Goal: Task Accomplishment & Management: Use online tool/utility

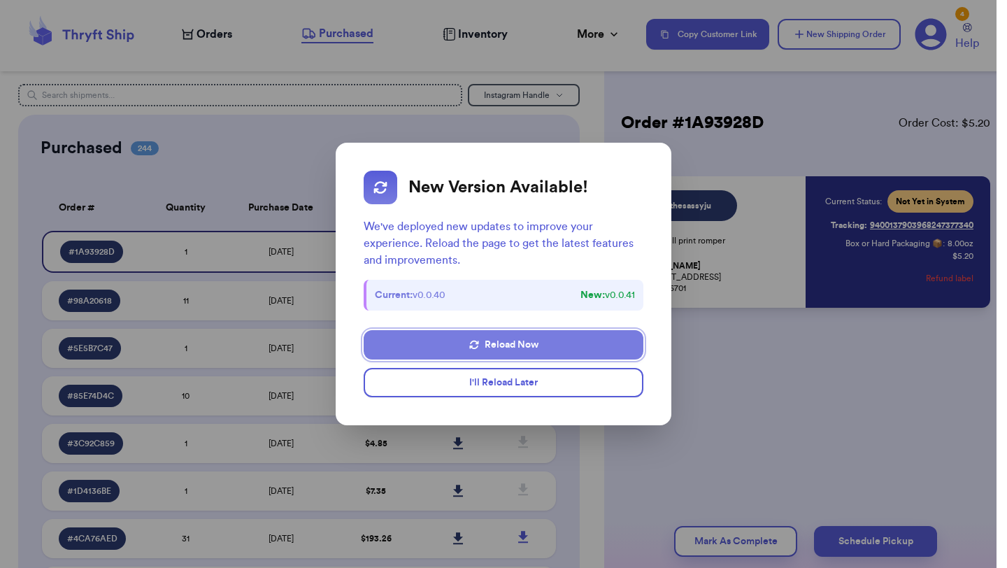
click at [535, 353] on button "Reload Now" at bounding box center [504, 344] width 280 height 29
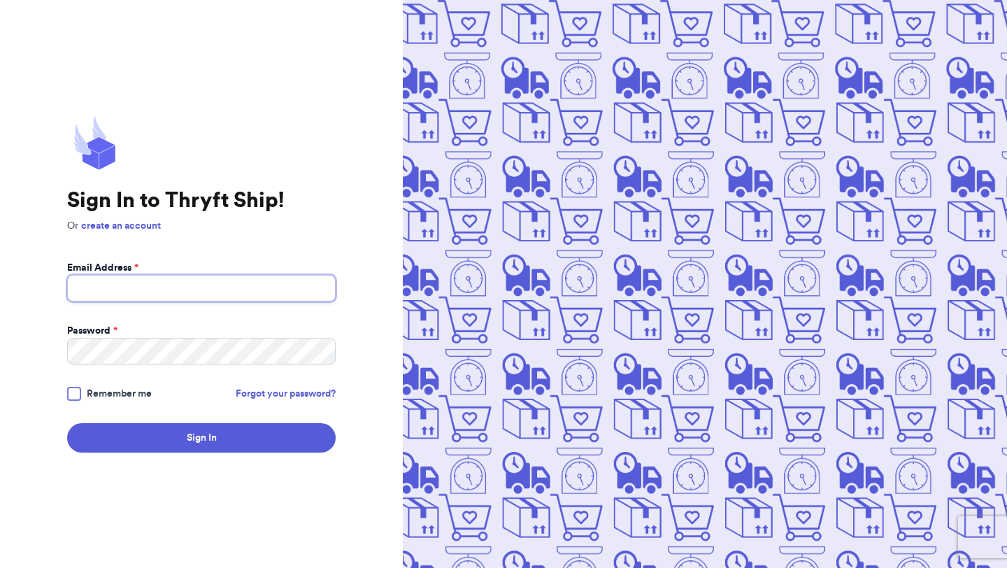
click at [255, 288] on input "Email Address *" at bounding box center [201, 288] width 268 height 27
type input "ppaytonantonio@gmail.com"
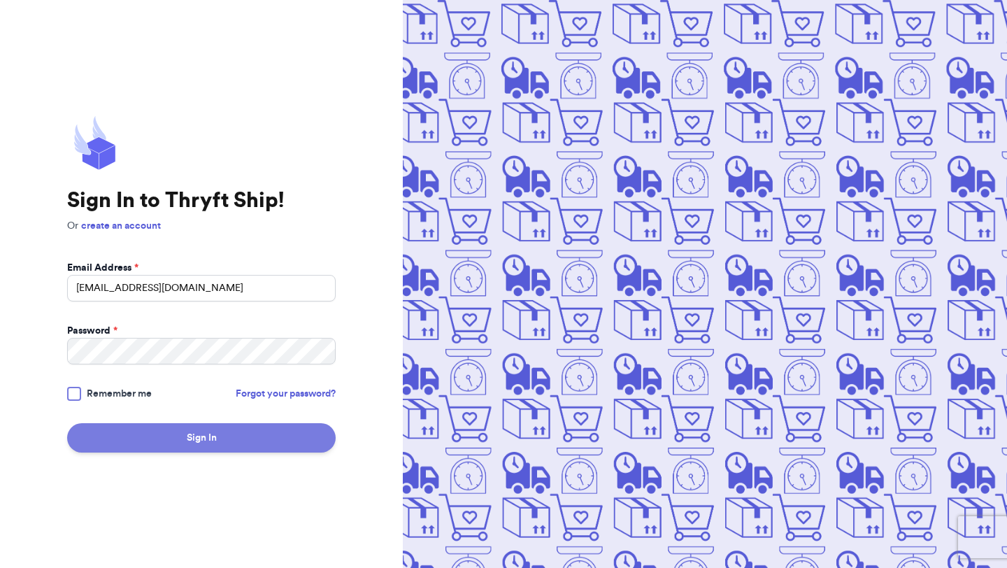
click at [220, 434] on button "Sign In" at bounding box center [201, 437] width 268 height 29
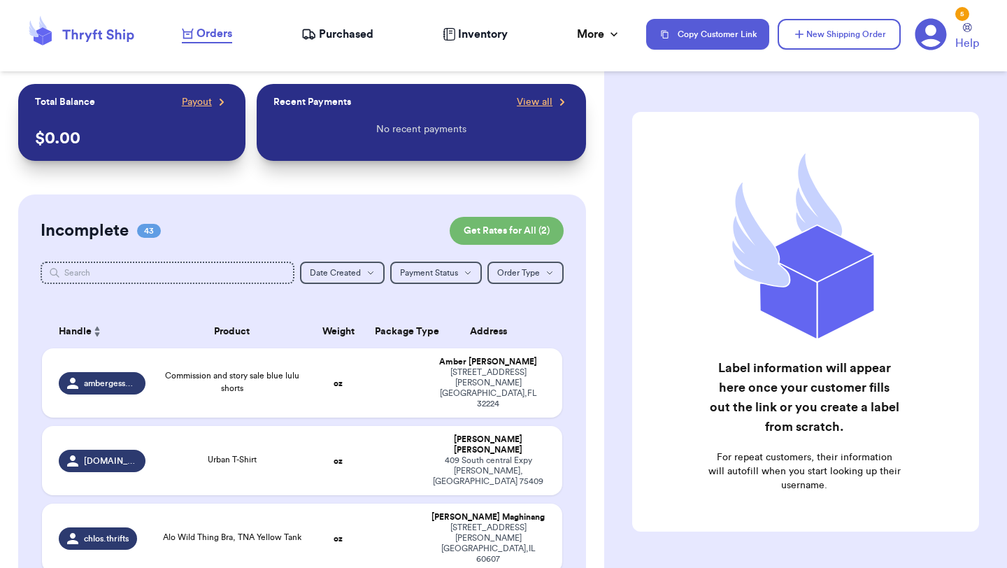
scroll to position [1260, 0]
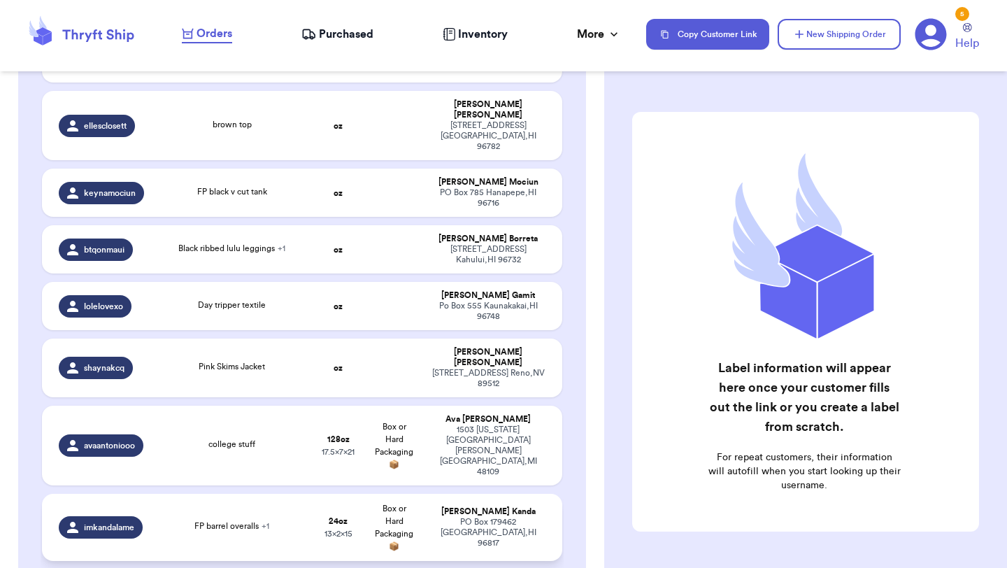
click at [275, 494] on td "FP barrel overalls + 1" at bounding box center [232, 527] width 157 height 67
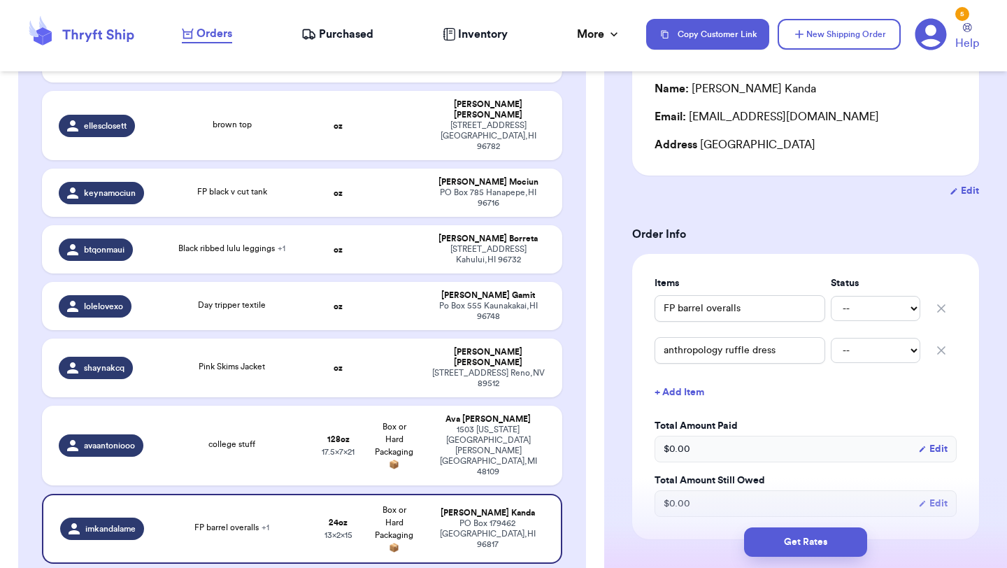
scroll to position [154, 0]
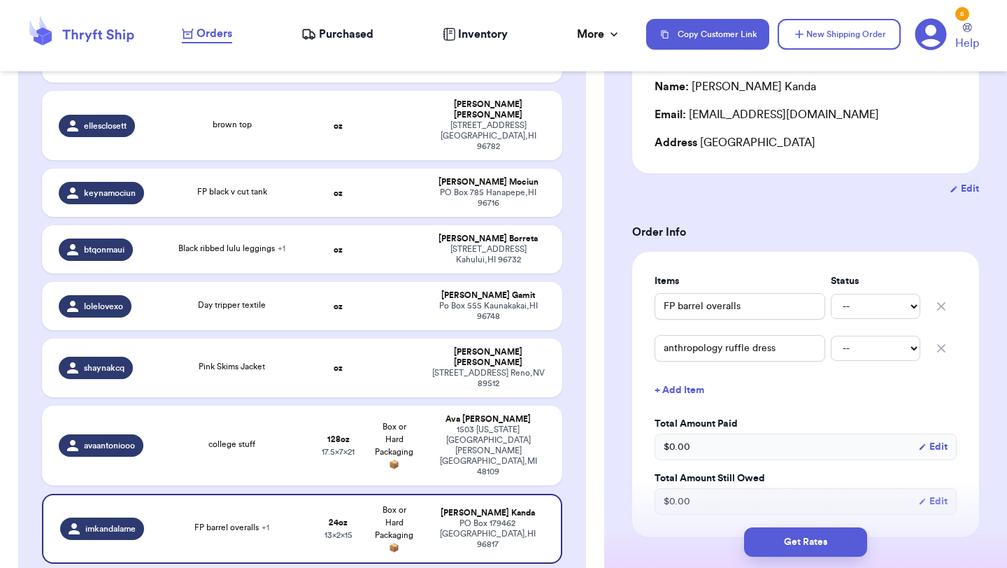
click at [333, 39] on span "Purchased" at bounding box center [346, 34] width 55 height 17
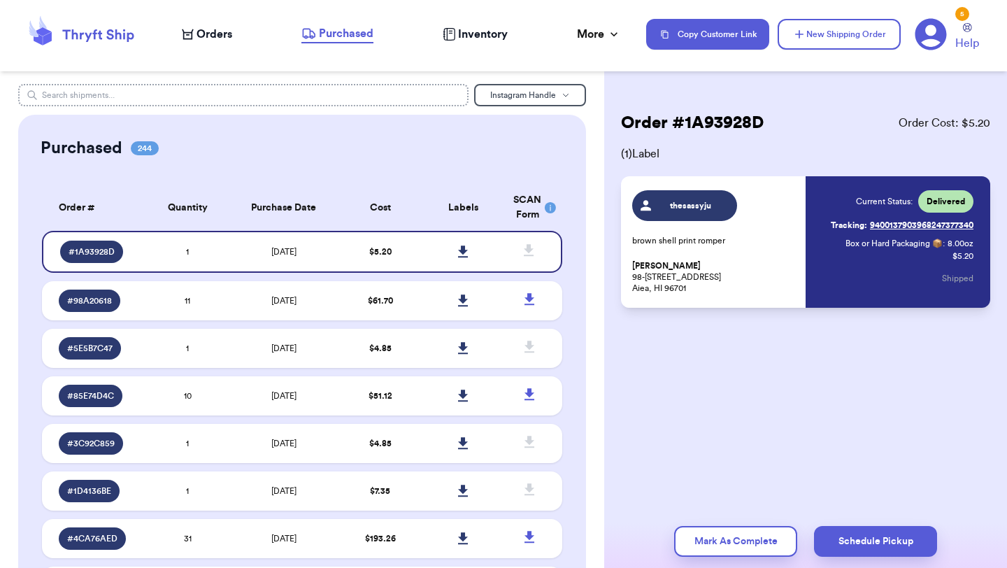
click at [424, 98] on input "text" at bounding box center [243, 95] width 450 height 22
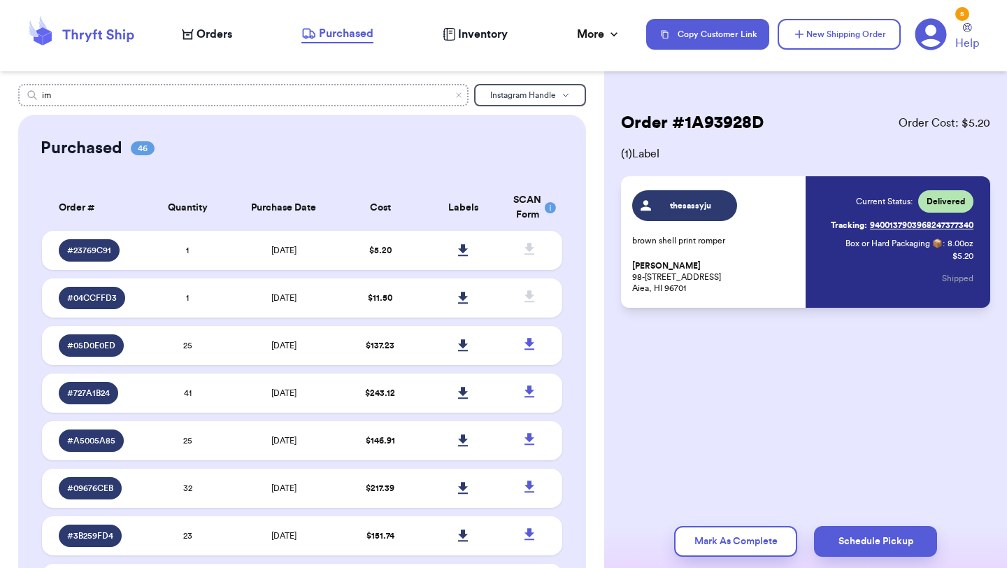
type input "i"
type input "___cynd"
click at [235, 251] on td "9/12/2025" at bounding box center [283, 250] width 109 height 39
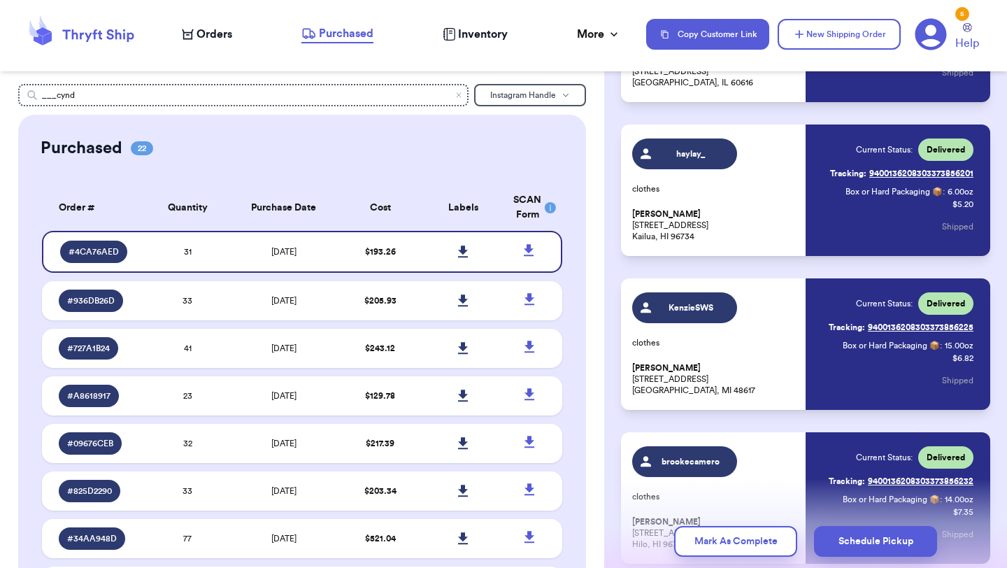
scroll to position [2662, 0]
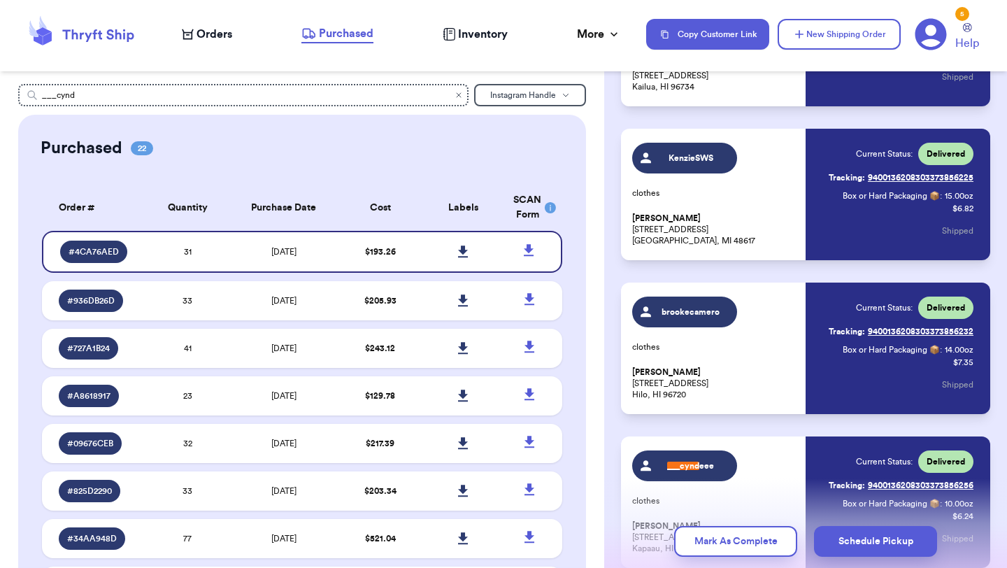
click at [458, 95] on icon "Clear search" at bounding box center [458, 95] width 4 height 4
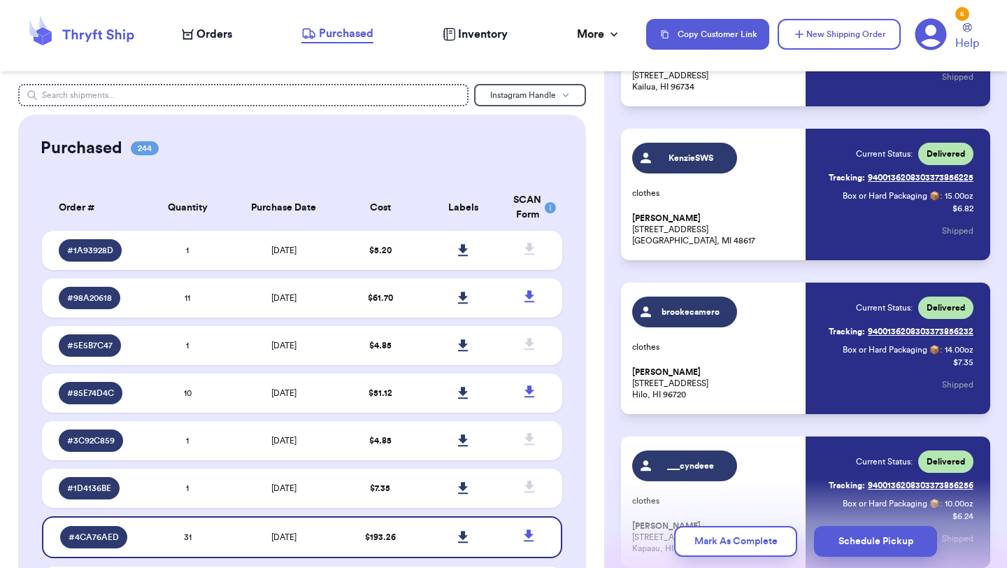
click at [213, 36] on span "Orders" at bounding box center [214, 34] width 36 height 17
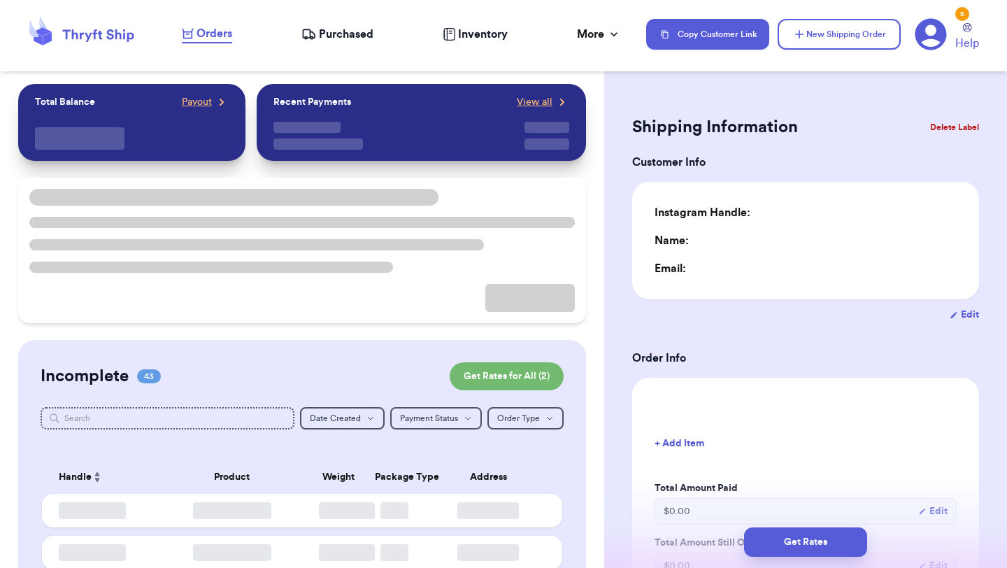
type input "1"
type input "8"
type input "15"
type input "13"
type input "2"
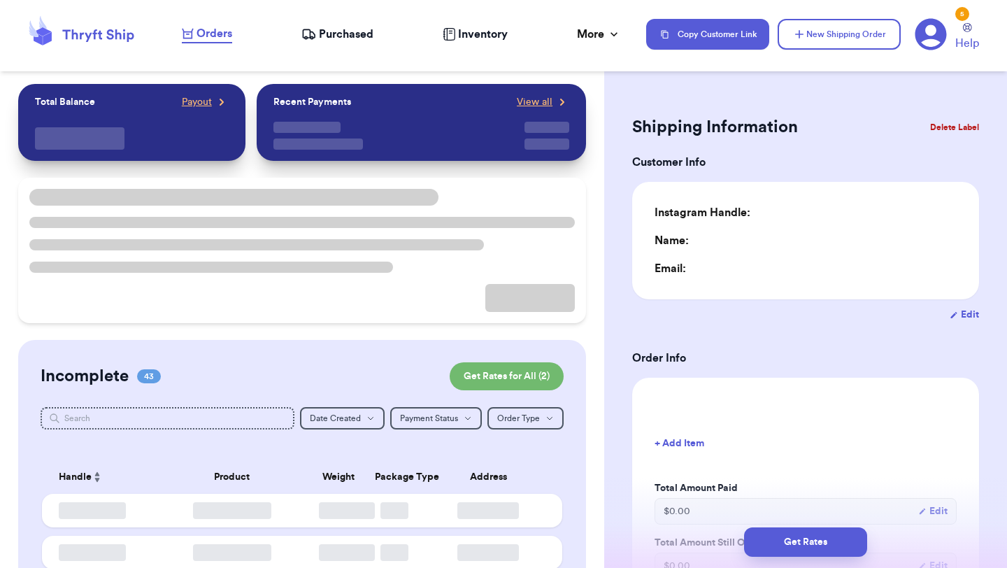
type input "0"
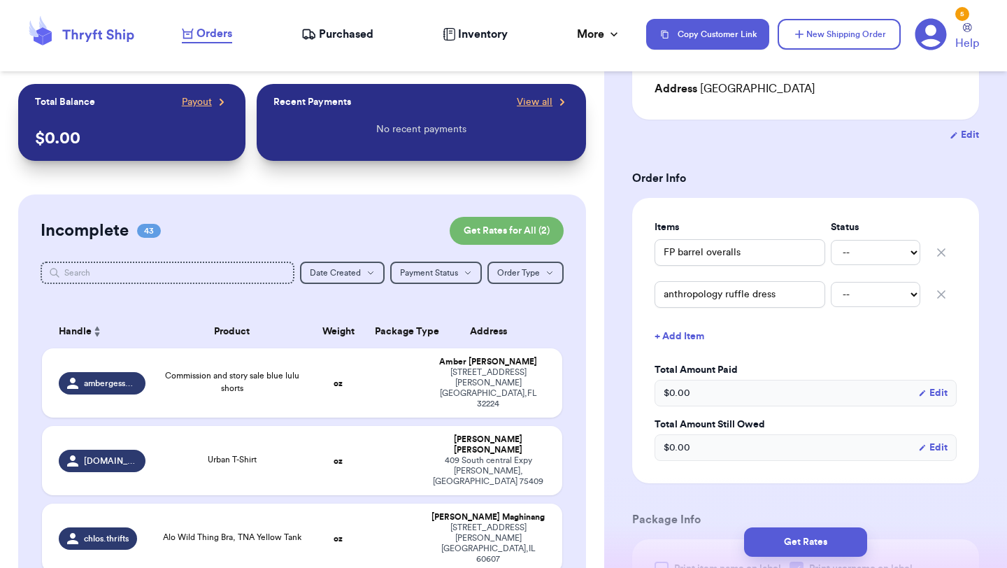
scroll to position [213, 0]
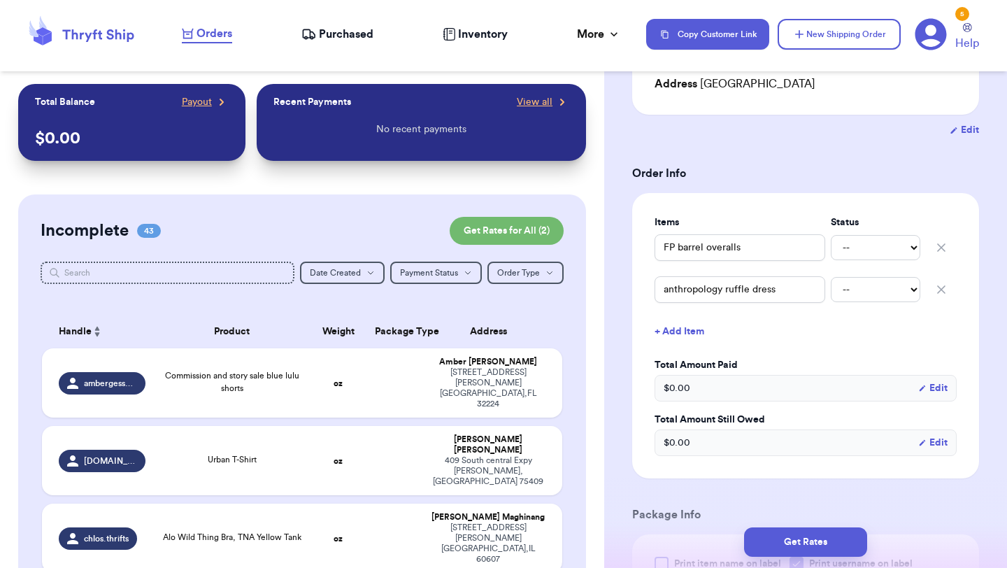
click at [940, 247] on icon "button" at bounding box center [940, 247] width 7 height 7
type input "anthropology ruffle dress"
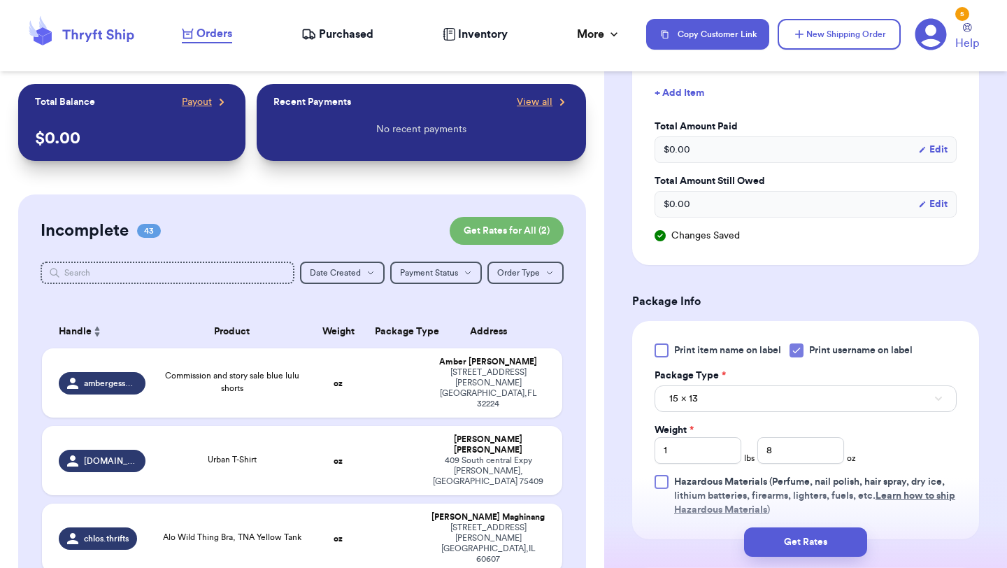
scroll to position [405, 0]
click at [668, 454] on input "1" at bounding box center [697, 449] width 87 height 27
drag, startPoint x: 672, startPoint y: 454, endPoint x: 629, endPoint y: 454, distance: 42.6
click at [629, 454] on div "Shipping Information Delete Label Customer Info Order created: 07/07, 01:43 PM …" at bounding box center [805, 285] width 403 height 1214
drag, startPoint x: 786, startPoint y: 459, endPoint x: 732, endPoint y: 431, distance: 61.0
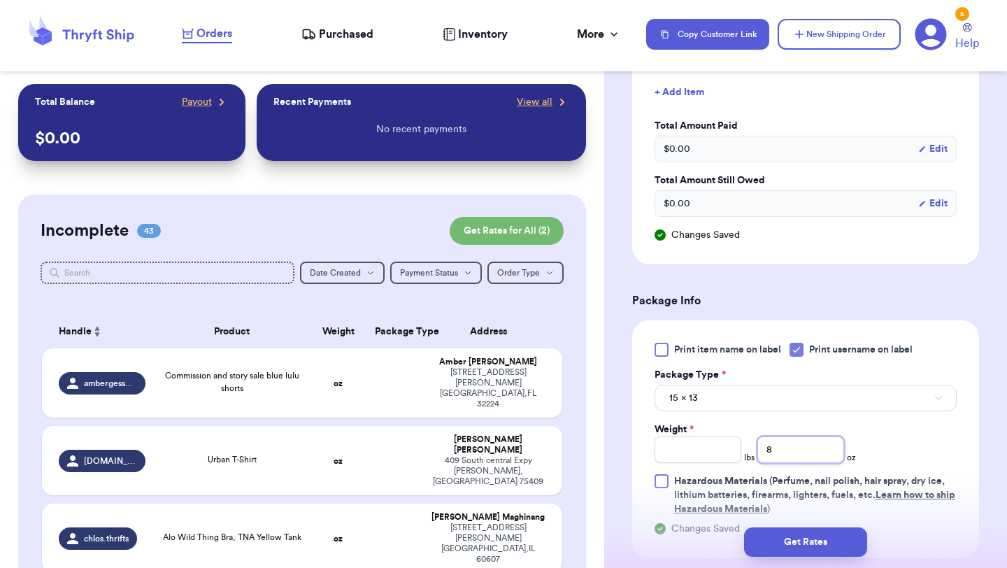
click at [732, 431] on div "Weight * lbs 8 oz" at bounding box center [754, 442] width 201 height 41
type input "12"
click at [815, 544] on button "Get Rates" at bounding box center [805, 541] width 123 height 29
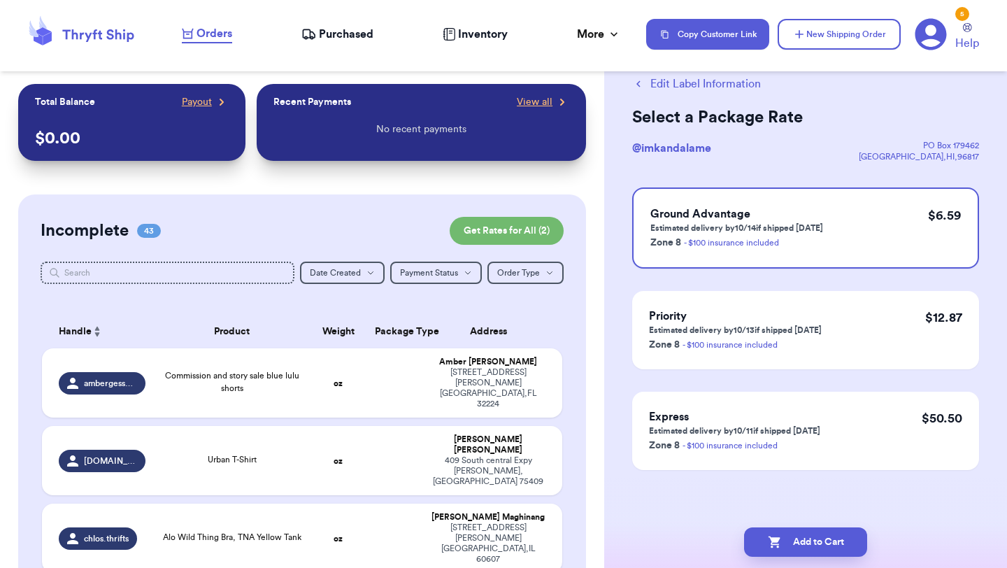
scroll to position [36, 0]
click at [814, 540] on button "Add to Cart" at bounding box center [805, 541] width 123 height 29
checkbox input "true"
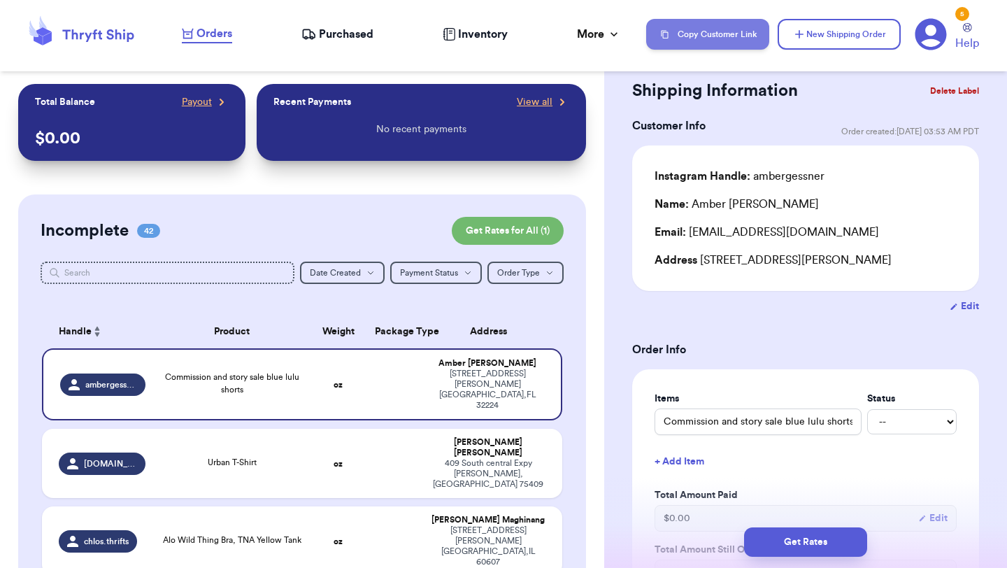
scroll to position [544, 0]
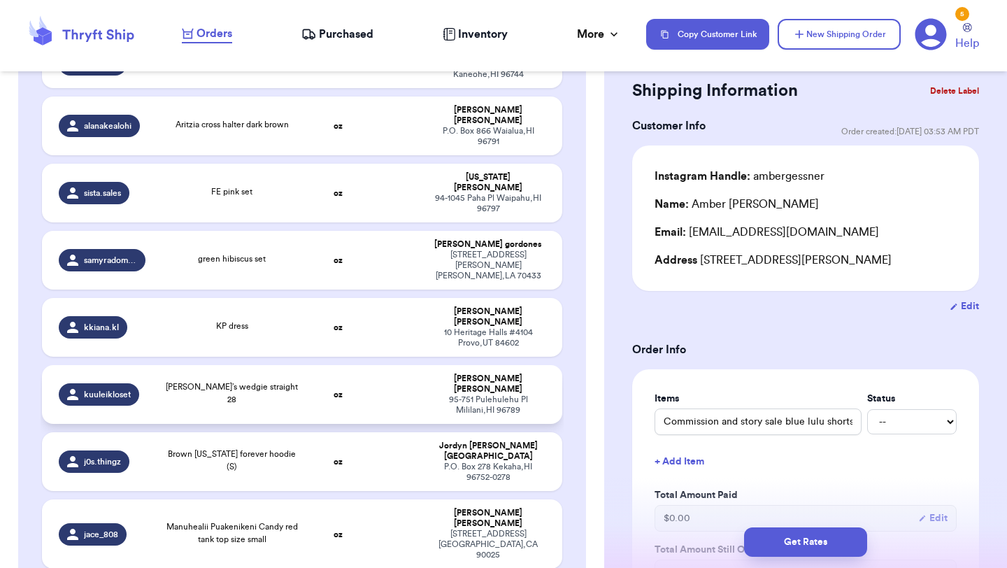
click at [262, 382] on span "Levi’s wedgie straight 28" at bounding box center [232, 392] width 132 height 21
type input "Levi’s wedgie straight 28"
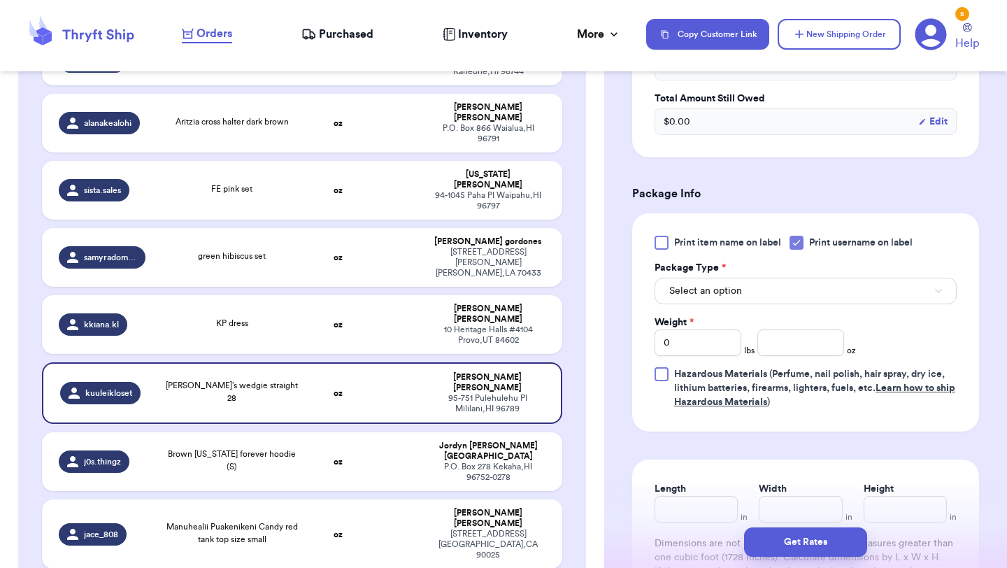
scroll to position [489, 0]
click at [824, 286] on button "Select an option" at bounding box center [805, 289] width 302 height 27
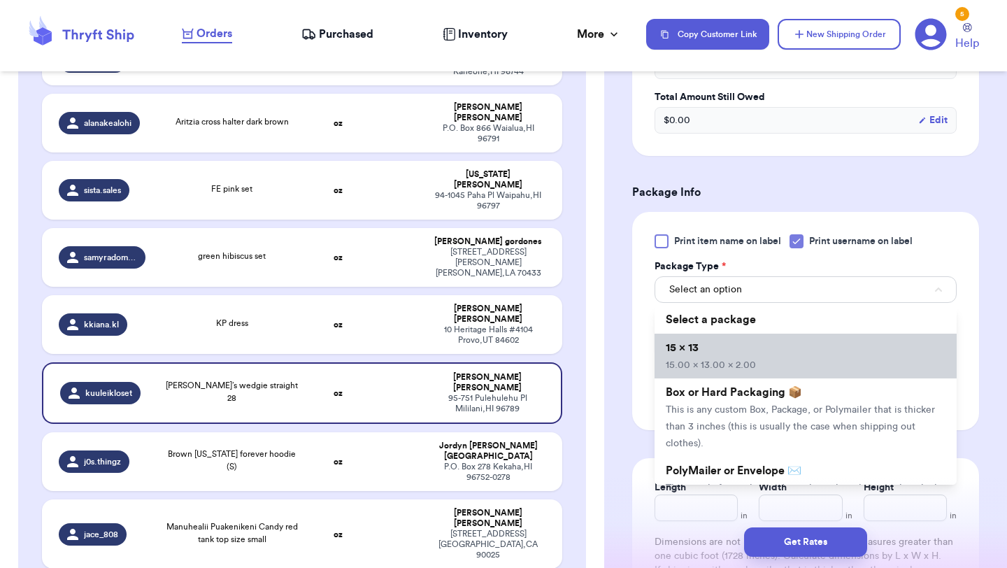
click at [790, 357] on li "15 x 13 15.00 x 13.00 x 2.00" at bounding box center [805, 355] width 302 height 45
type input "15"
type input "13"
type input "2"
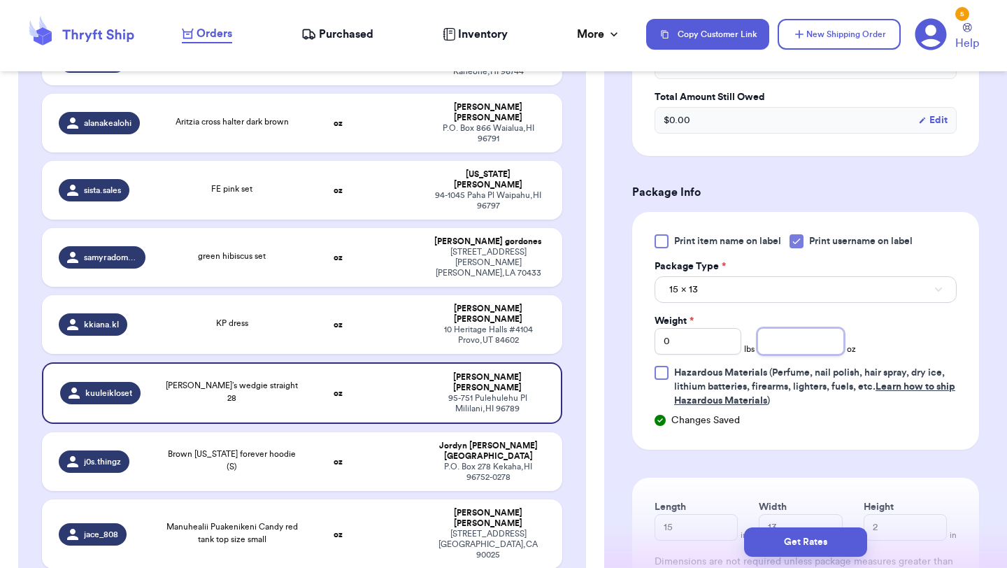
click at [800, 343] on input "number" at bounding box center [800, 341] width 87 height 27
type input "12"
click at [807, 538] on button "Get Rates" at bounding box center [805, 541] width 123 height 29
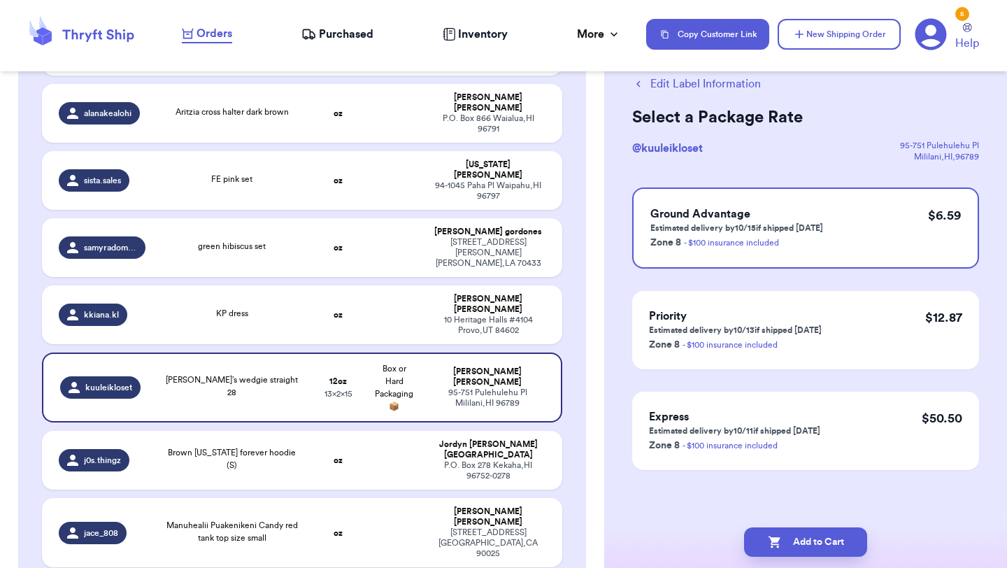
scroll to position [0, 0]
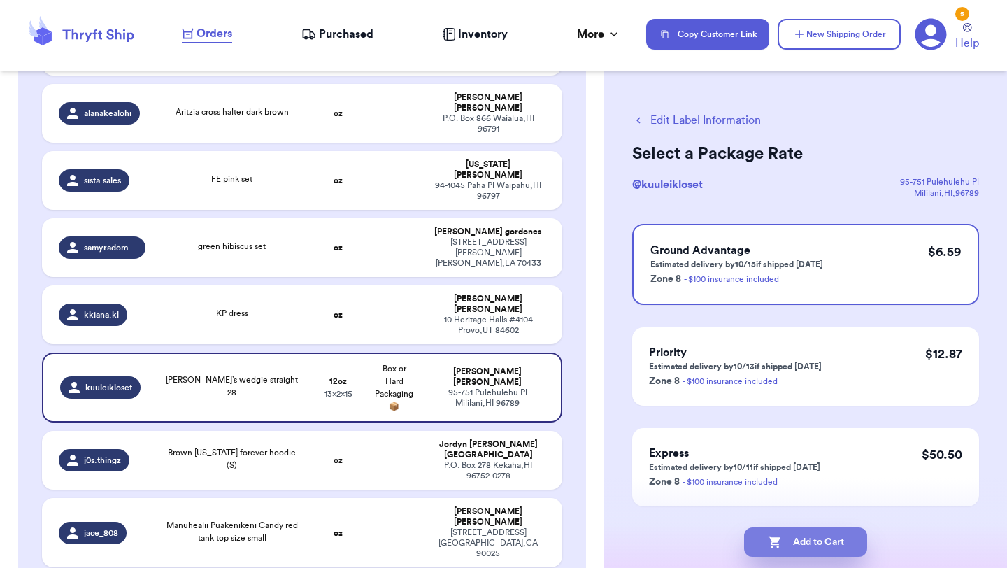
click at [816, 540] on button "Add to Cart" at bounding box center [805, 541] width 123 height 29
checkbox input "true"
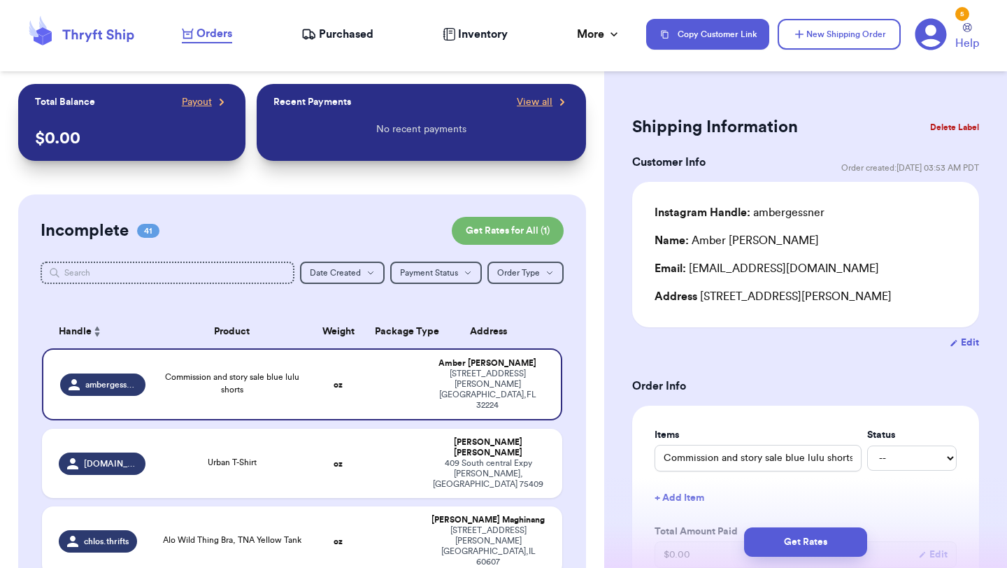
scroll to position [317, 0]
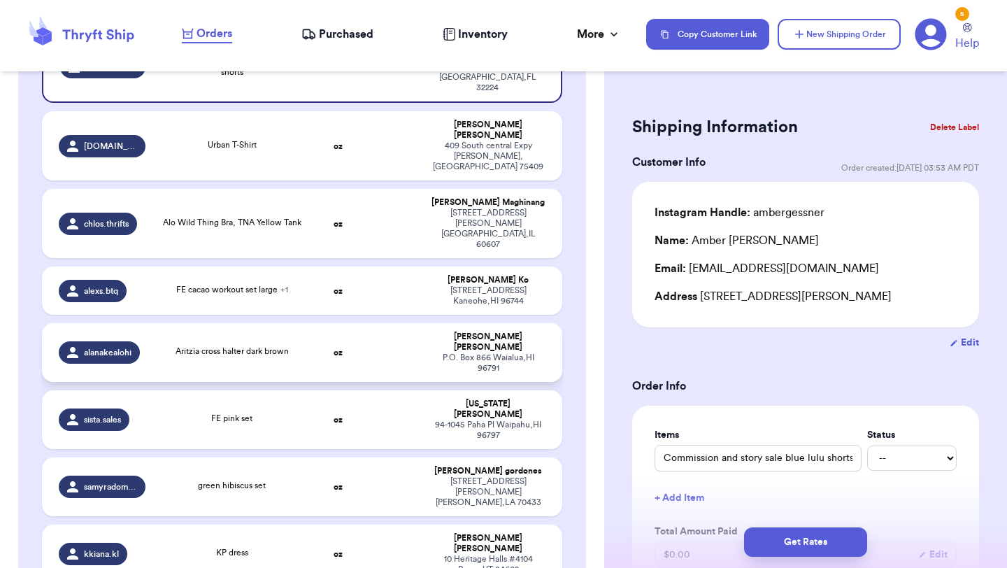
click at [443, 352] on div "P.O. Box 866 Waialua , HI 96791" at bounding box center [488, 362] width 115 height 21
type input "Aritzia cross halter dark brown"
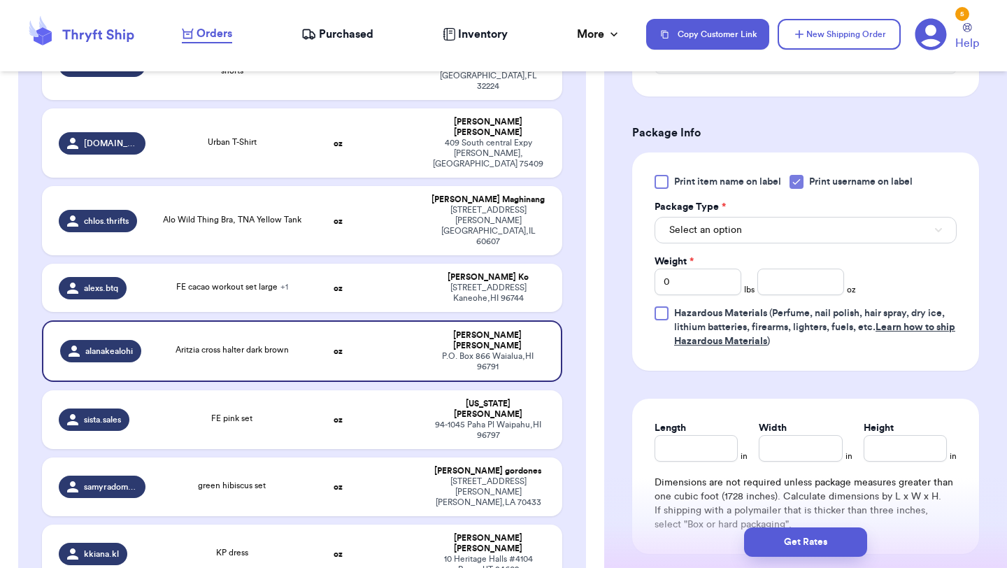
scroll to position [574, 0]
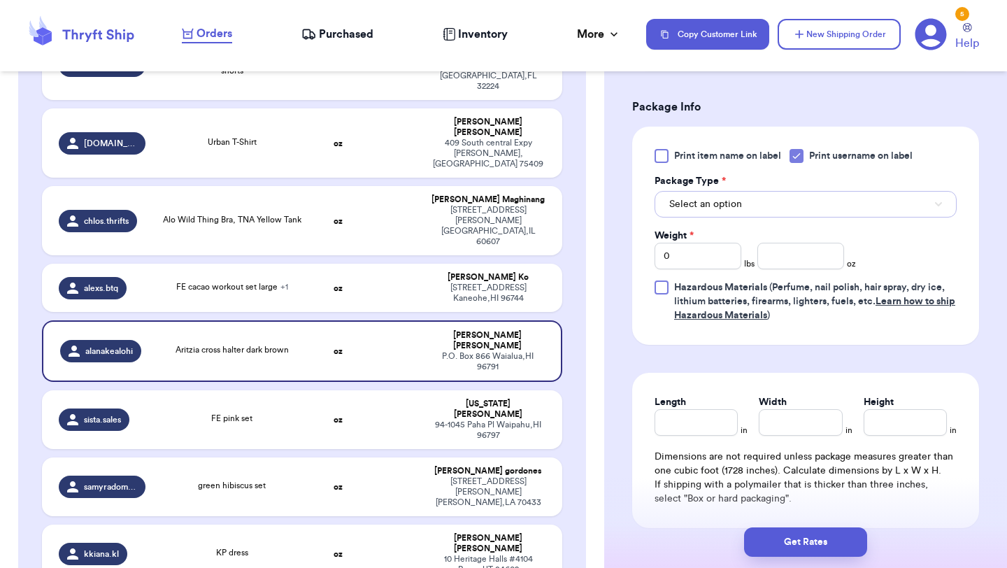
click at [790, 201] on button "Select an option" at bounding box center [805, 204] width 302 height 27
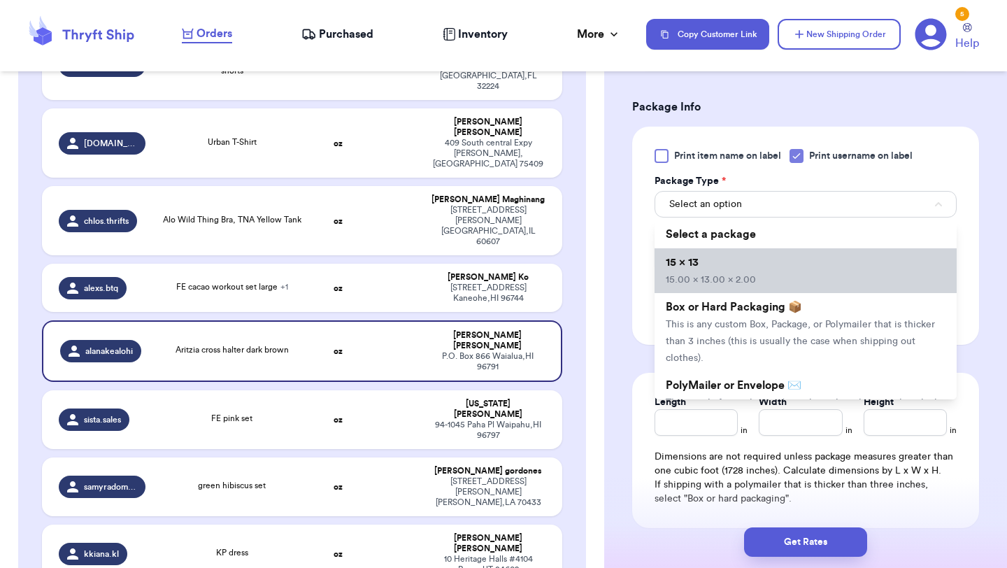
click at [782, 262] on li "15 x 13 15.00 x 13.00 x 2.00" at bounding box center [805, 270] width 302 height 45
type input "15"
type input "13"
type input "2"
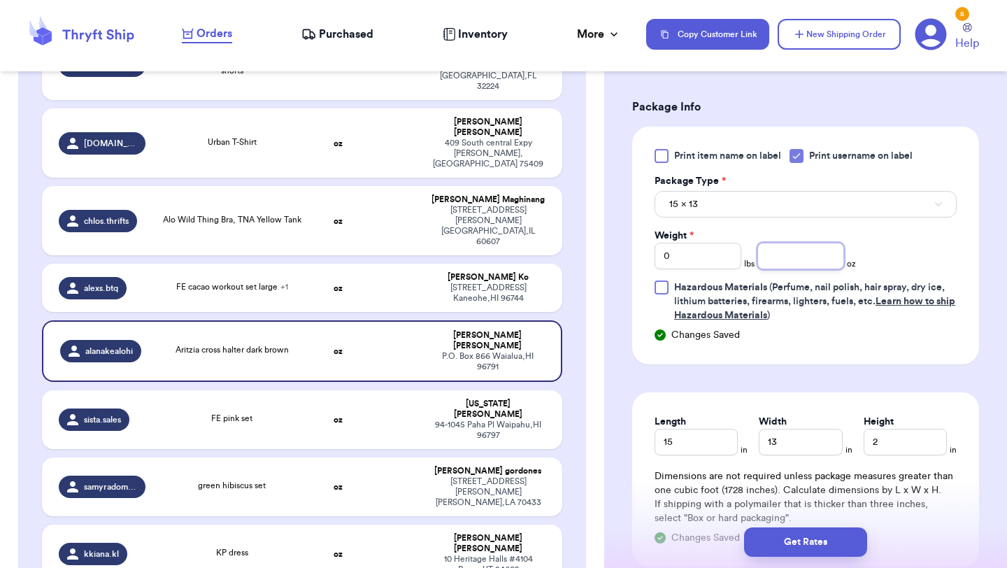
click at [788, 261] on input "number" at bounding box center [800, 256] width 87 height 27
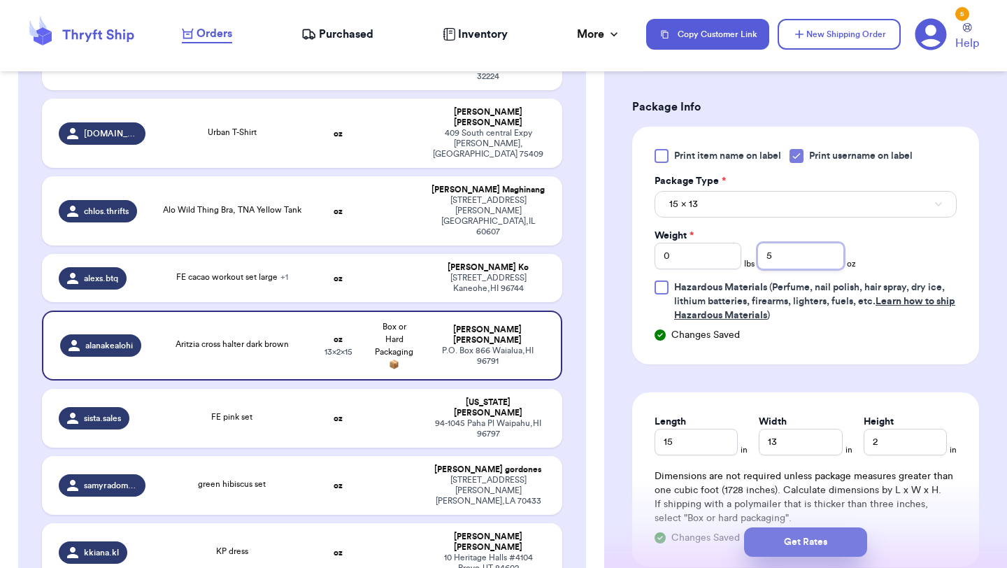
type input "5"
click at [814, 539] on button "Get Rates" at bounding box center [805, 541] width 123 height 29
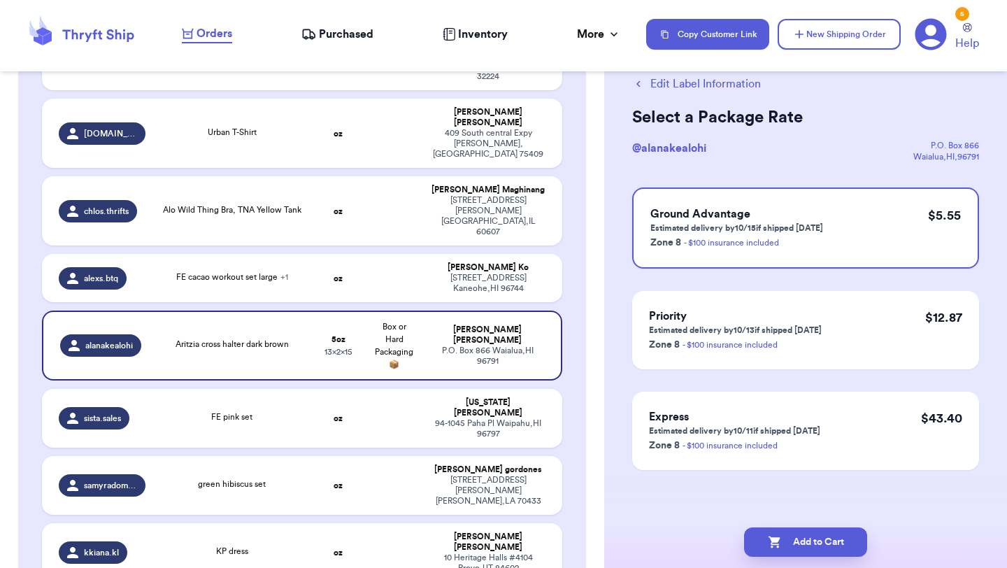
scroll to position [0, 0]
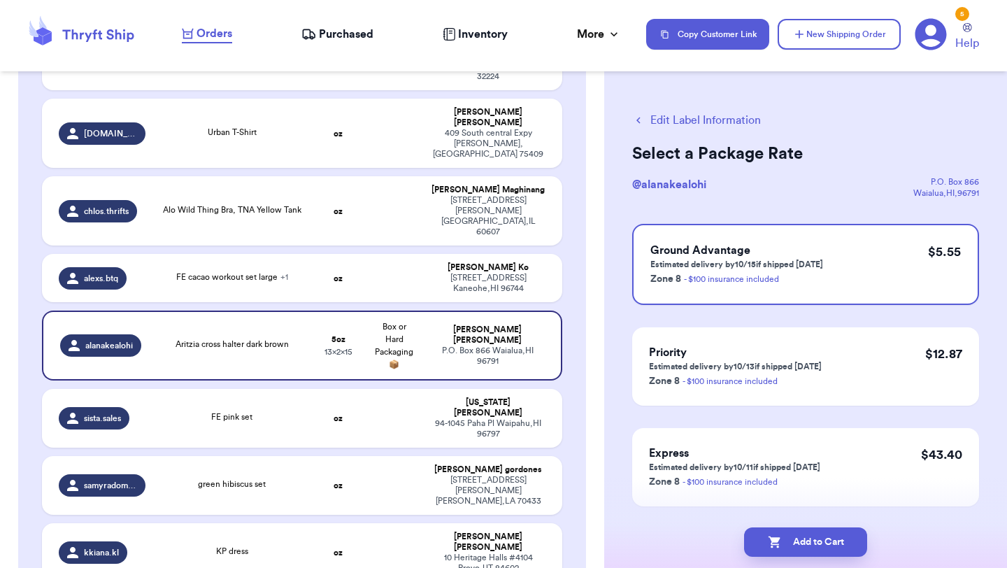
click at [814, 539] on button "Add to Cart" at bounding box center [805, 541] width 123 height 29
checkbox input "true"
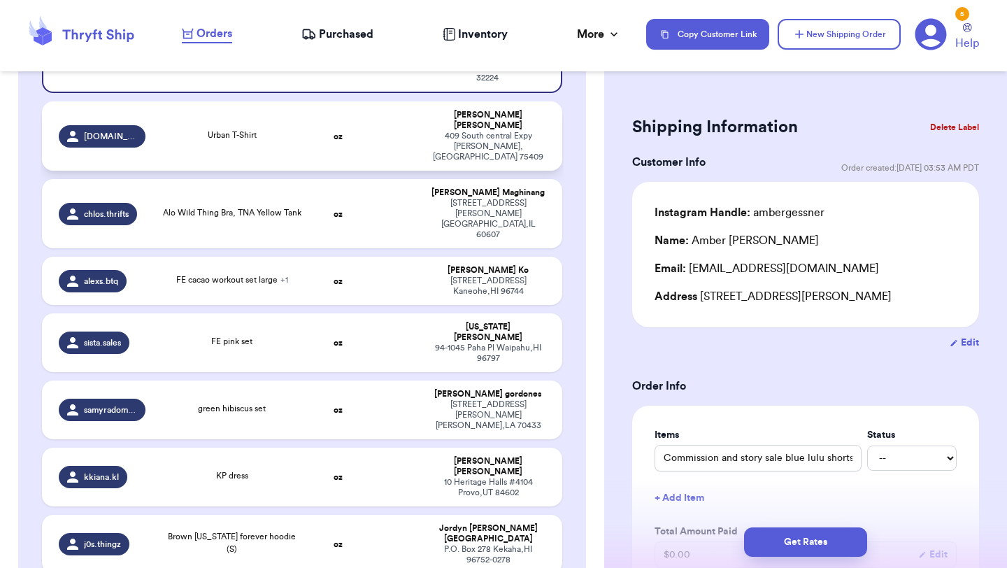
click at [280, 129] on div "Urban T-Shirt" at bounding box center [232, 136] width 140 height 15
type input "Urban T-Shirt"
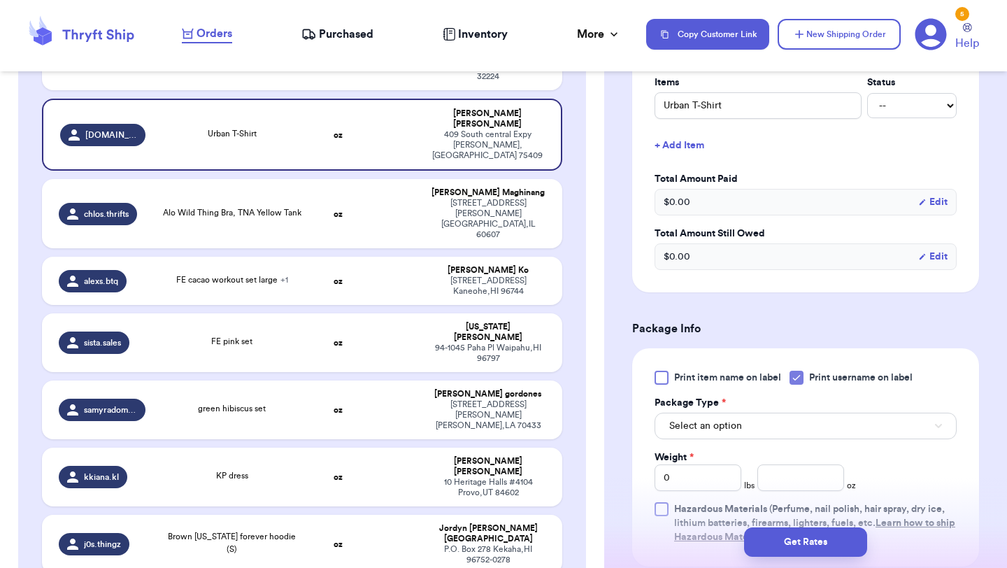
scroll to position [358, 0]
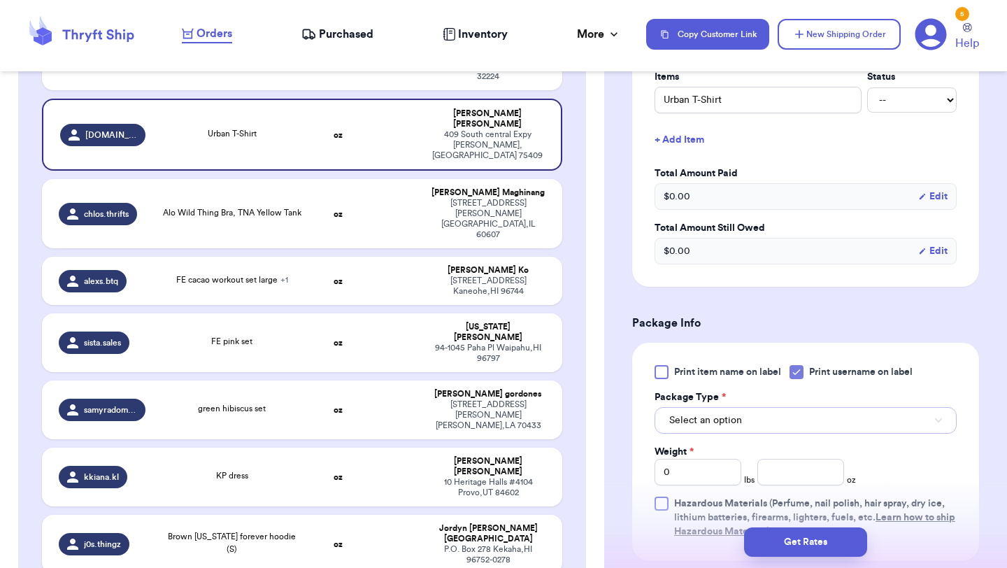
click at [726, 427] on span "Select an option" at bounding box center [705, 420] width 73 height 14
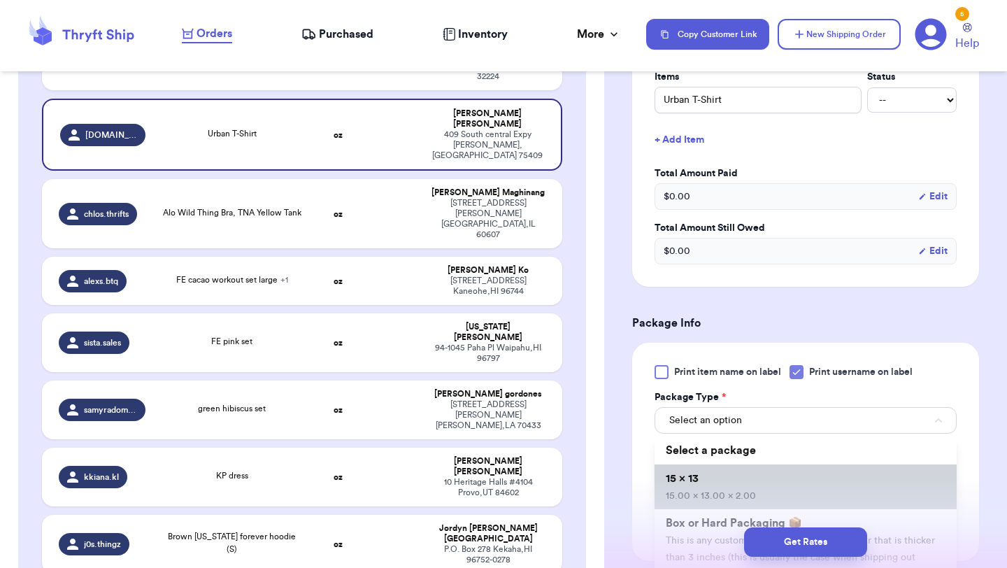
click at [727, 498] on li "15 x 13 15.00 x 13.00 x 2.00" at bounding box center [805, 486] width 302 height 45
type input "15"
type input "13"
type input "2"
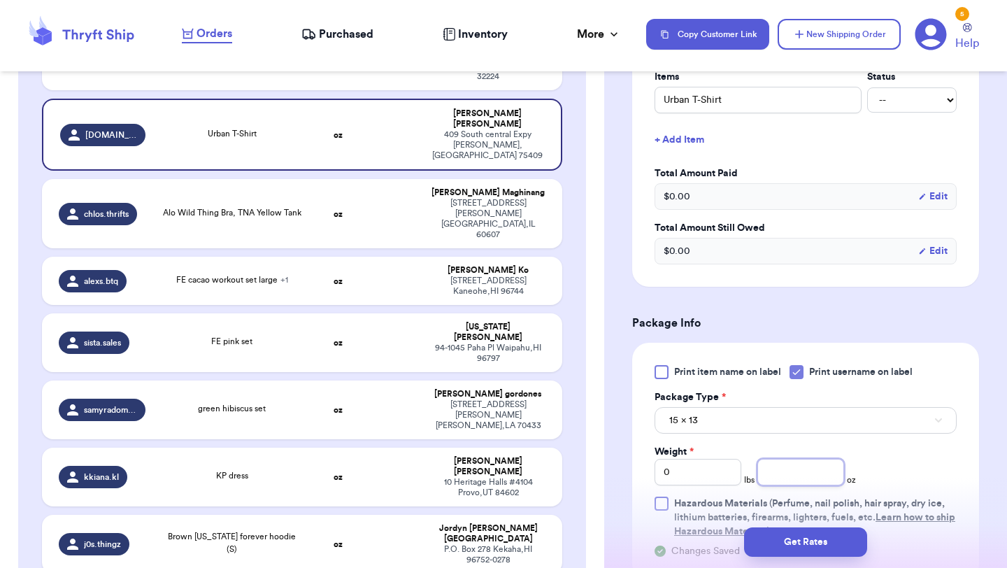
click at [807, 485] on input "number" at bounding box center [800, 472] width 87 height 27
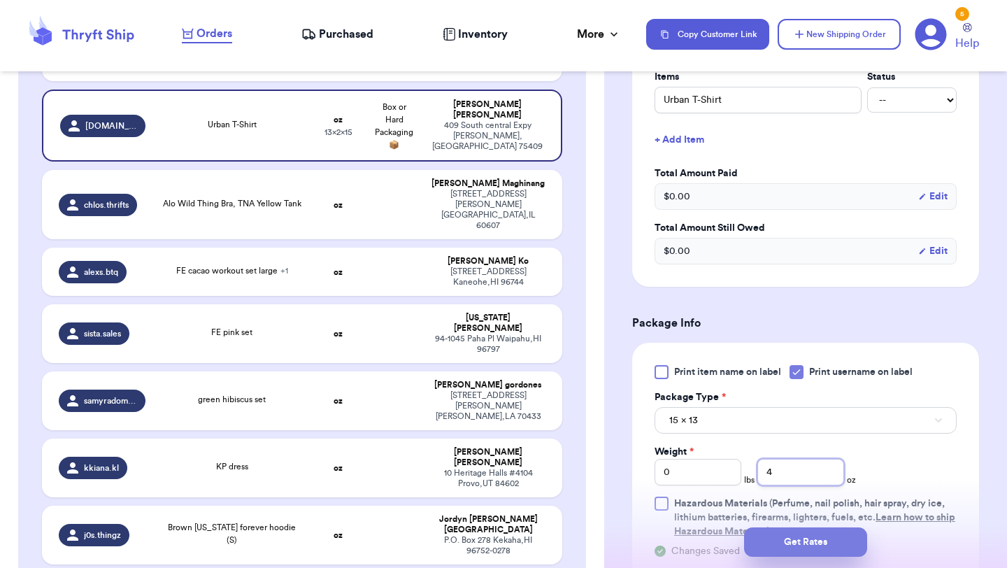
type input "4"
click at [826, 538] on button "Get Rates" at bounding box center [805, 541] width 123 height 29
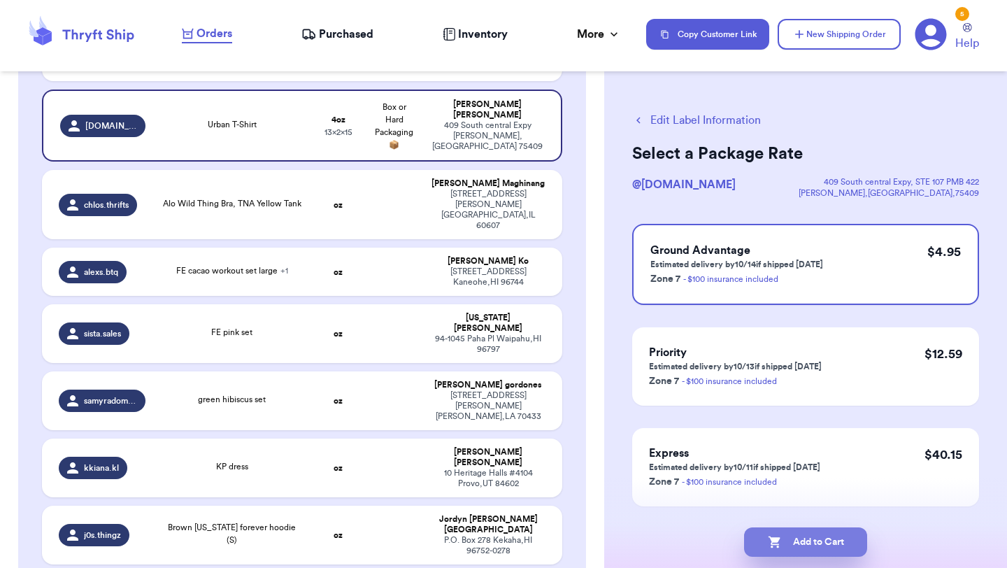
click at [810, 541] on button "Add to Cart" at bounding box center [805, 541] width 123 height 29
checkbox input "true"
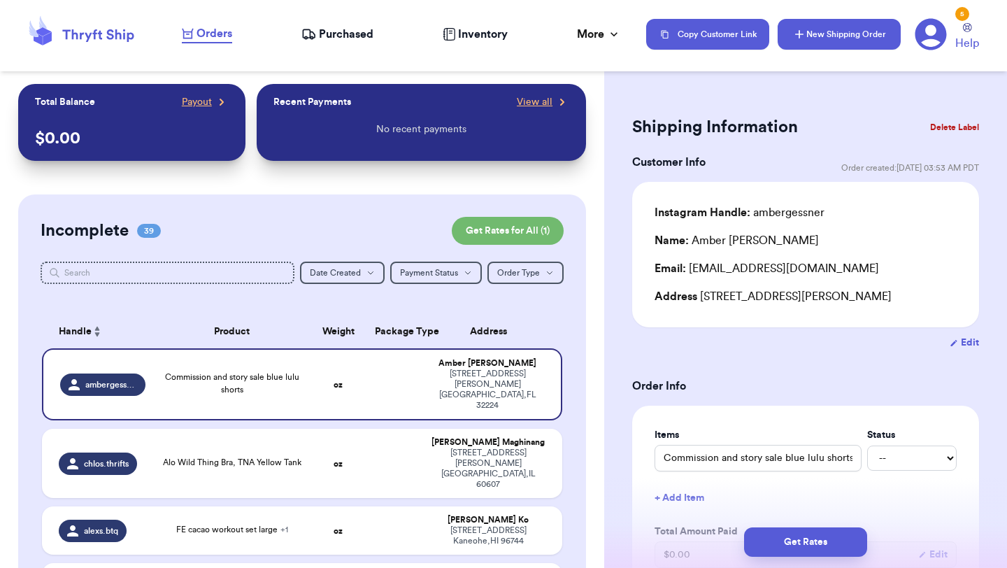
click at [861, 35] on button "New Shipping Order" at bounding box center [838, 34] width 123 height 31
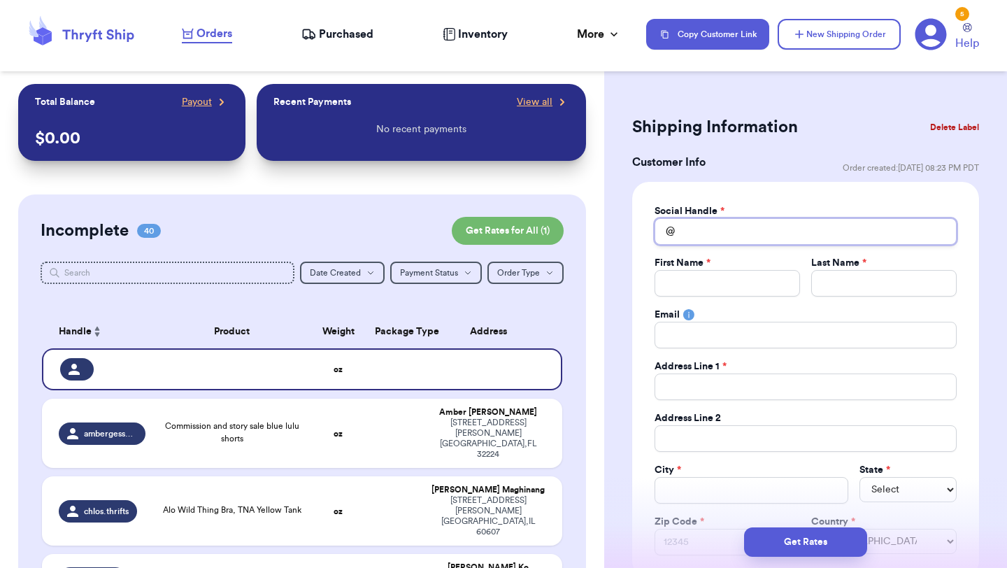
click at [770, 229] on input "Total Amount Paid" at bounding box center [805, 231] width 302 height 27
type input "k"
type input "ko"
type input "kos"
type input "kose"
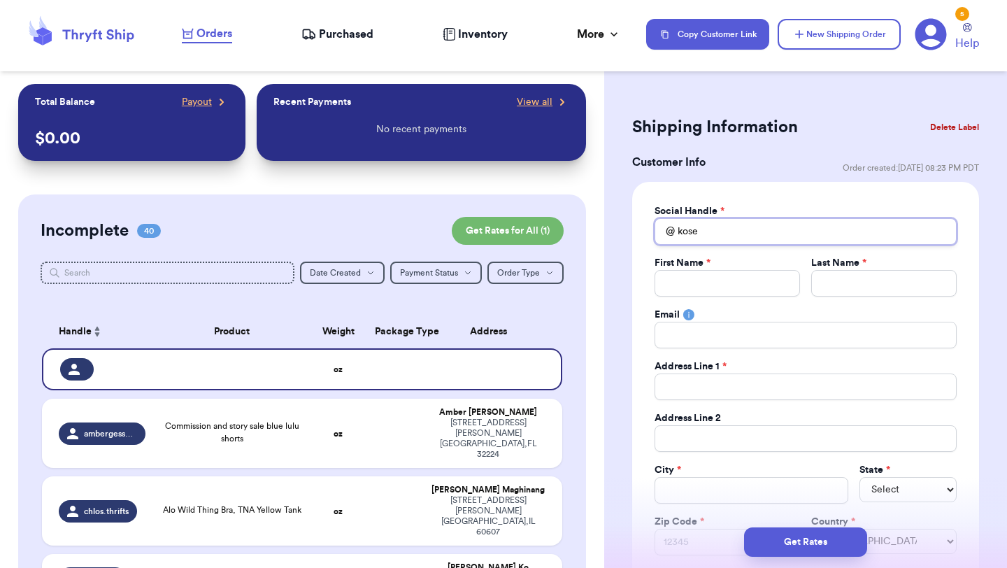
type input "koset"
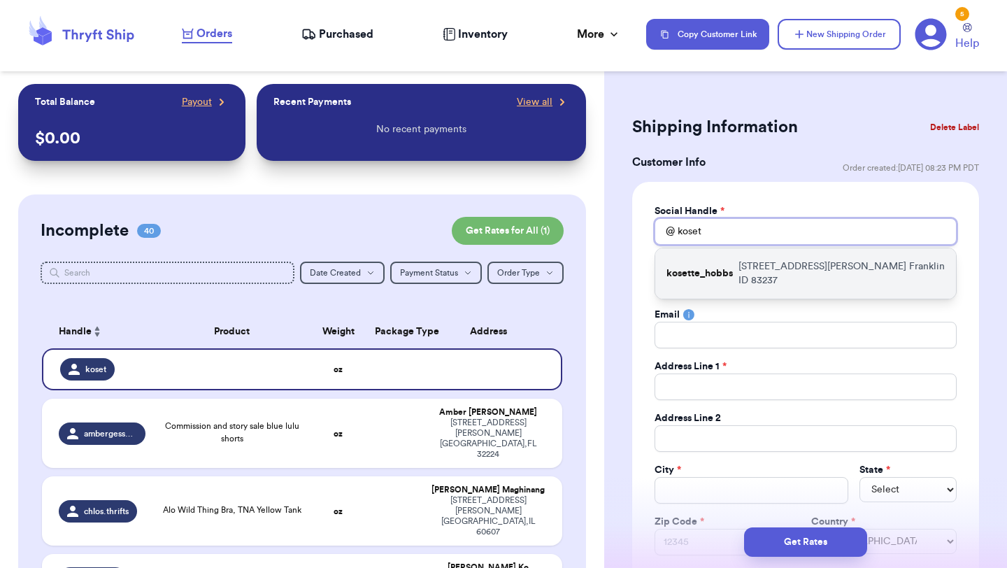
type input "koset"
click at [767, 271] on p "4018 S Parkinson Rd Franklin ID 83237" at bounding box center [841, 273] width 206 height 28
type input "kosette_hobbs"
type input "Kosette"
type input "Hobbs"
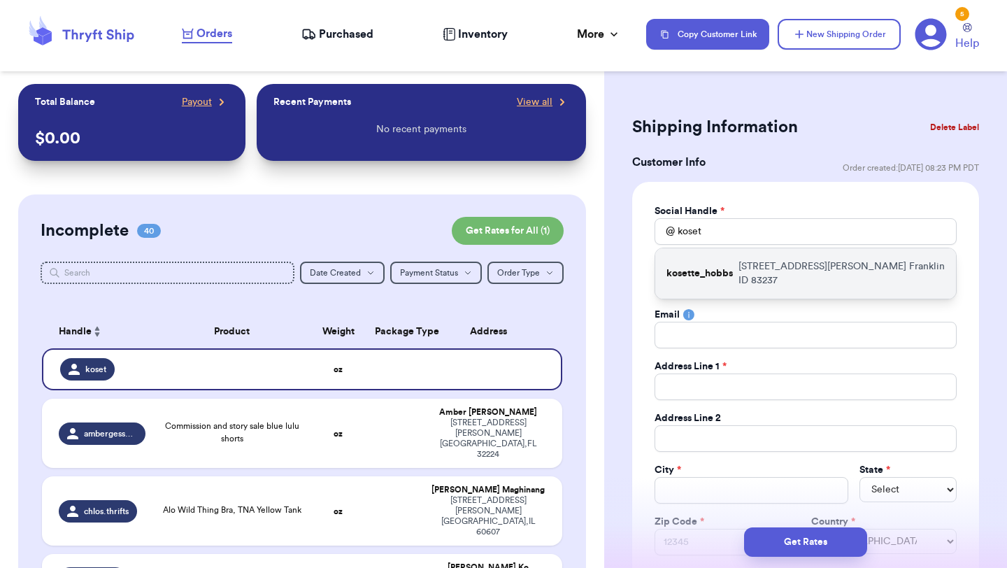
type input "kosettehobbs23@gmail.com"
type input "4018 S Parkinson Rd"
type input "Franklin"
select select "ID"
type input "83237"
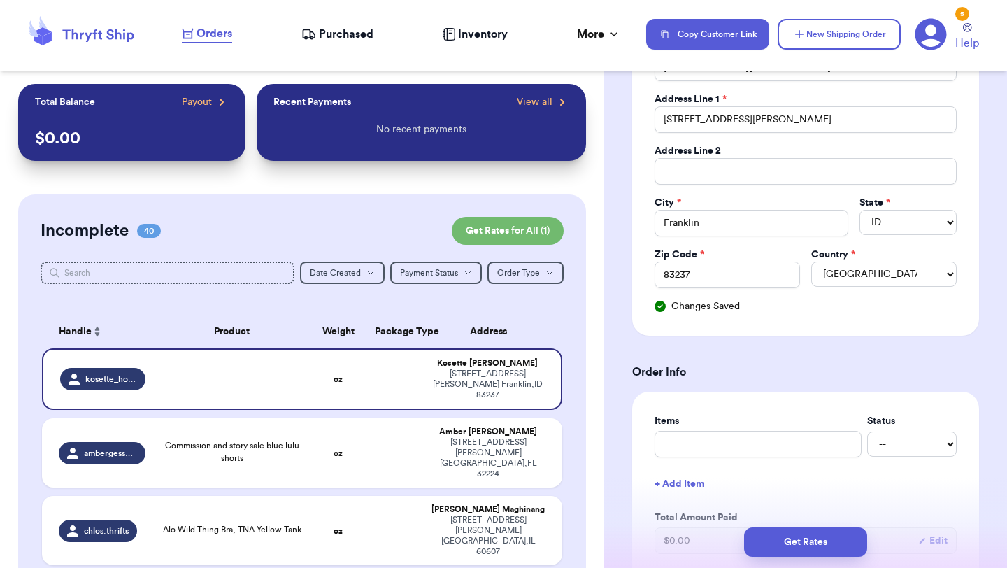
scroll to position [491, 0]
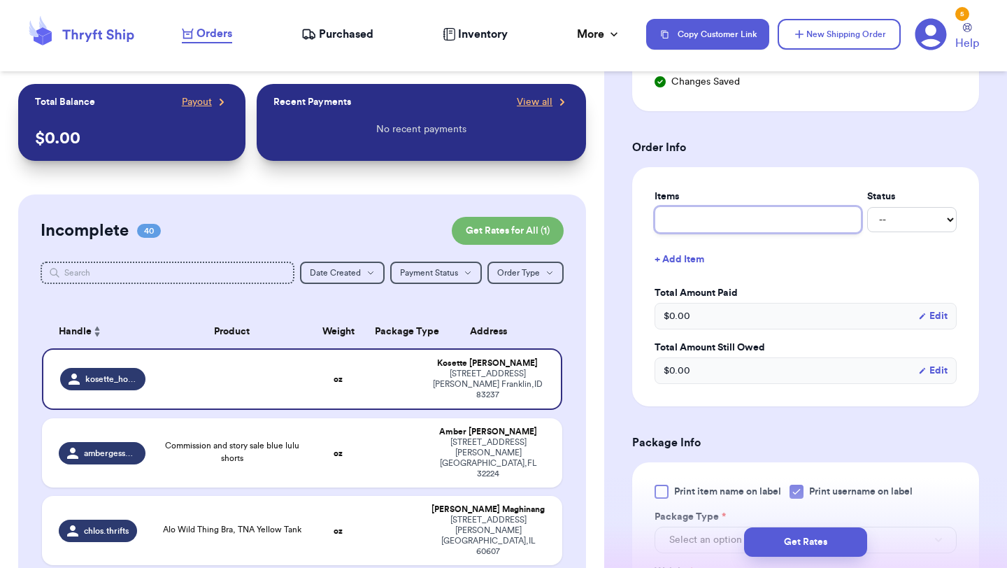
click at [763, 222] on input "text" at bounding box center [757, 219] width 207 height 27
type input "c"
type input "cl"
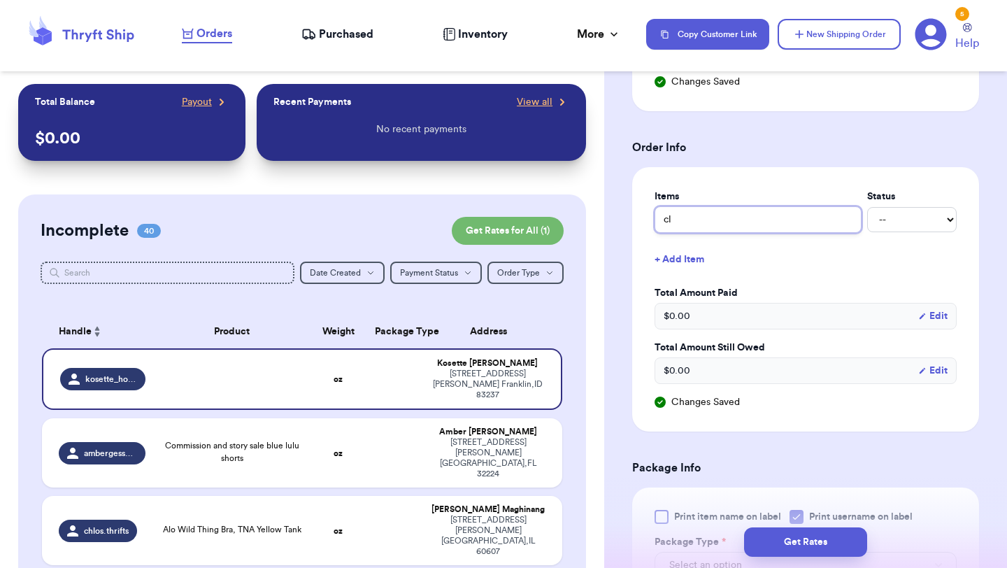
type input "clo"
type input "clot"
type input "cloth"
type input "clothe"
type input "clothes"
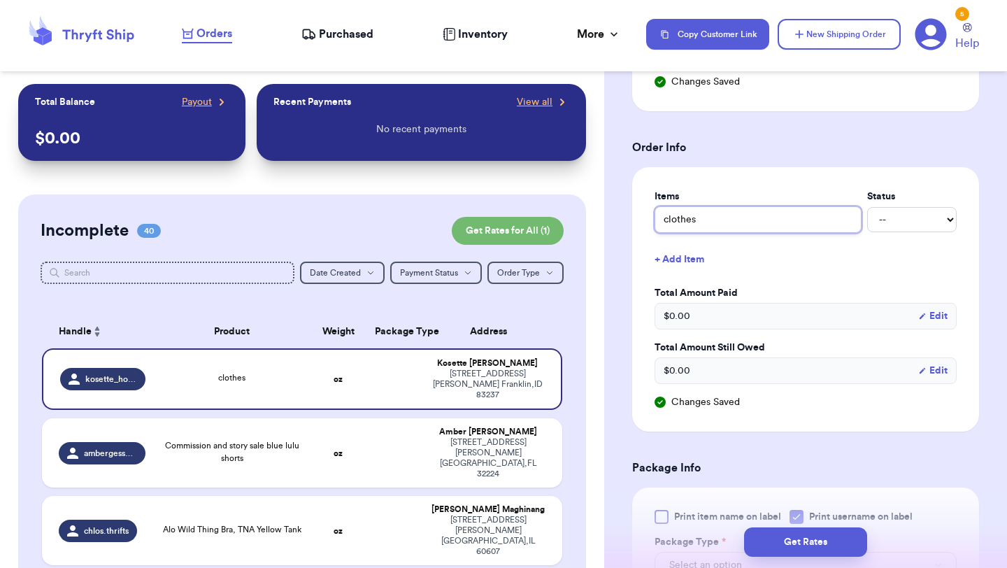
scroll to position [796, 0]
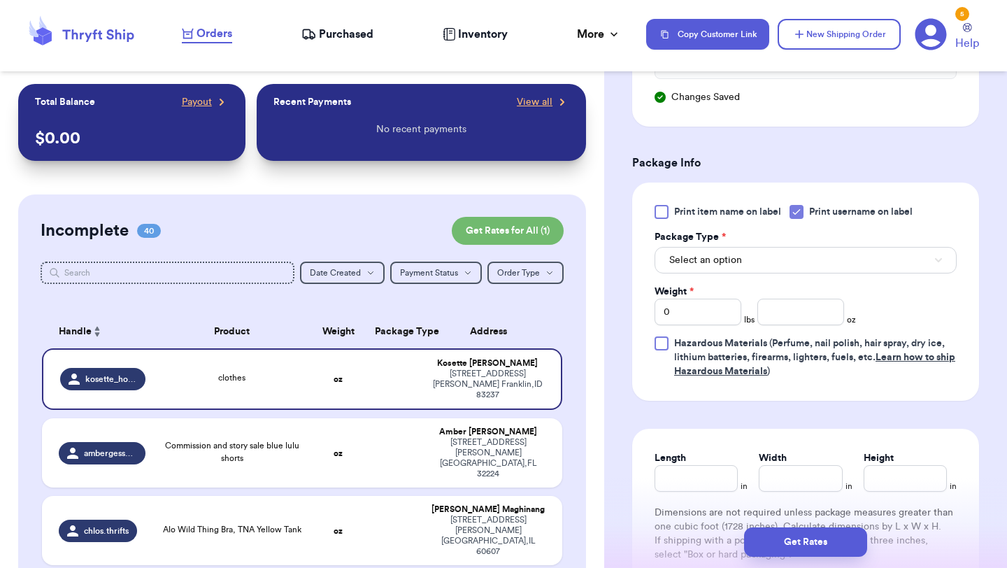
type input "clothes"
click at [775, 264] on button "Select an option" at bounding box center [805, 260] width 302 height 27
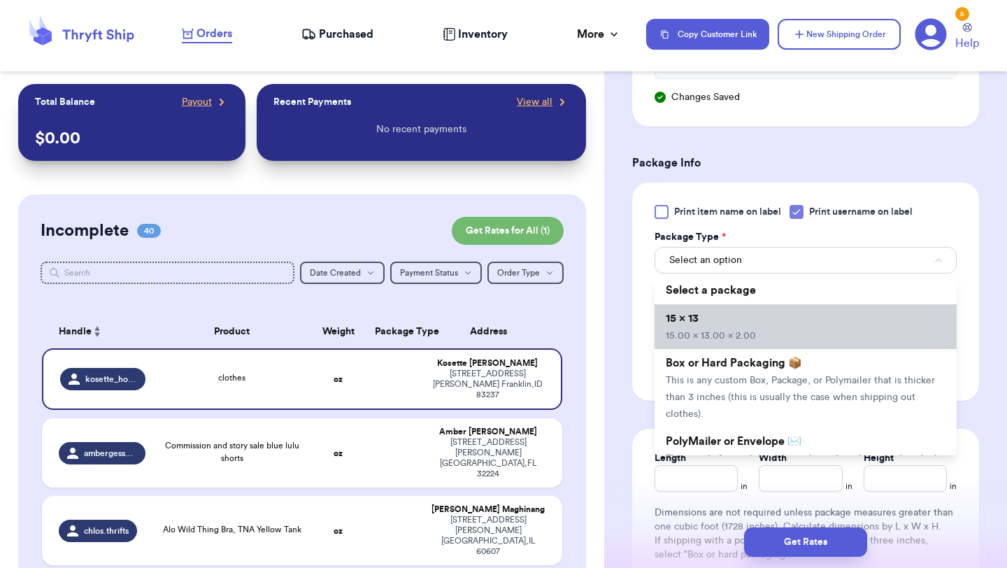
click at [755, 325] on li "15 x 13 15.00 x 13.00 x 2.00" at bounding box center [805, 326] width 302 height 45
type input "15"
type input "13"
type input "2"
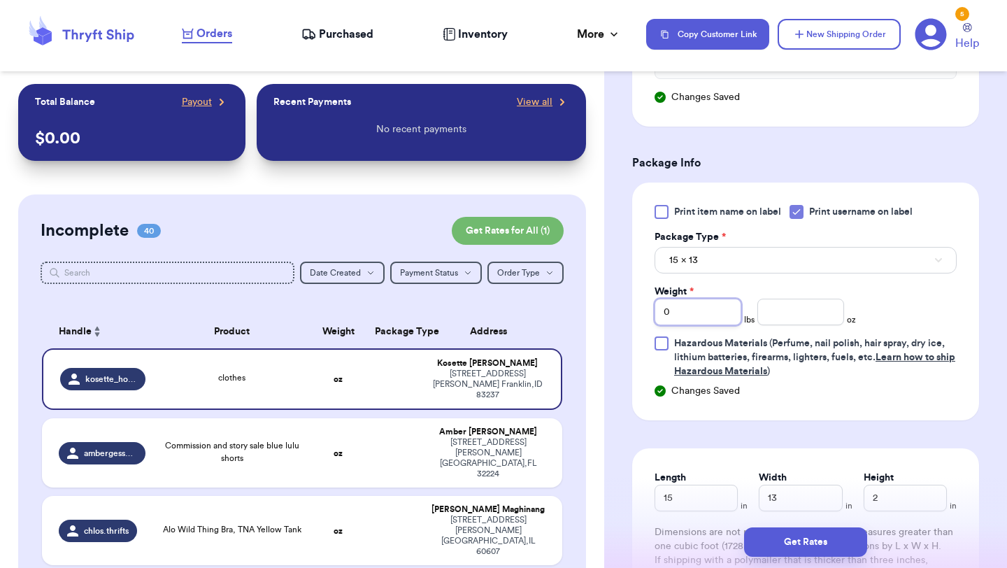
drag, startPoint x: 713, startPoint y: 310, endPoint x: 631, endPoint y: 305, distance: 81.9
click at [632, 305] on div "Print item name on label Print username on label Package Type * 15 x 13 Weight …" at bounding box center [805, 301] width 347 height 238
type input "1"
click at [800, 324] on input "number" at bounding box center [800, 312] width 87 height 27
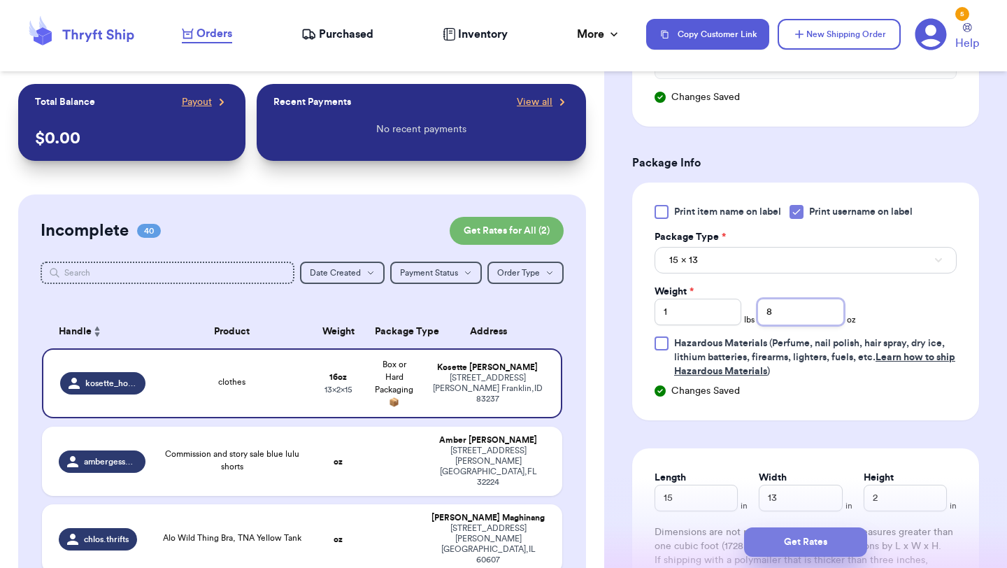
type input "8"
click at [804, 546] on button "Get Rates" at bounding box center [805, 541] width 123 height 29
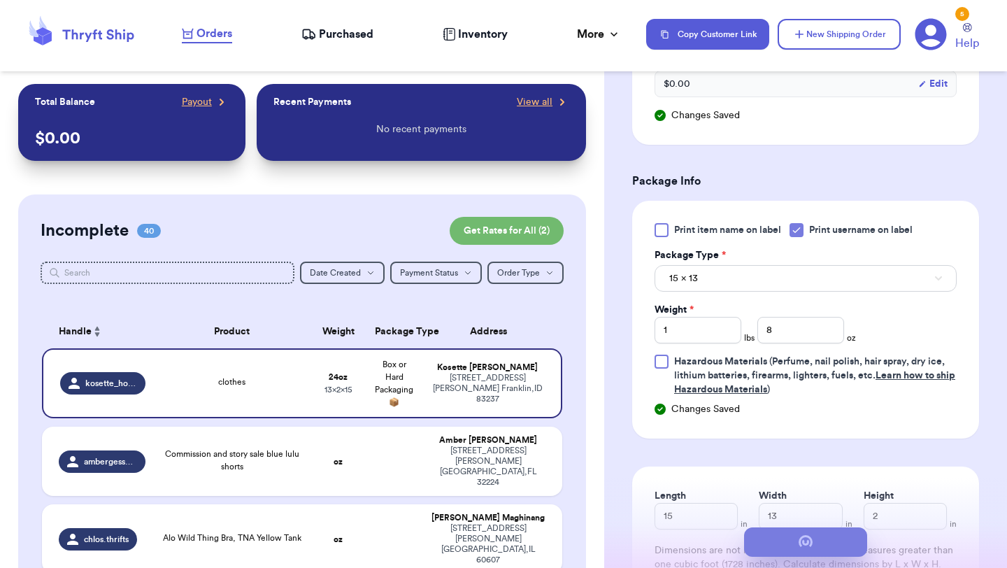
scroll to position [0, 0]
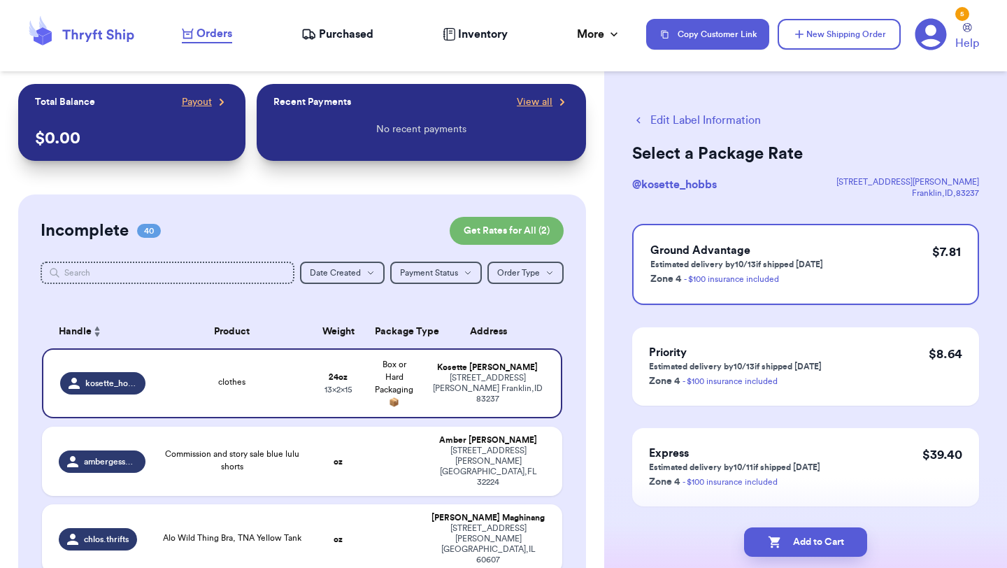
click at [804, 546] on button "Add to Cart" at bounding box center [805, 541] width 123 height 29
checkbox input "true"
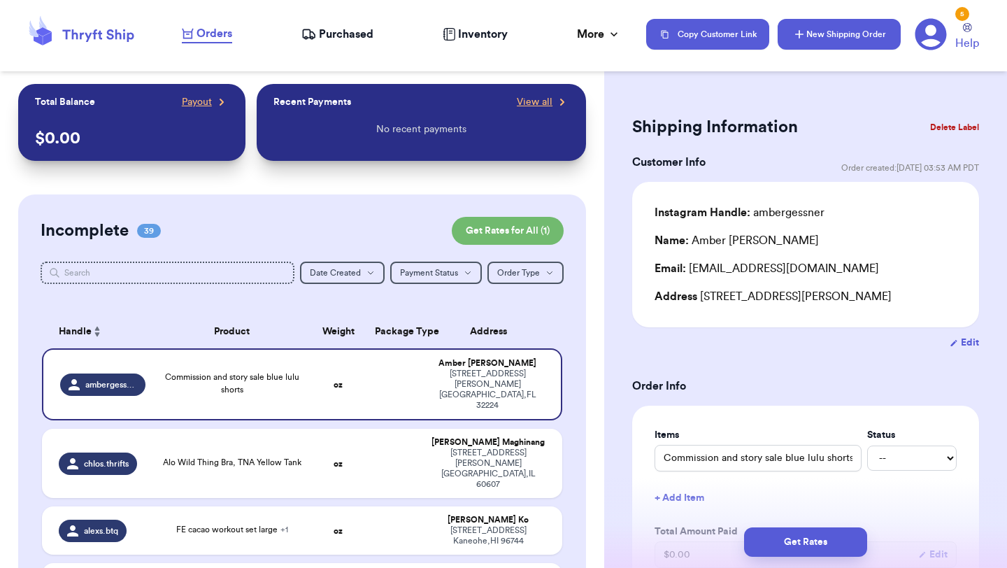
click at [856, 29] on button "New Shipping Order" at bounding box center [838, 34] width 123 height 31
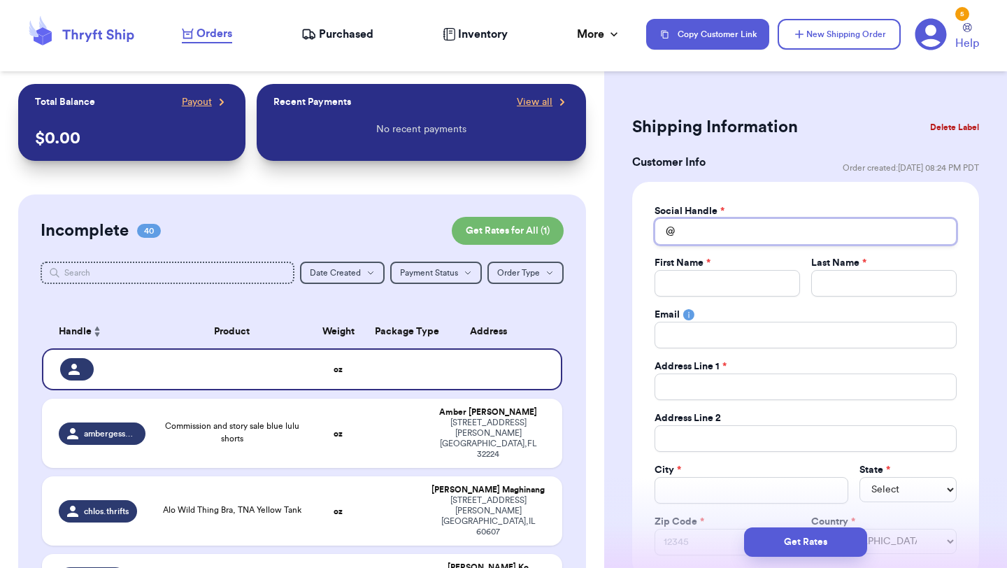
click at [689, 233] on input "Total Amount Paid" at bounding box center [805, 231] width 302 height 27
type input "n"
type input "na"
type input "nat"
type input "nati"
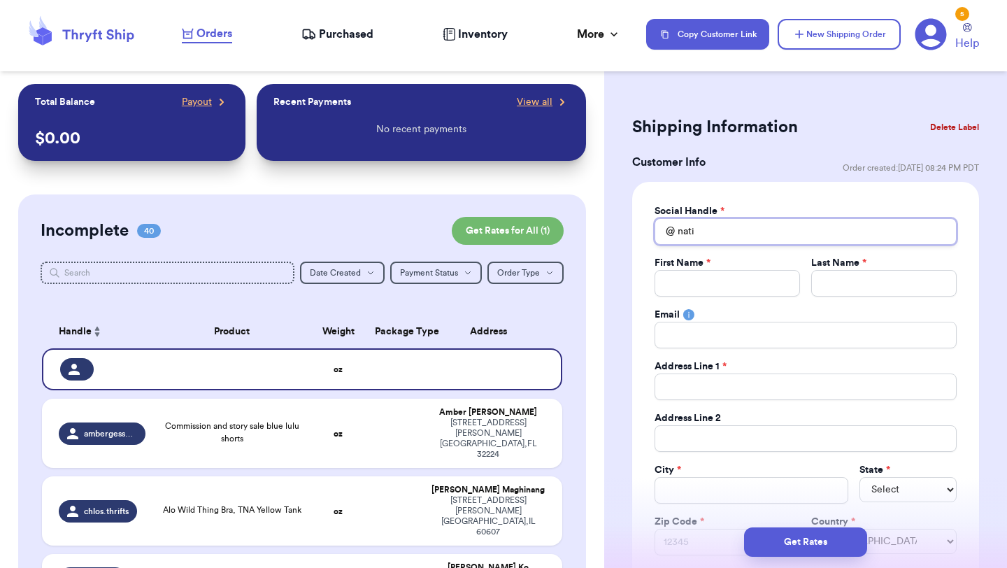
type input "nativ"
type input "native"
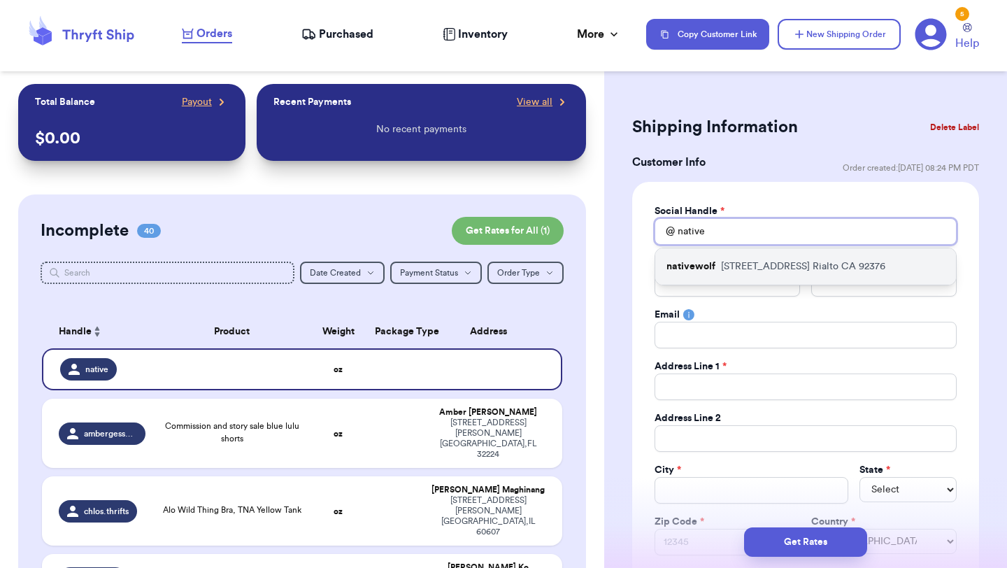
type input "native"
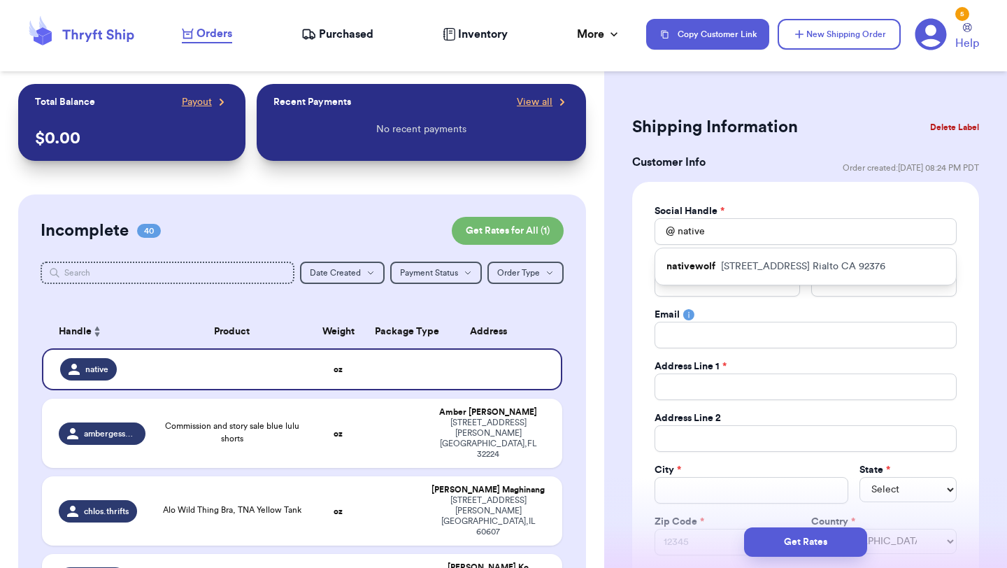
click at [727, 264] on p "617 S SPRUCE AVE Rialto CA 92376" at bounding box center [803, 266] width 164 height 14
type input "nativewolf"
type input "Prima"
type input "Ayulita"
type input "primahamid@gmail.com"
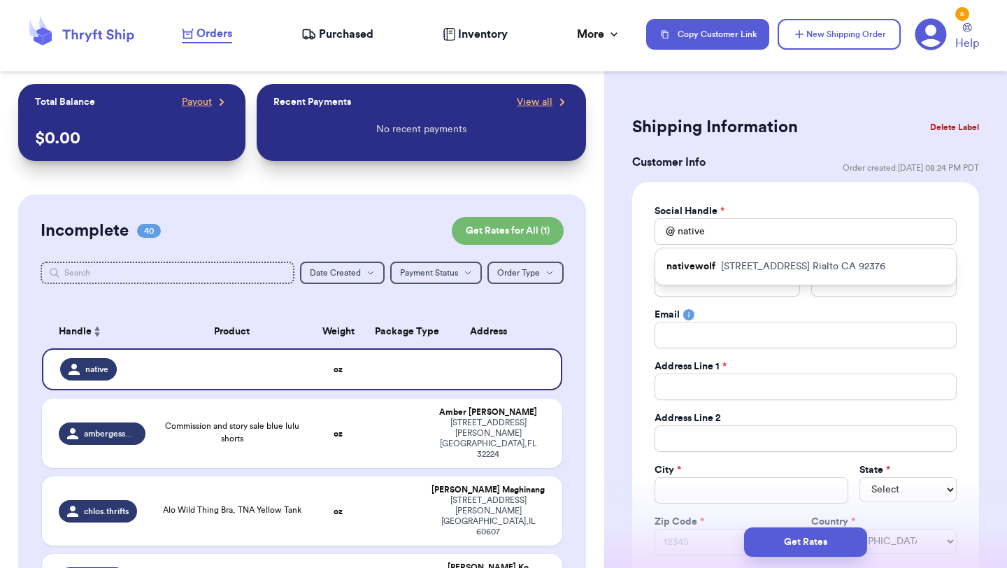
type input "617 S SPRUCE AVE"
type input "Rialto"
select select "CA"
type input "92376"
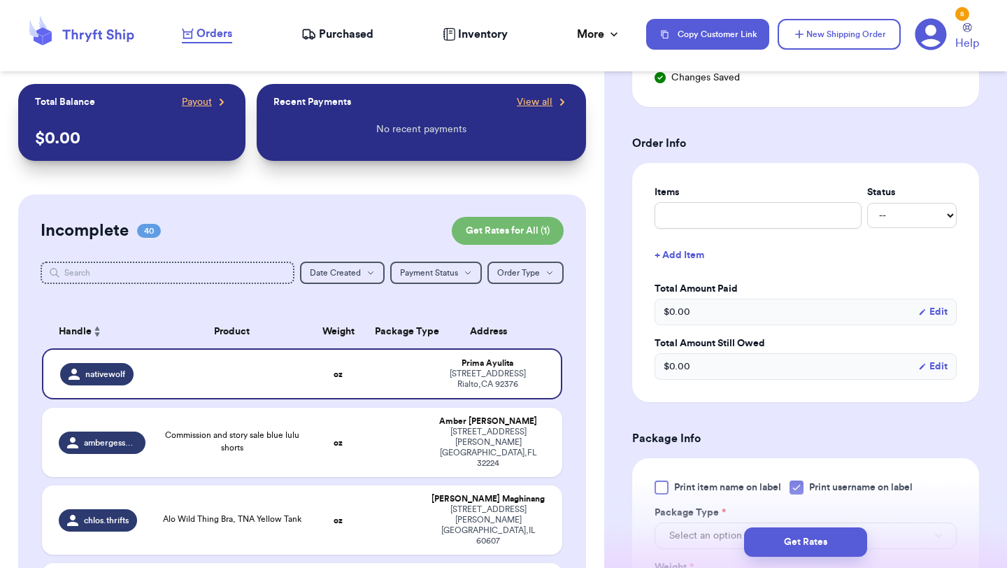
scroll to position [497, 0]
click at [738, 206] on input "text" at bounding box center [757, 214] width 207 height 27
type input "clothes"
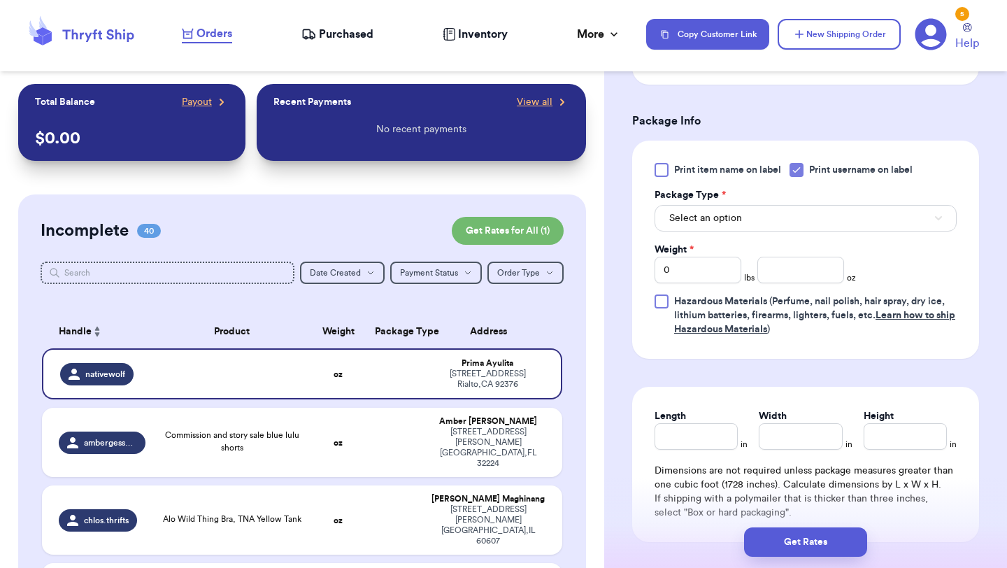
scroll to position [839, 0]
click at [797, 215] on button "Select an option" at bounding box center [805, 217] width 302 height 27
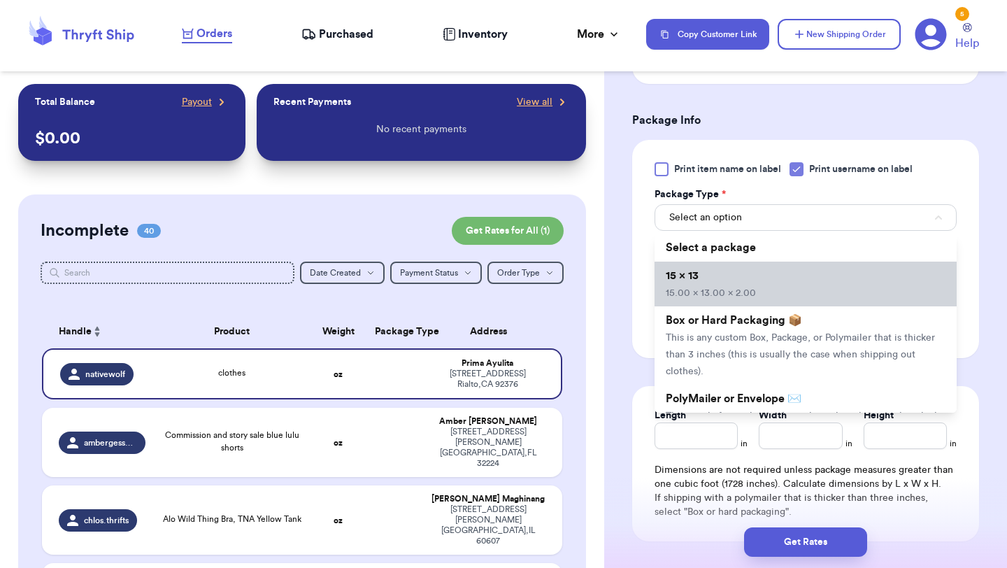
click at [794, 289] on li "15 x 13 15.00 x 13.00 x 2.00" at bounding box center [805, 283] width 302 height 45
type input "15"
type input "13"
type input "2"
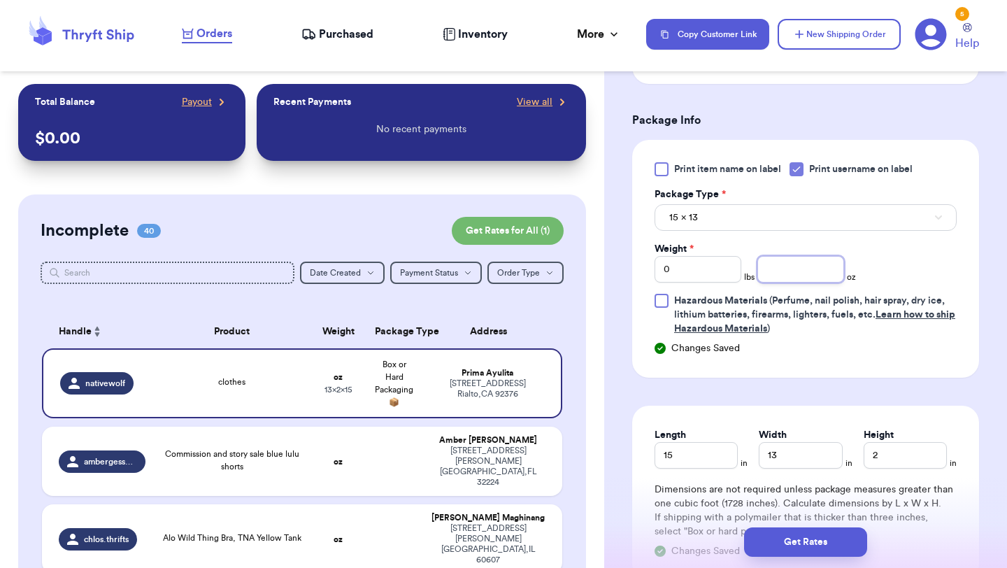
click at [803, 275] on input "number" at bounding box center [800, 269] width 87 height 27
type input "6"
click at [815, 533] on button "Get Rates" at bounding box center [805, 541] width 123 height 29
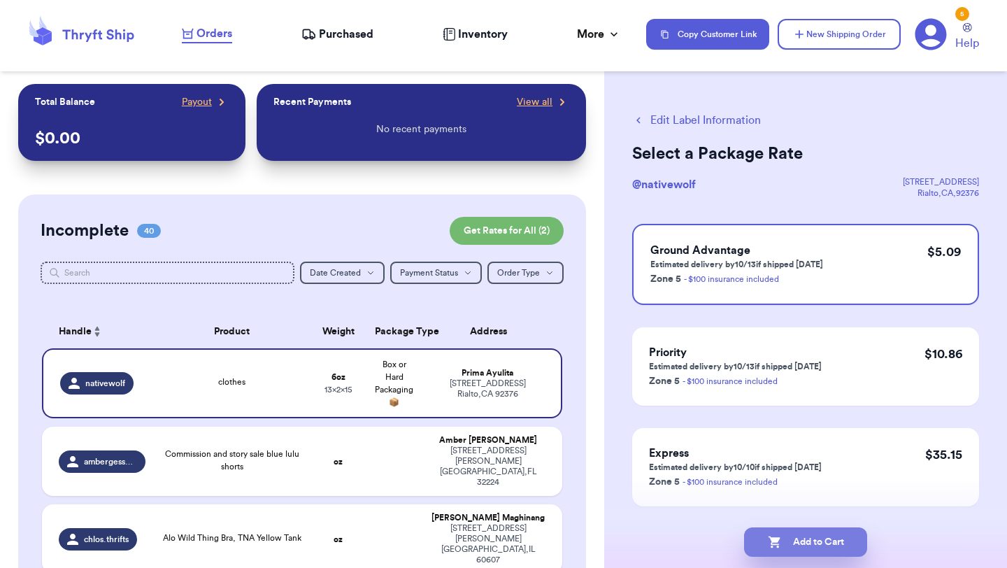
click at [824, 541] on button "Add to Cart" at bounding box center [805, 541] width 123 height 29
checkbox input "true"
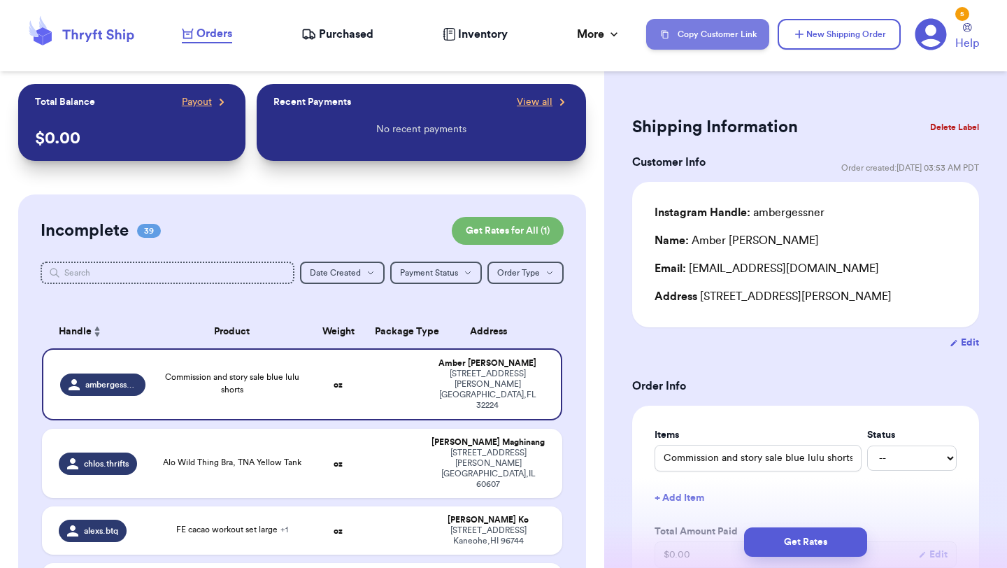
scroll to position [1138, 0]
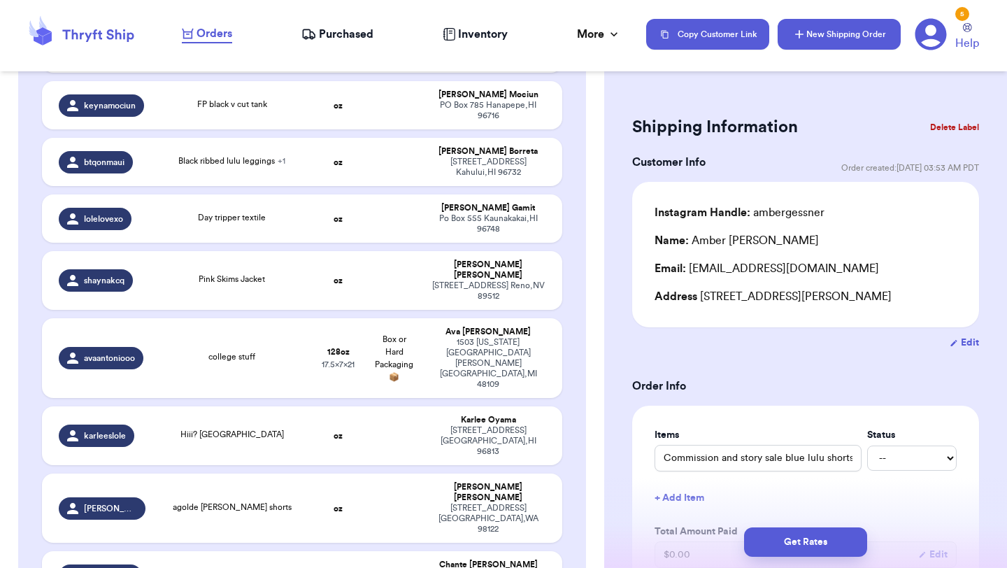
click at [856, 32] on button "New Shipping Order" at bounding box center [838, 34] width 123 height 31
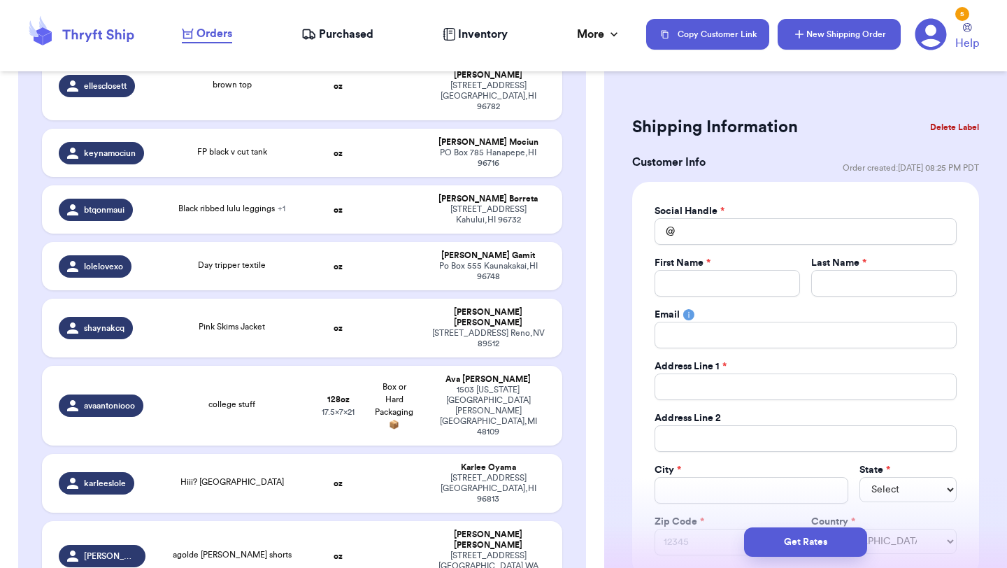
scroll to position [1186, 0]
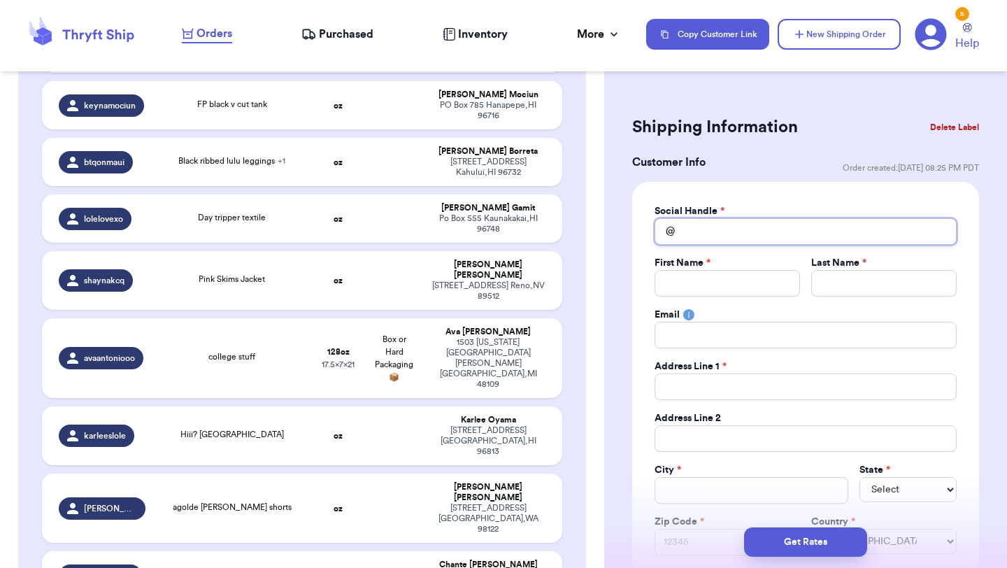
click at [774, 232] on input "Total Amount Paid" at bounding box center [805, 231] width 302 height 27
type input "g"
type input "go"
type input "gol"
type input "gold"
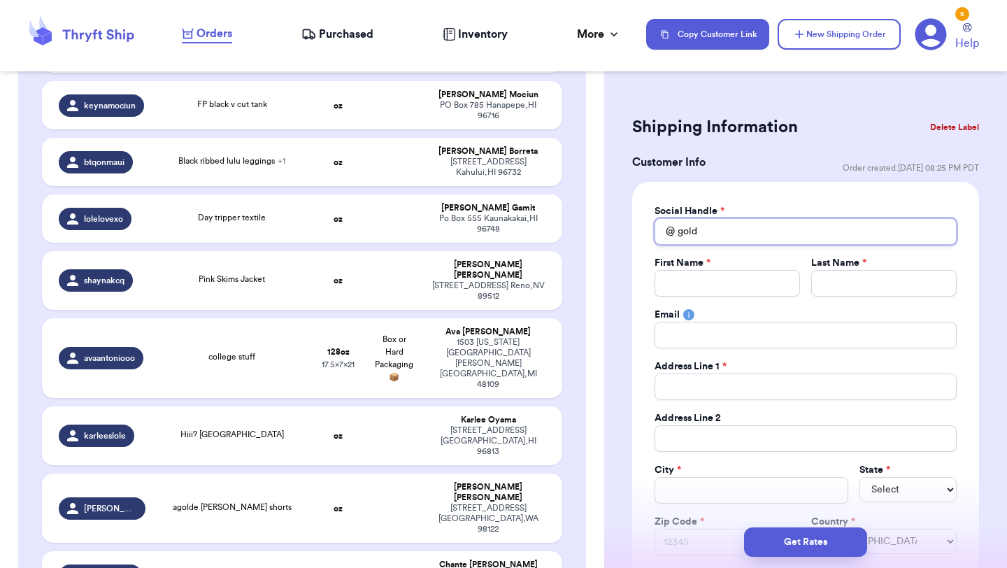
type input "goldk"
type input "goldki"
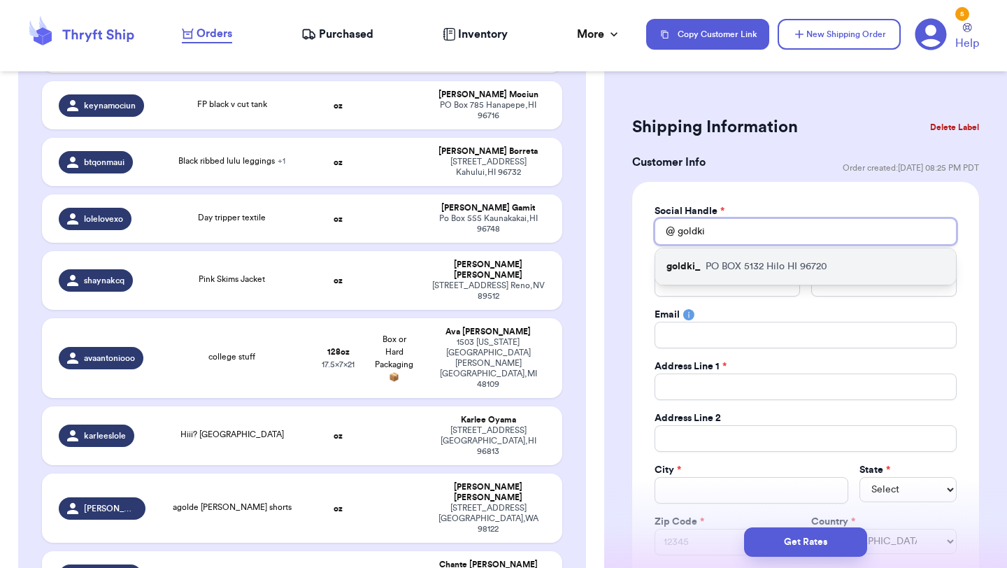
type input "goldki"
click at [759, 266] on p "PO BOX 5132 Hilo HI 96720" at bounding box center [766, 266] width 122 height 14
type input "goldki_"
type input "Kiana"
type input "Correa"
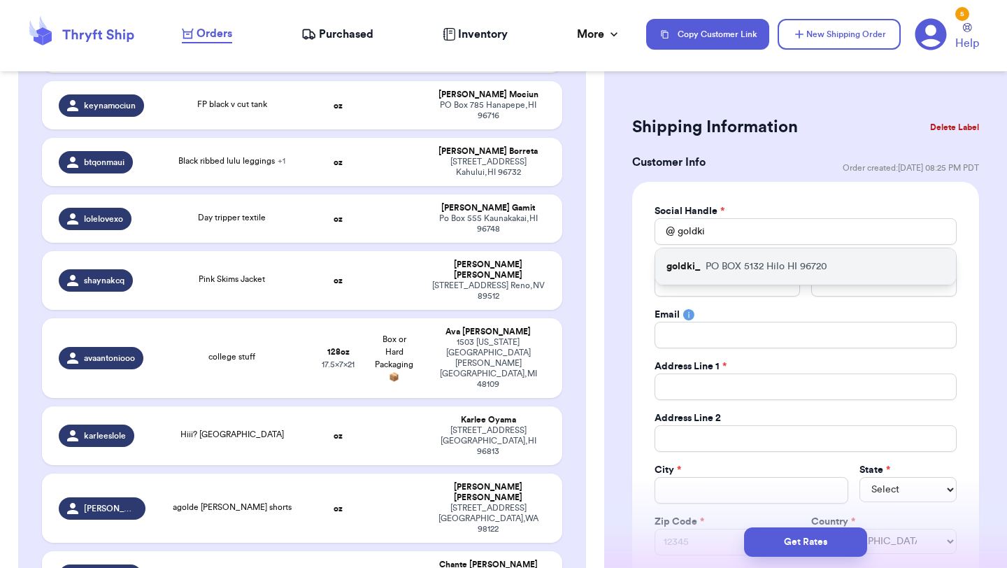
type input "kianacorrea.bhg@gmail.com"
type input "PO BOX 5132"
type input "Hilo"
select select "HI"
type input "96720"
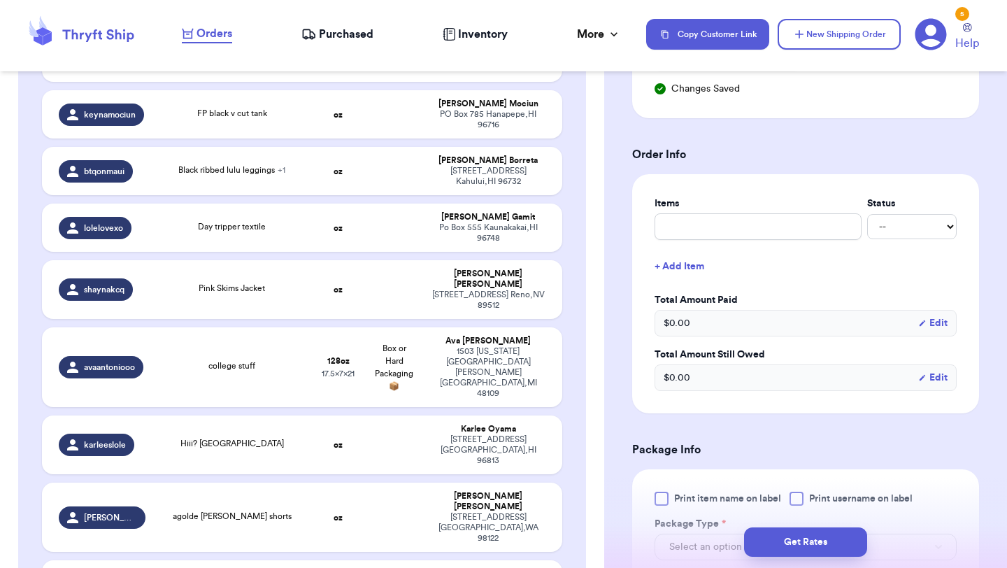
scroll to position [486, 0]
click at [765, 236] on input "text" at bounding box center [757, 225] width 207 height 27
type input "clothes"
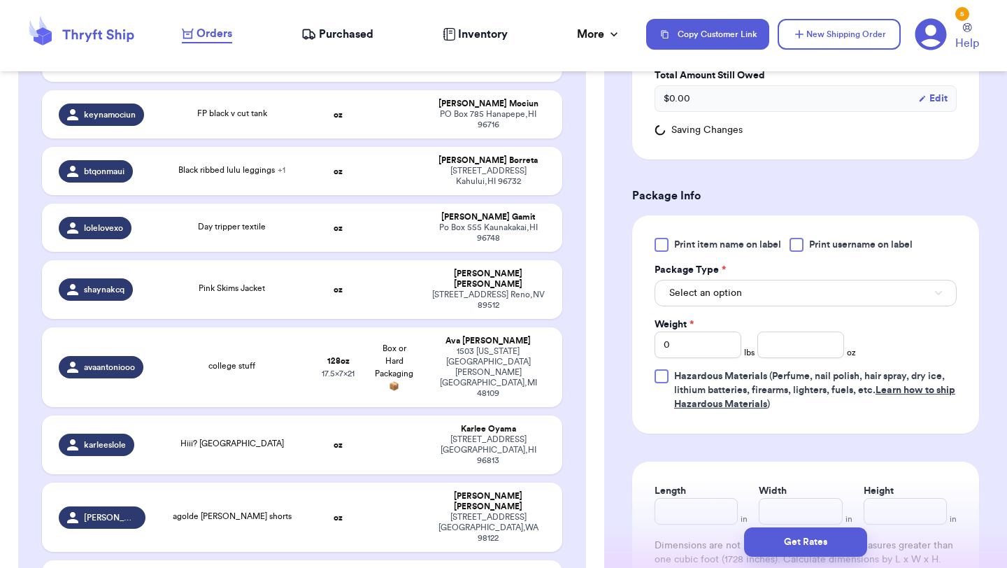
scroll to position [775, 0]
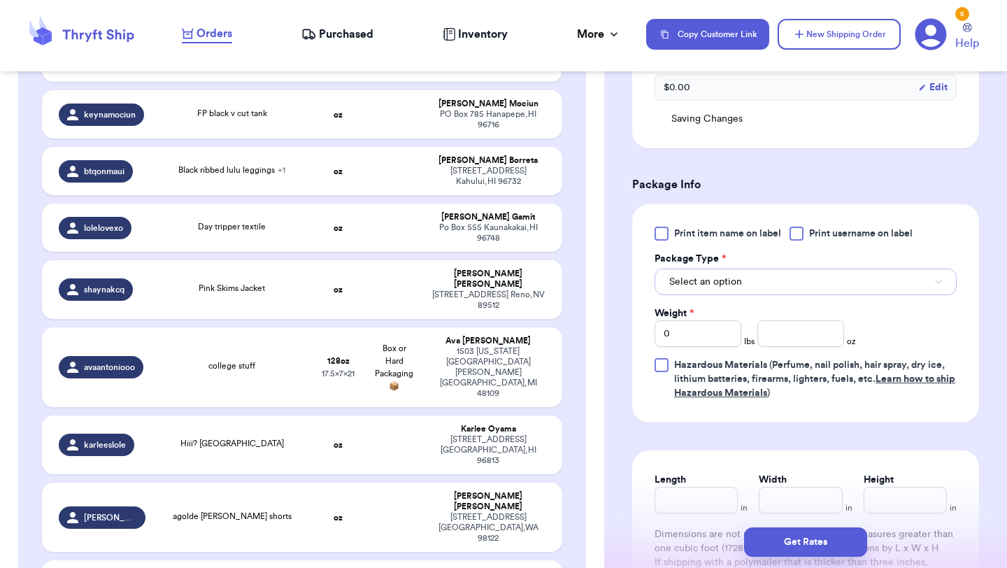
click at [764, 276] on button "Select an option" at bounding box center [805, 281] width 302 height 27
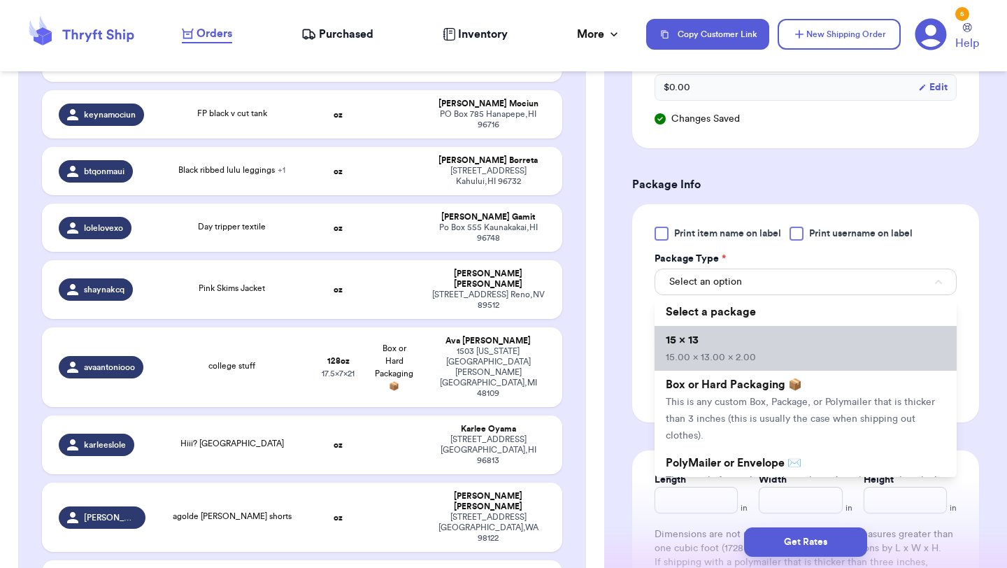
click at [753, 336] on li "15 x 13 15.00 x 13.00 x 2.00" at bounding box center [805, 348] width 302 height 45
type input "15"
type input "13"
type input "2"
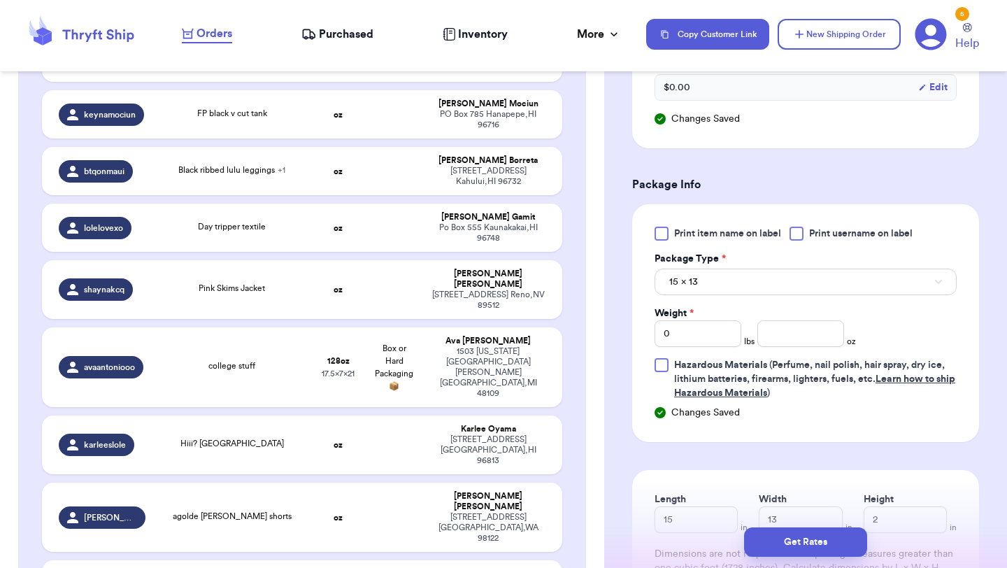
click at [799, 240] on div at bounding box center [796, 233] width 14 height 14
click at [0, 0] on input "Print username on label" at bounding box center [0, 0] width 0 height 0
click at [798, 332] on input "number" at bounding box center [800, 333] width 87 height 27
drag, startPoint x: 701, startPoint y: 340, endPoint x: 641, endPoint y: 324, distance: 62.1
click at [641, 324] on div "Print item name on label Print username on label Package Type * 15 x 13 Weight …" at bounding box center [805, 323] width 347 height 238
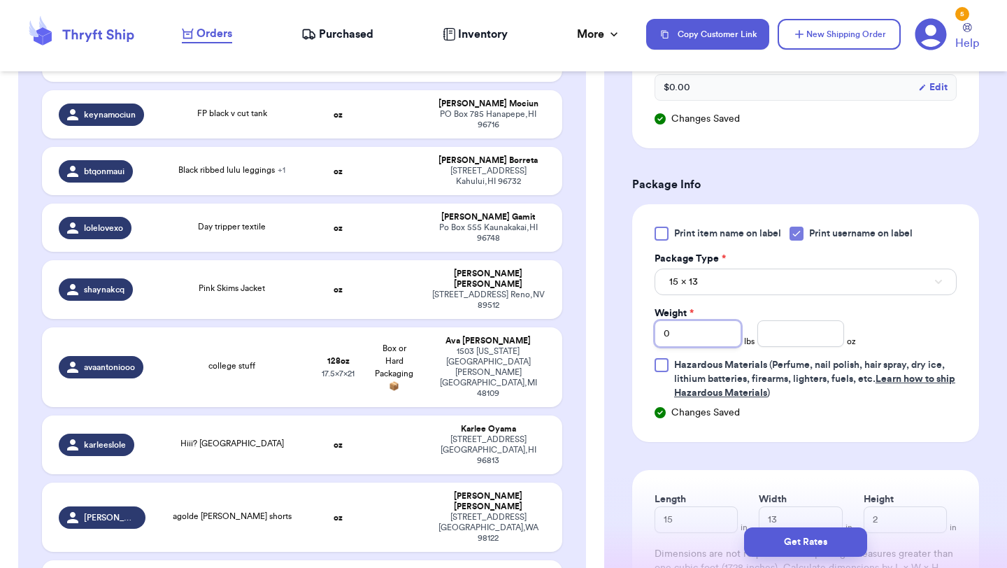
type input "2"
click at [813, 548] on button "Get Rates" at bounding box center [805, 541] width 123 height 29
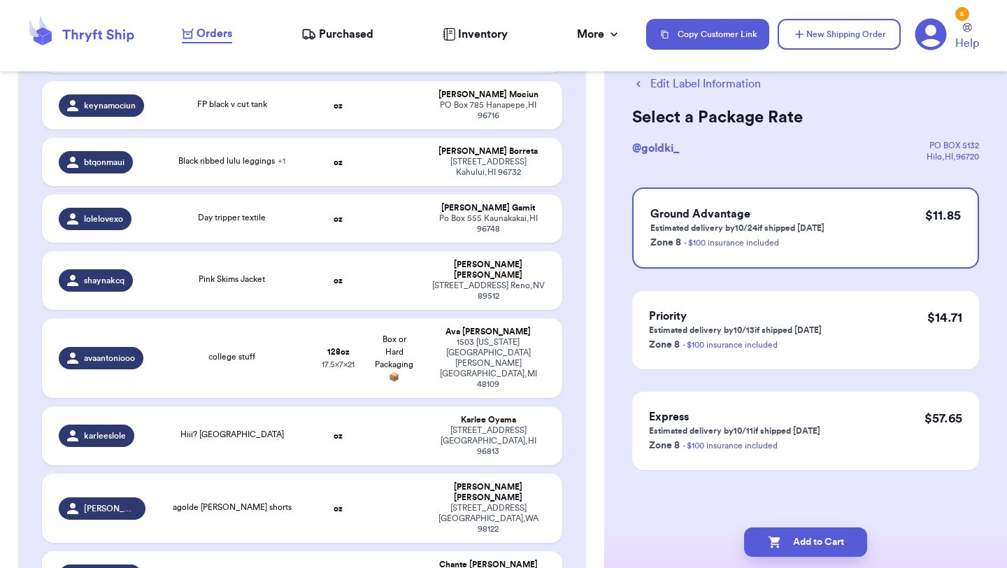
scroll to position [0, 0]
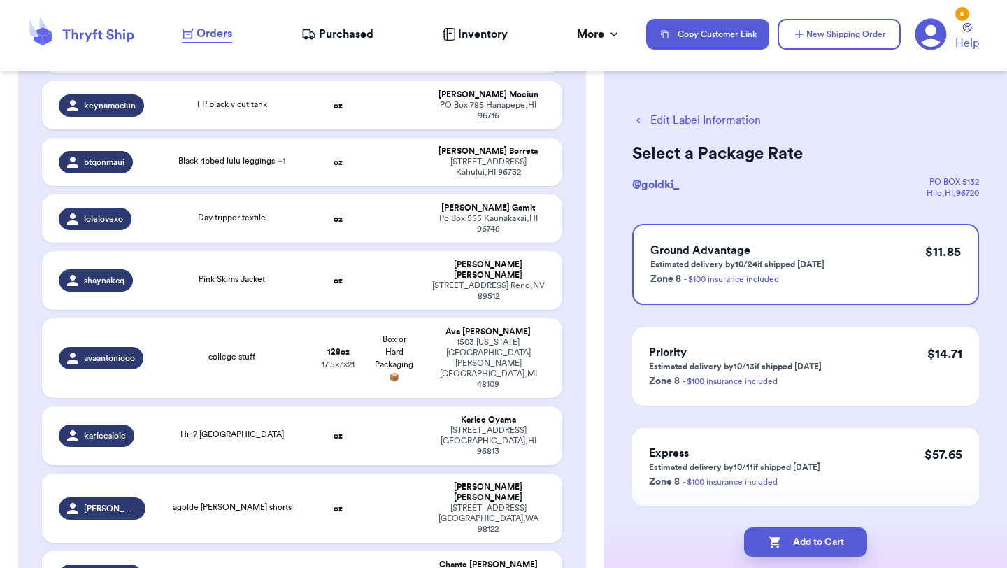
click at [813, 548] on button "Add to Cart" at bounding box center [805, 541] width 123 height 29
checkbox input "true"
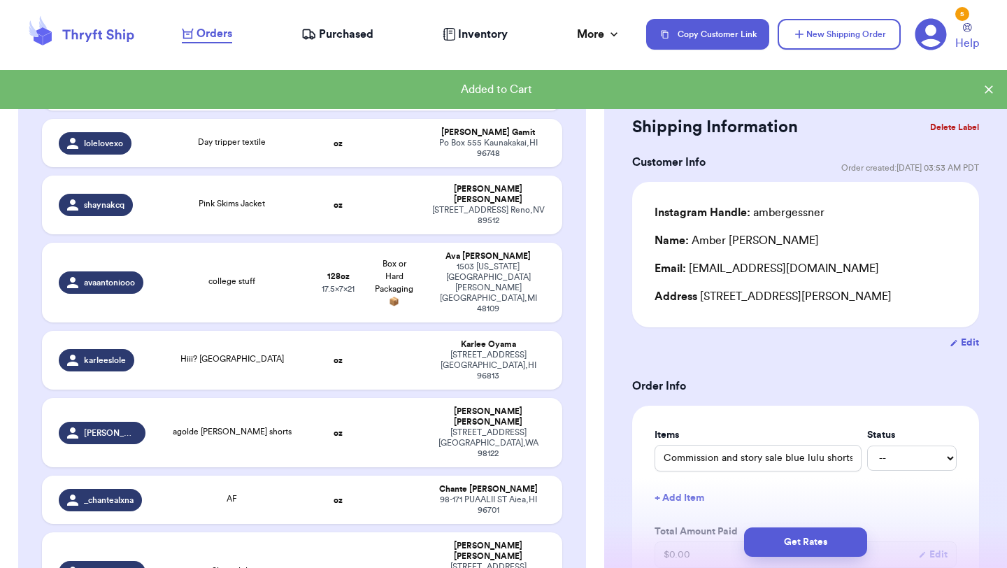
scroll to position [1138, 0]
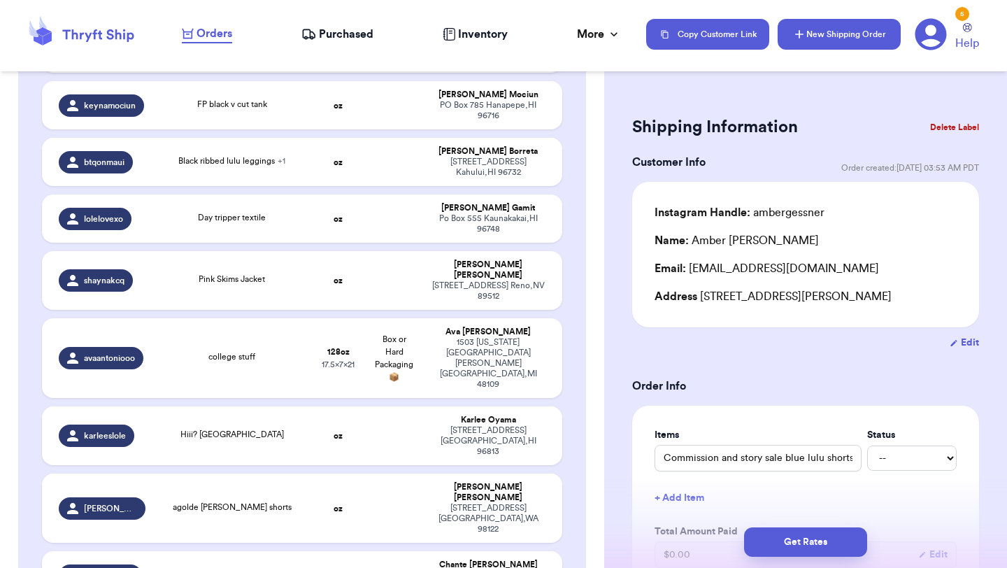
click at [840, 38] on button "New Shipping Order" at bounding box center [838, 34] width 123 height 31
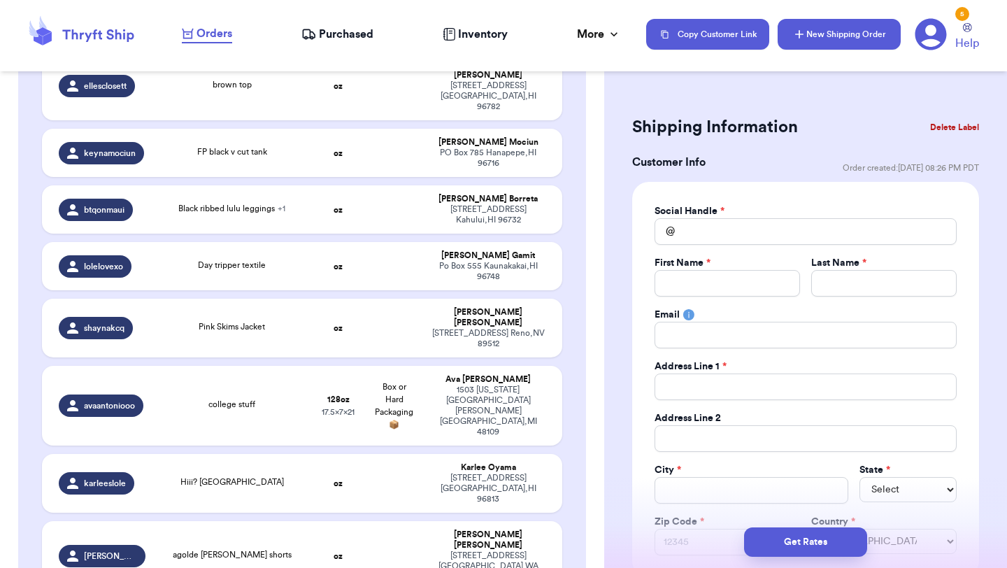
scroll to position [1186, 0]
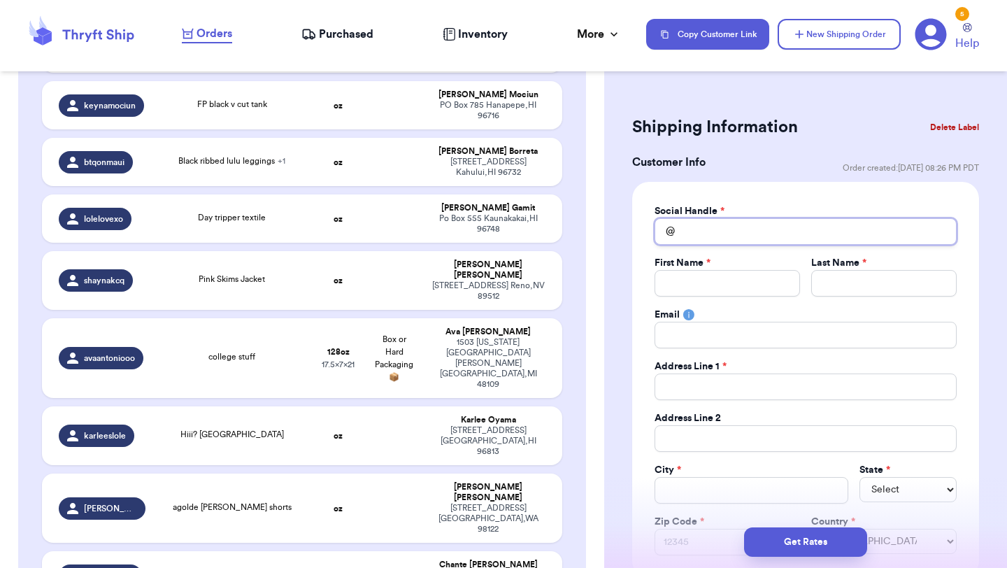
click at [756, 230] on input "Total Amount Paid" at bounding box center [805, 231] width 302 height 27
type input "m"
type input "ma"
type input "mai"
type input "maib"
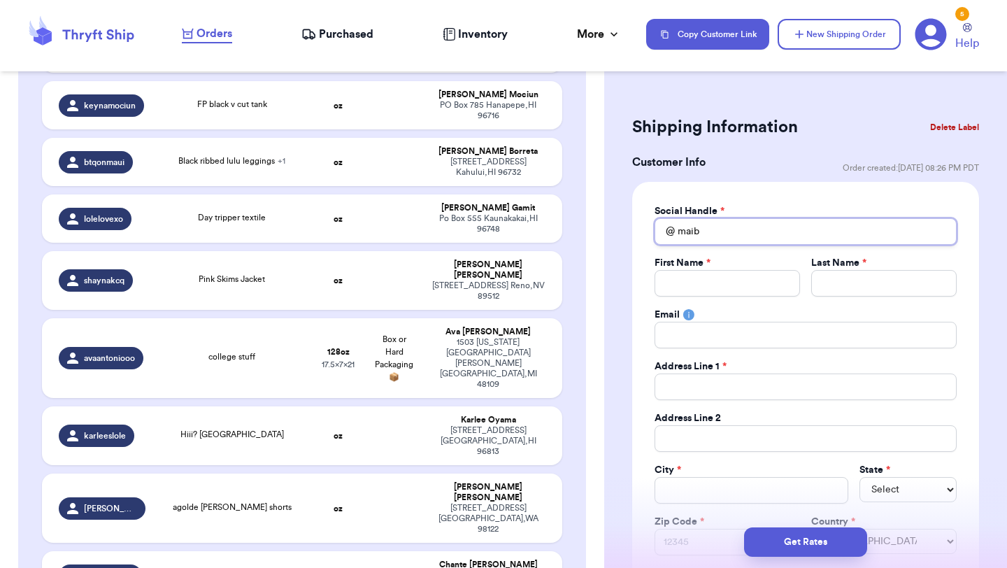
type input "maiba"
type input "maibao"
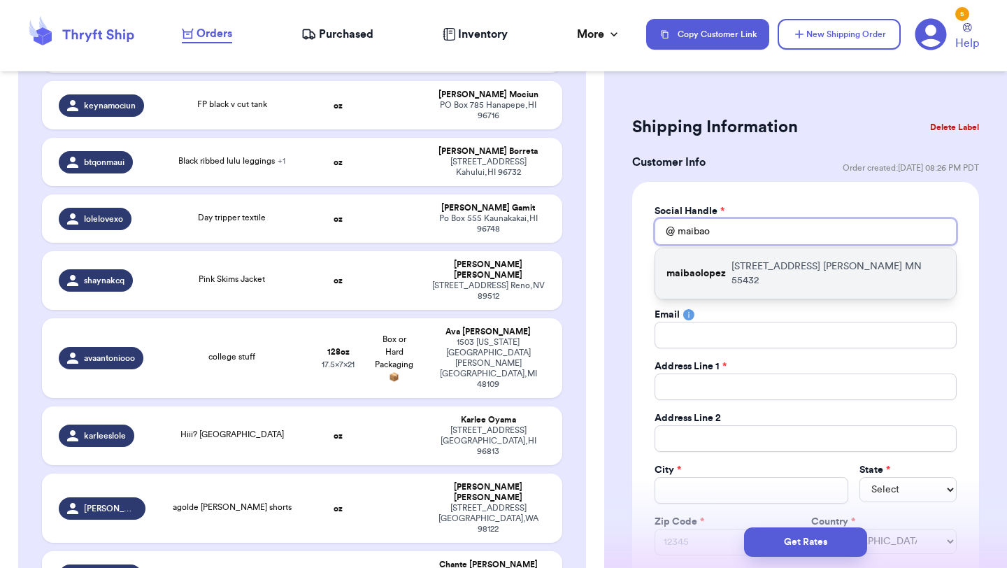
type input "maibao"
click at [754, 264] on p "5641 4th St NE Fridley MN 55432" at bounding box center [837, 273] width 213 height 28
type input "maibaolopez"
type input "Mai Bao"
type input "Vang"
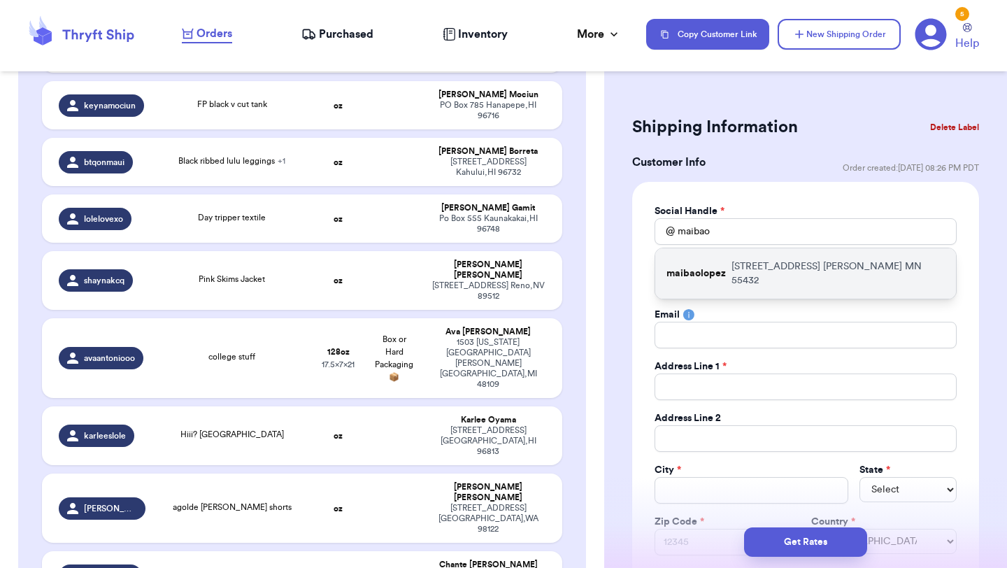
type input "maibao.vang24@gmail.com"
type input "5641 4th St NE"
type input "Apt 2"
type input "Fridley"
select select "MN"
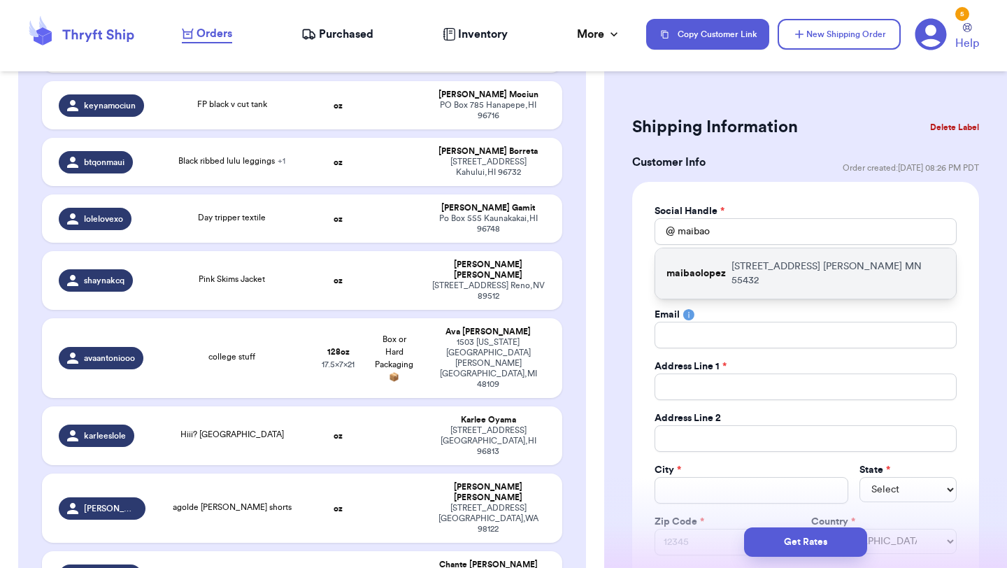
type input "55432"
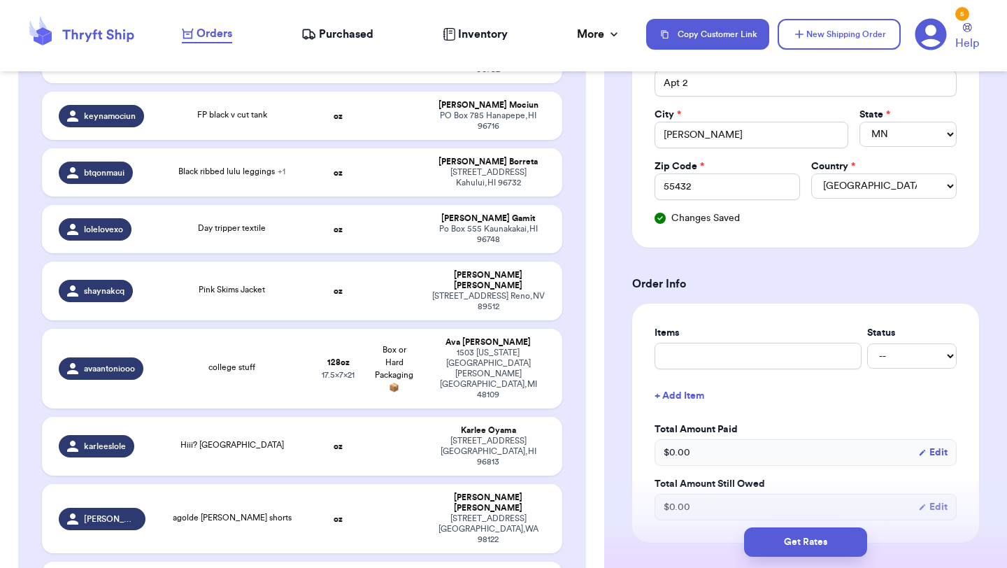
scroll to position [361, 0]
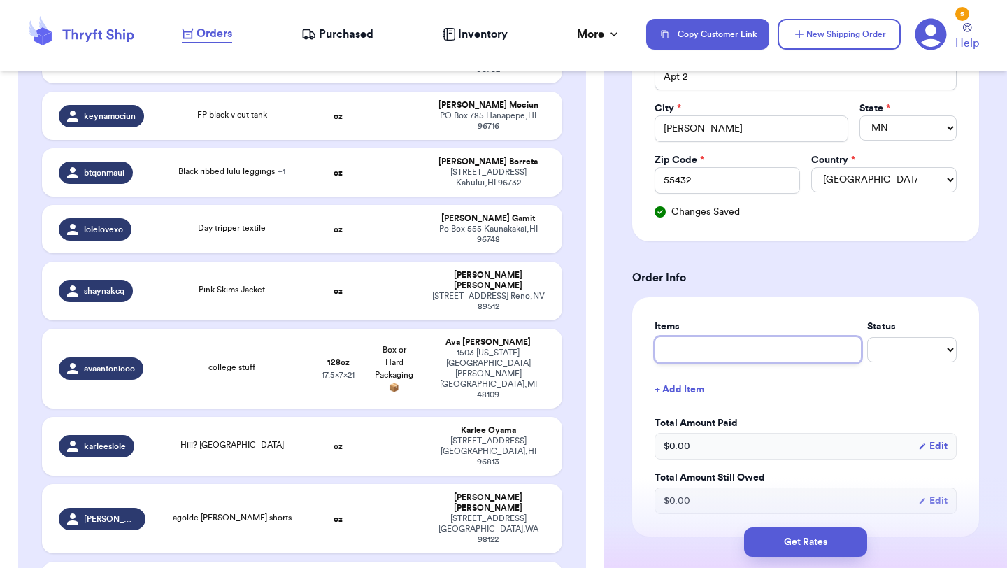
click at [755, 340] on input "text" at bounding box center [757, 349] width 207 height 27
type input "c"
type input "cl"
type input "clo"
type input "clot"
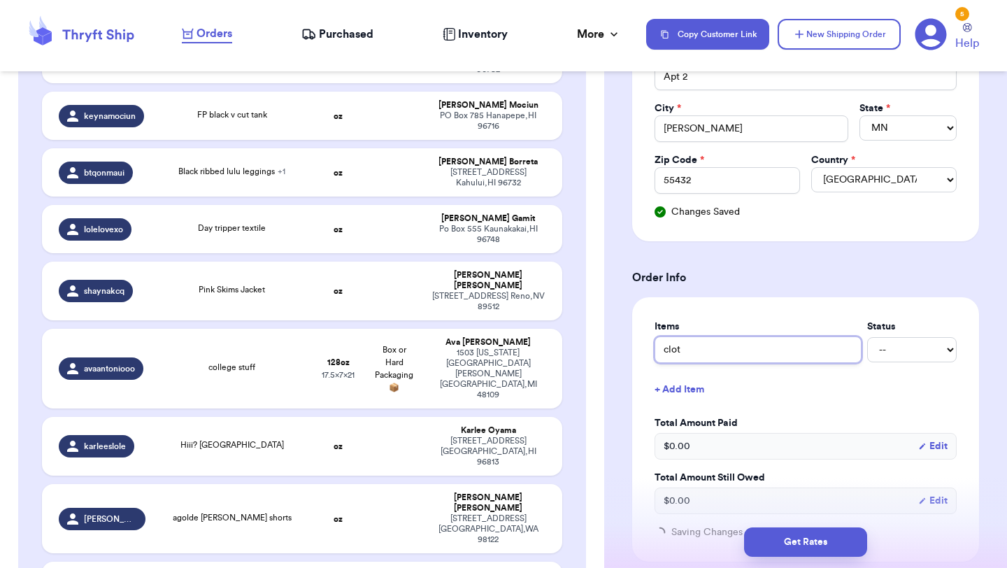
type input "cloth"
type input "clothe"
type input "clothes"
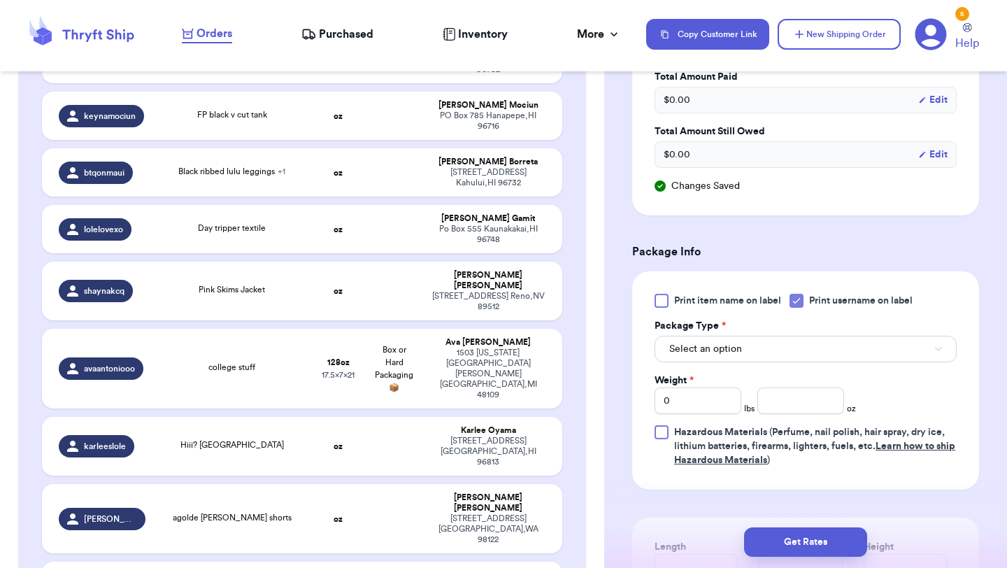
scroll to position [724, 0]
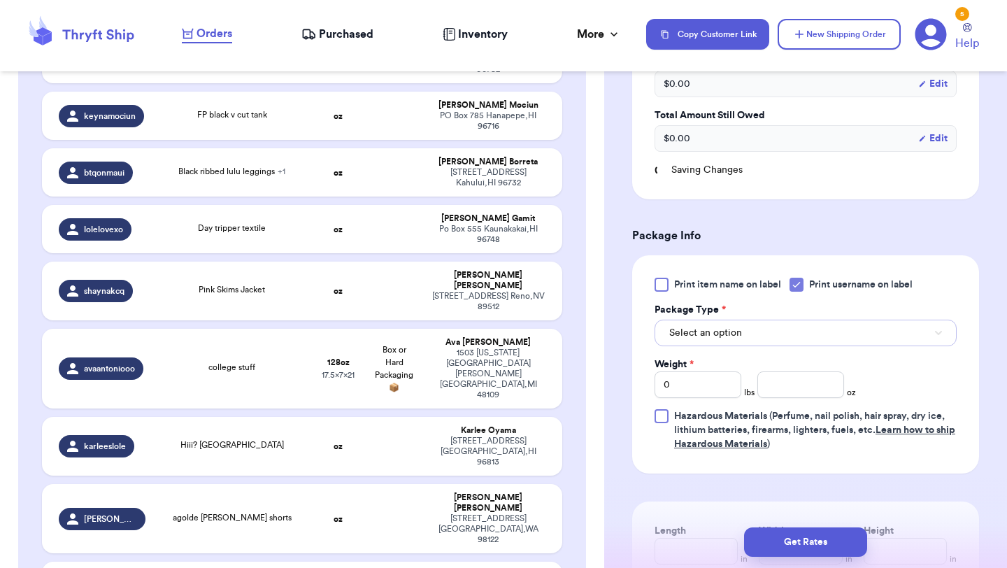
click at [770, 339] on button "Select an option" at bounding box center [805, 332] width 302 height 27
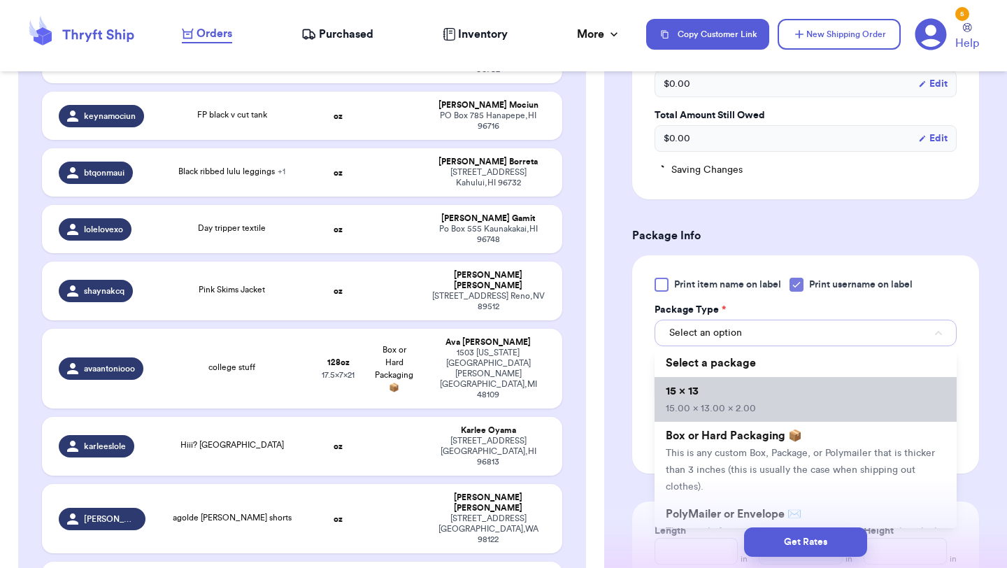
click at [768, 382] on li "15 x 13 15.00 x 13.00 x 2.00" at bounding box center [805, 399] width 302 height 45
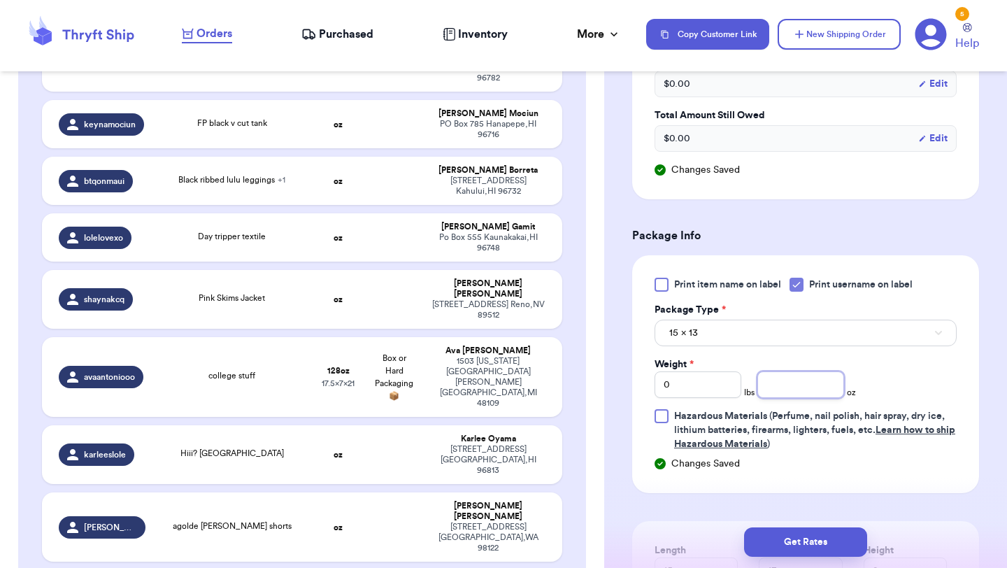
scroll to position [1214, 0]
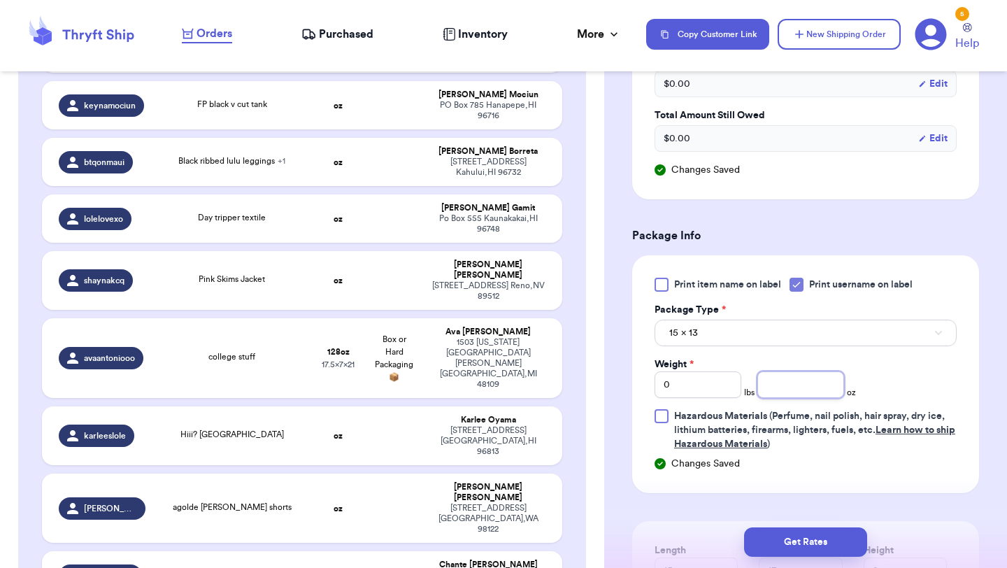
click at [790, 384] on input "number" at bounding box center [800, 384] width 87 height 27
click at [819, 541] on button "Get Rates" at bounding box center [805, 541] width 123 height 29
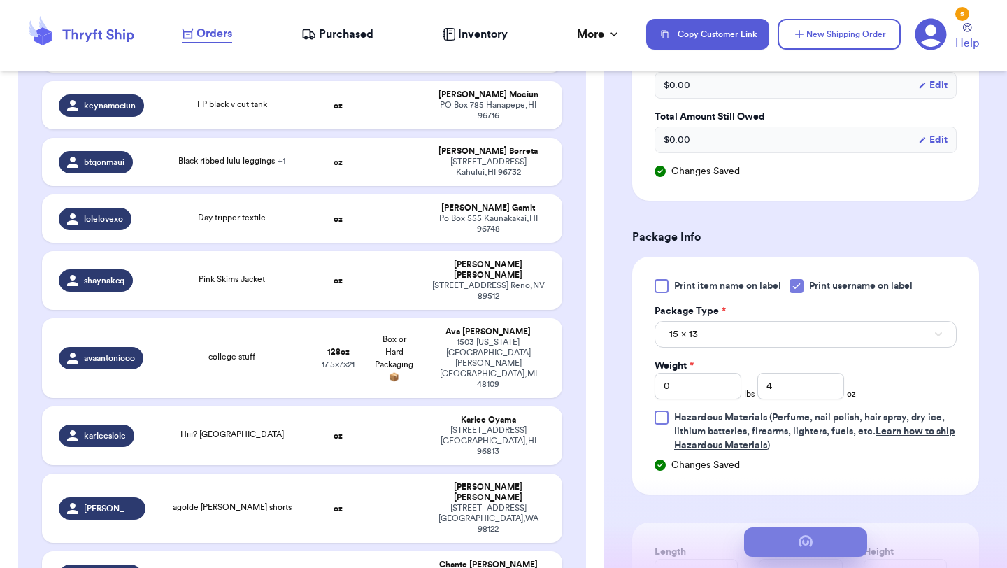
scroll to position [0, 0]
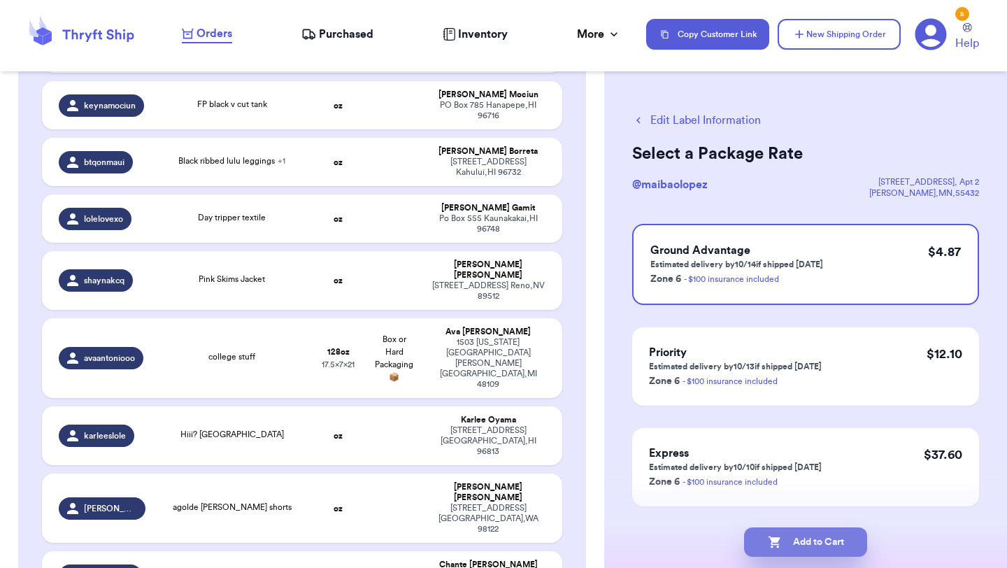
click at [822, 540] on button "Add to Cart" at bounding box center [805, 541] width 123 height 29
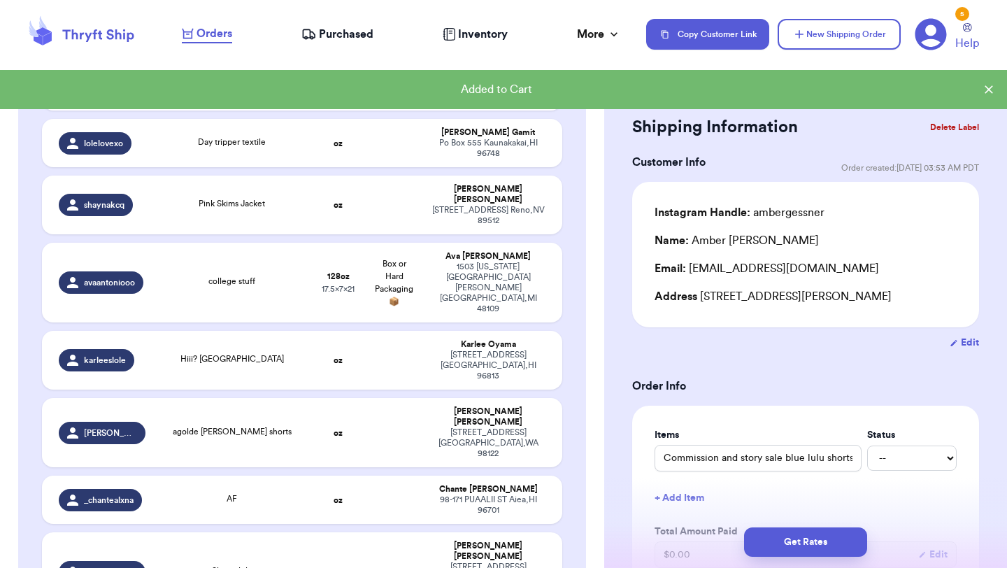
scroll to position [1138, 0]
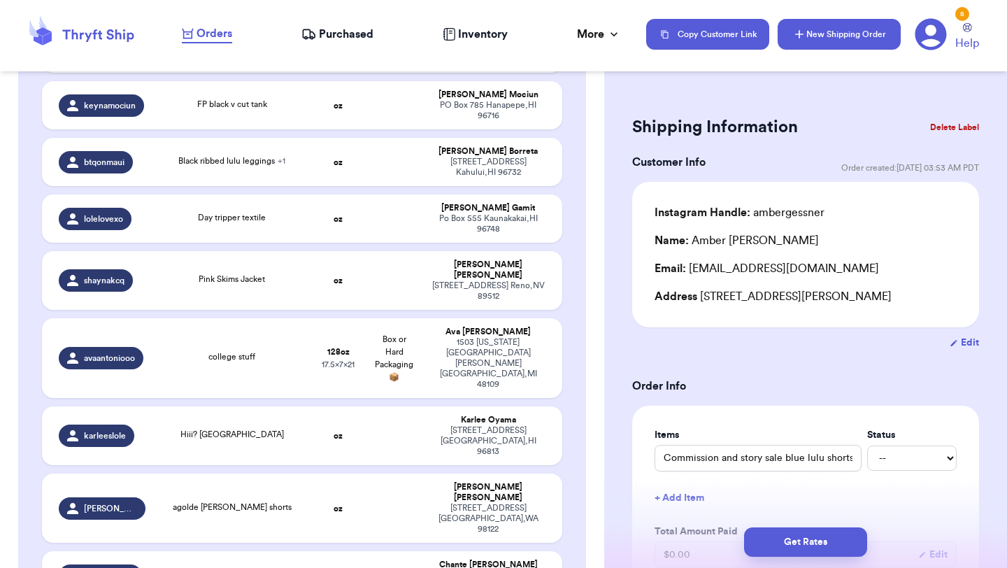
click at [850, 34] on button "New Shipping Order" at bounding box center [838, 34] width 123 height 31
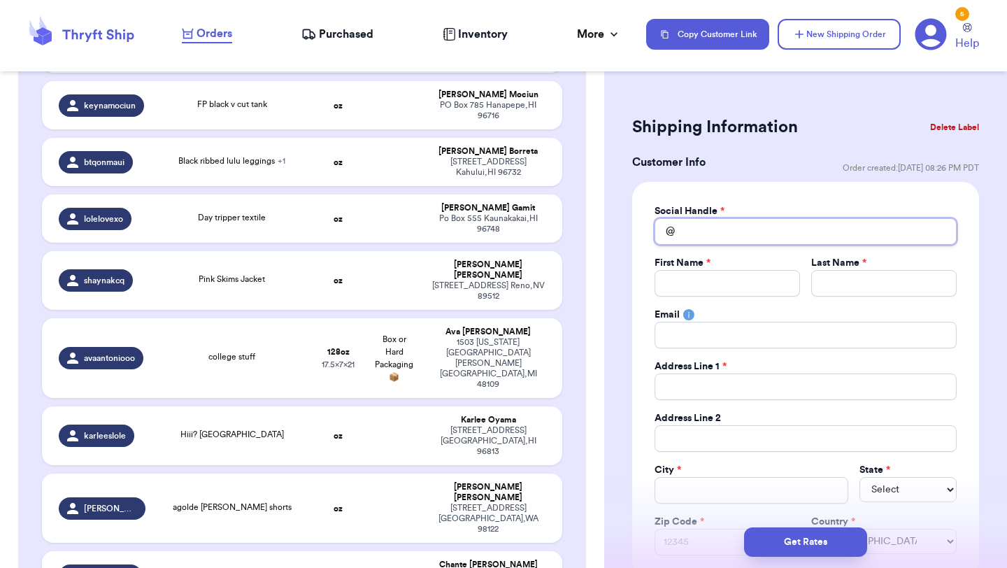
click at [768, 232] on input "Total Amount Paid" at bounding box center [805, 231] width 302 height 27
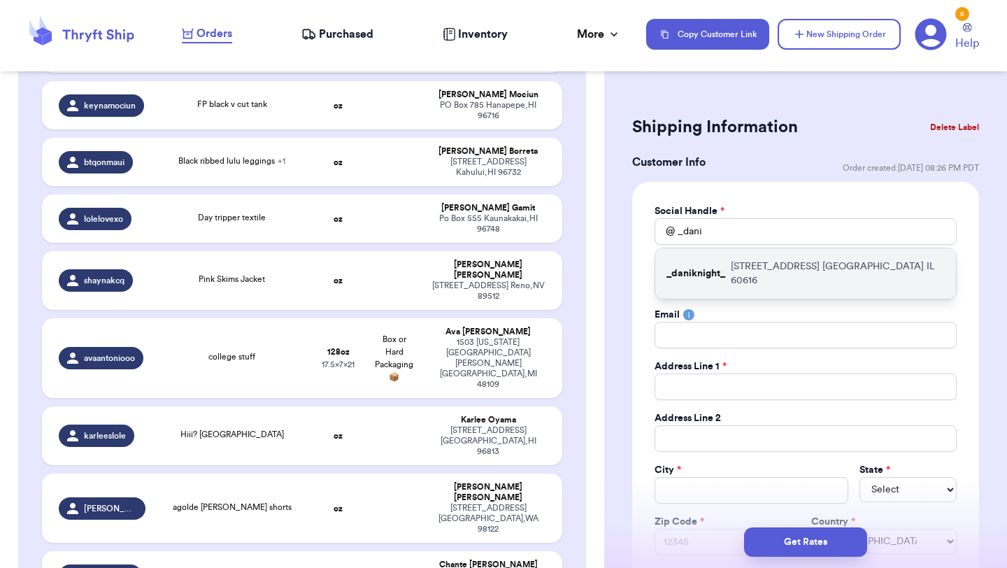
click at [747, 264] on p "1841 S CALUMET AVE CHICAGO IL 60616" at bounding box center [838, 273] width 214 height 28
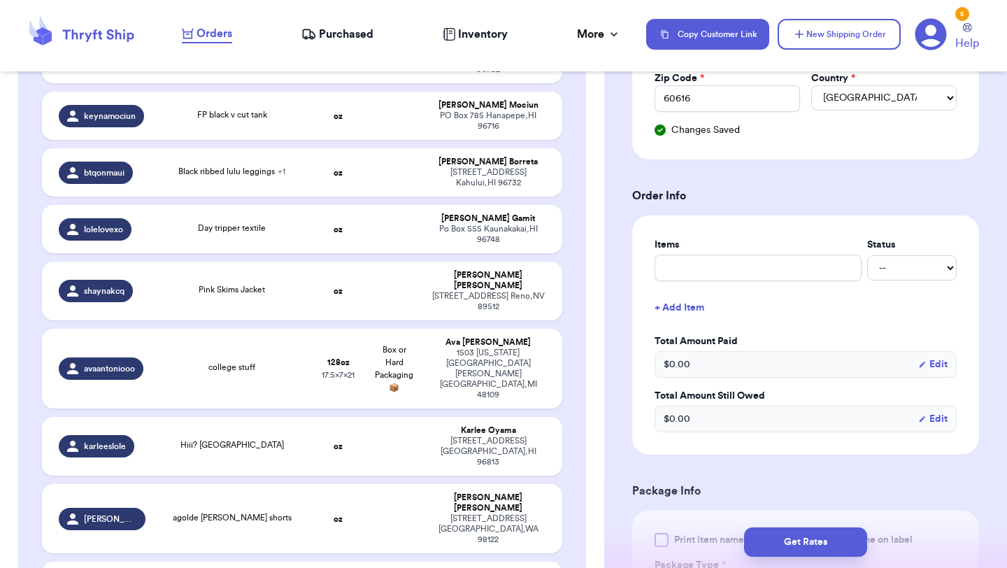
scroll to position [452, 0]
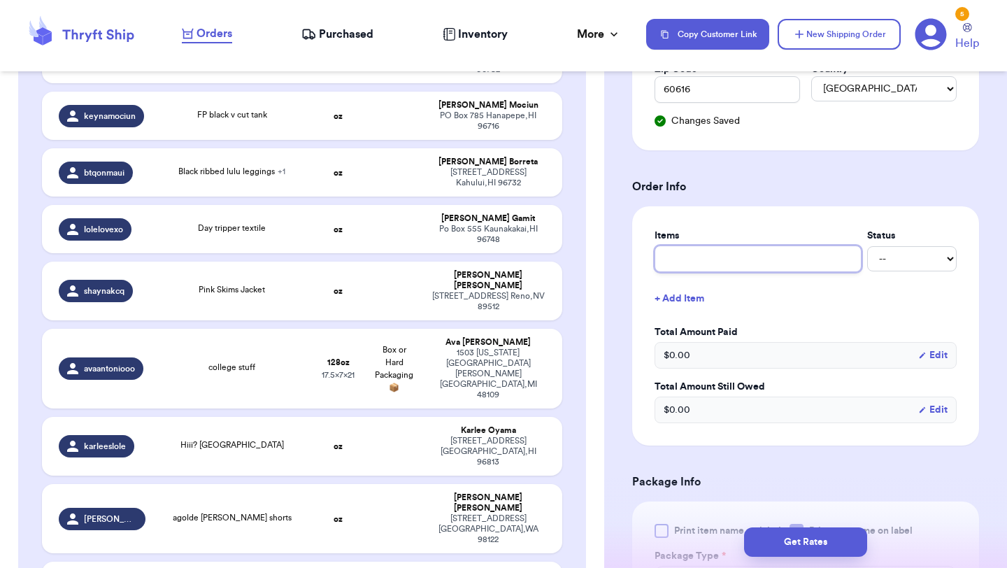
click at [747, 264] on input "text" at bounding box center [757, 258] width 207 height 27
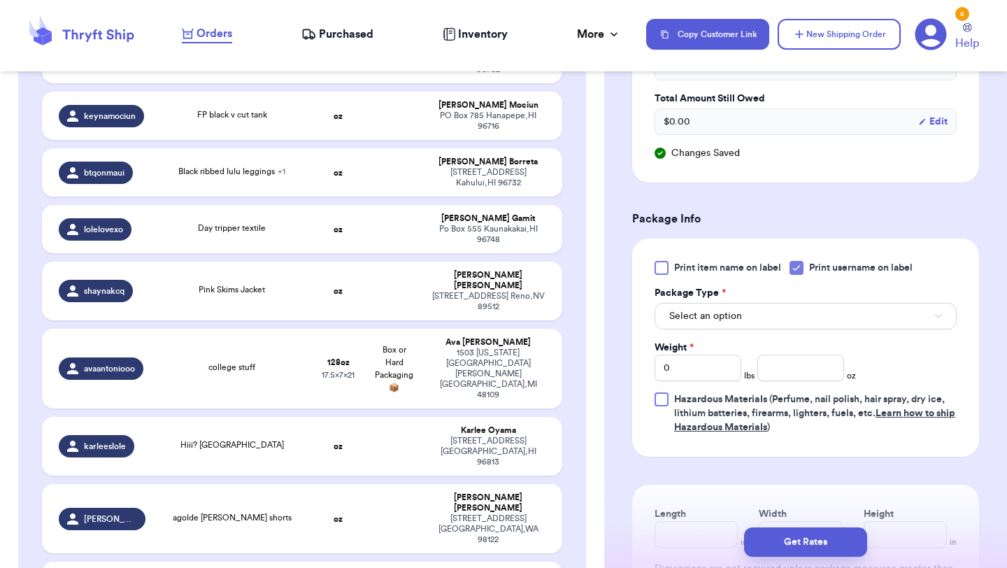
scroll to position [745, 0]
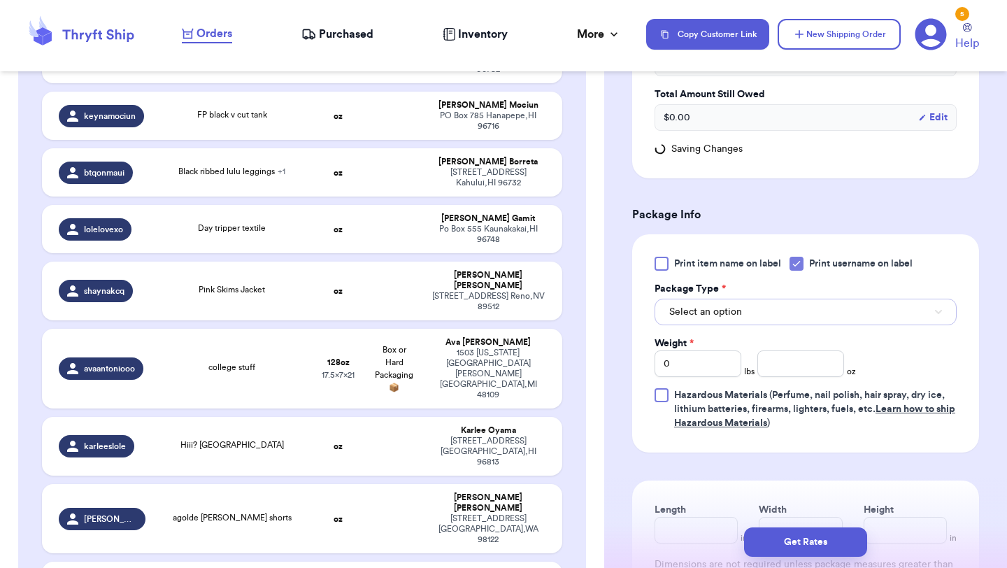
click at [761, 309] on button "Select an option" at bounding box center [805, 312] width 302 height 27
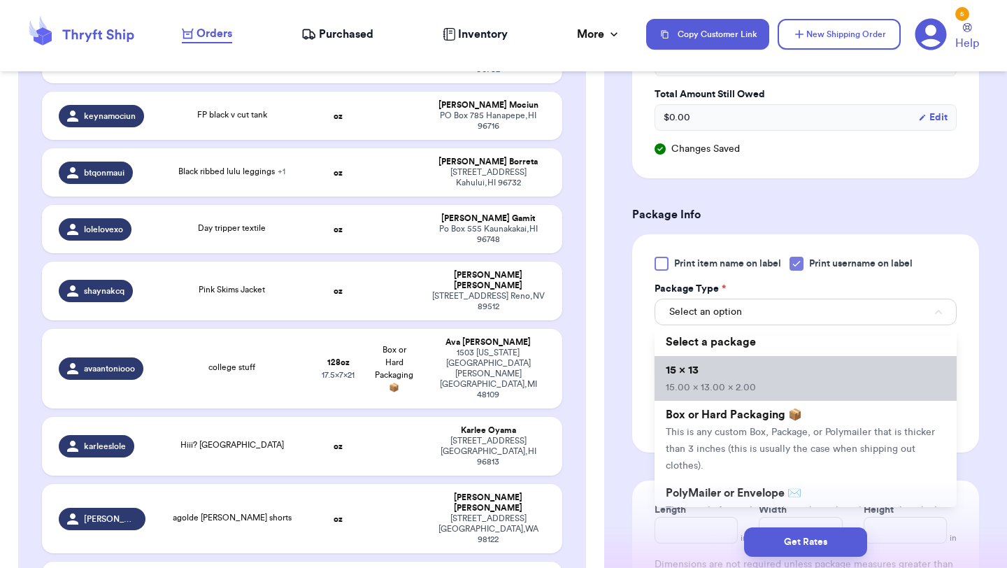
click at [753, 373] on li "15 x 13 15.00 x 13.00 x 2.00" at bounding box center [805, 378] width 302 height 45
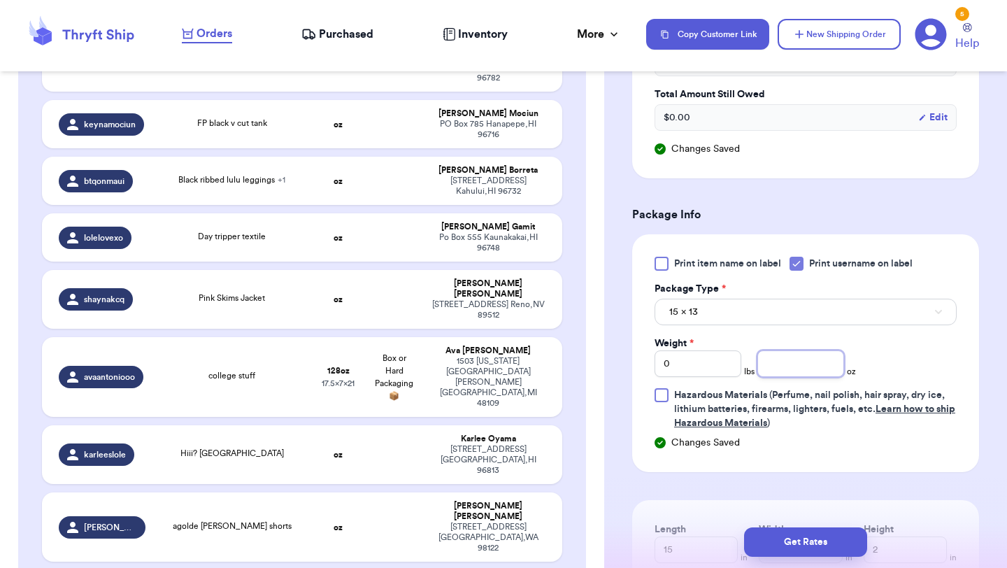
click at [788, 373] on input "number" at bounding box center [800, 363] width 87 height 27
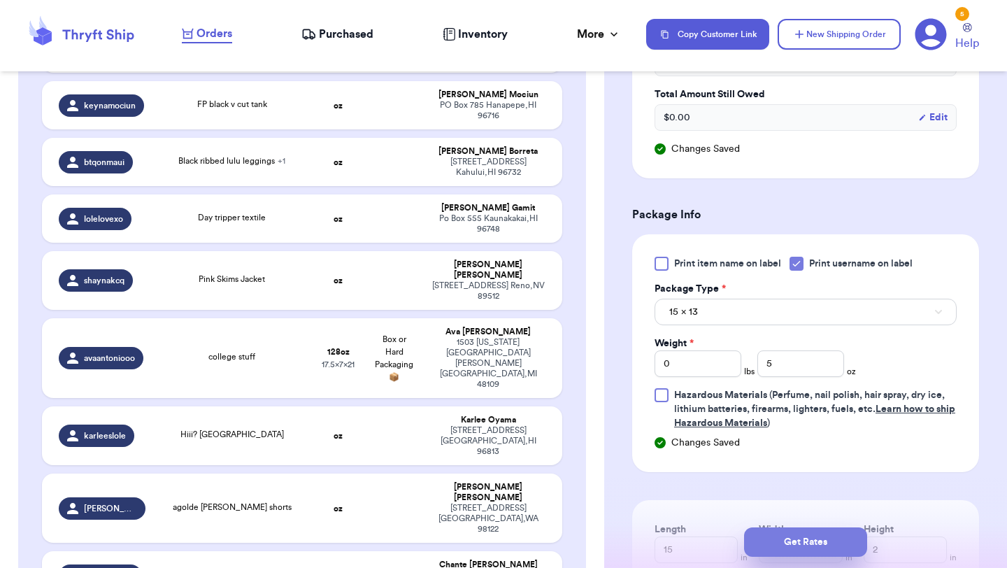
click at [821, 543] on button "Get Rates" at bounding box center [805, 541] width 123 height 29
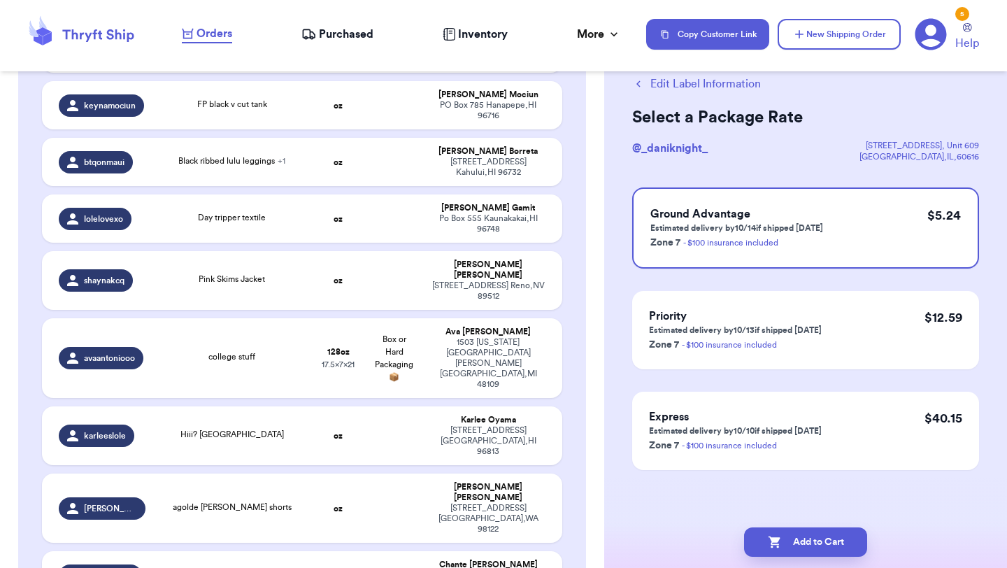
scroll to position [0, 0]
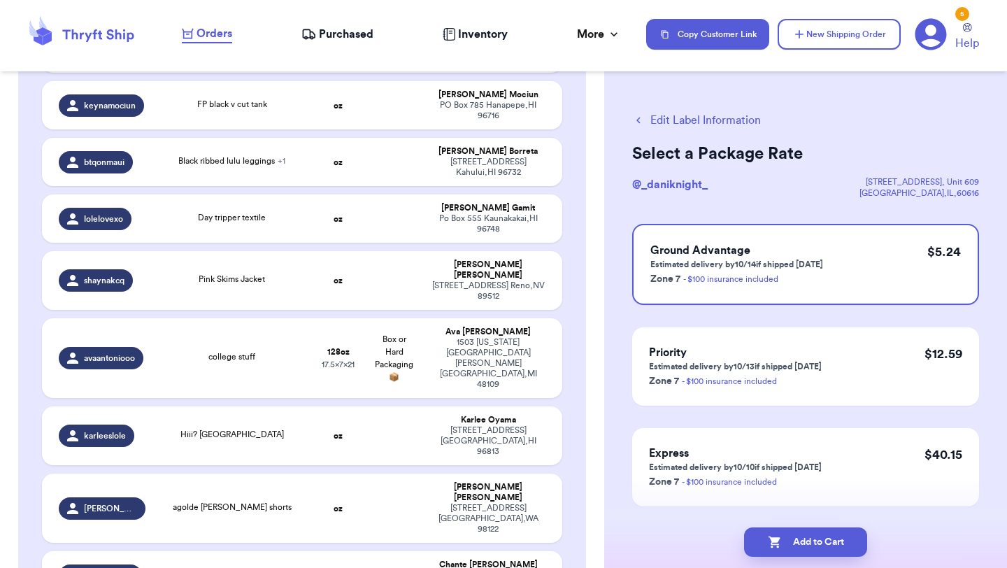
click at [821, 543] on button "Add to Cart" at bounding box center [805, 541] width 123 height 29
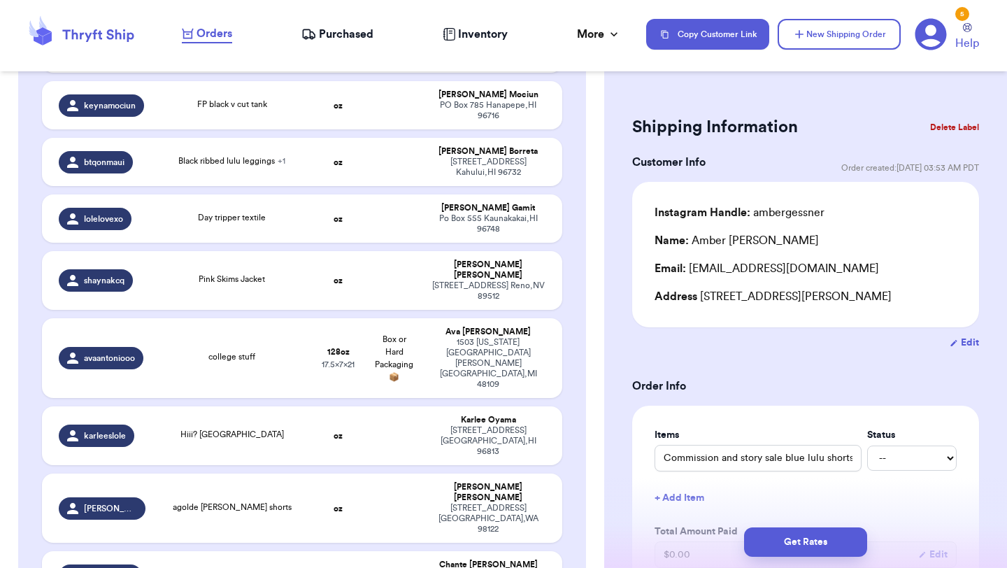
scroll to position [148, 0]
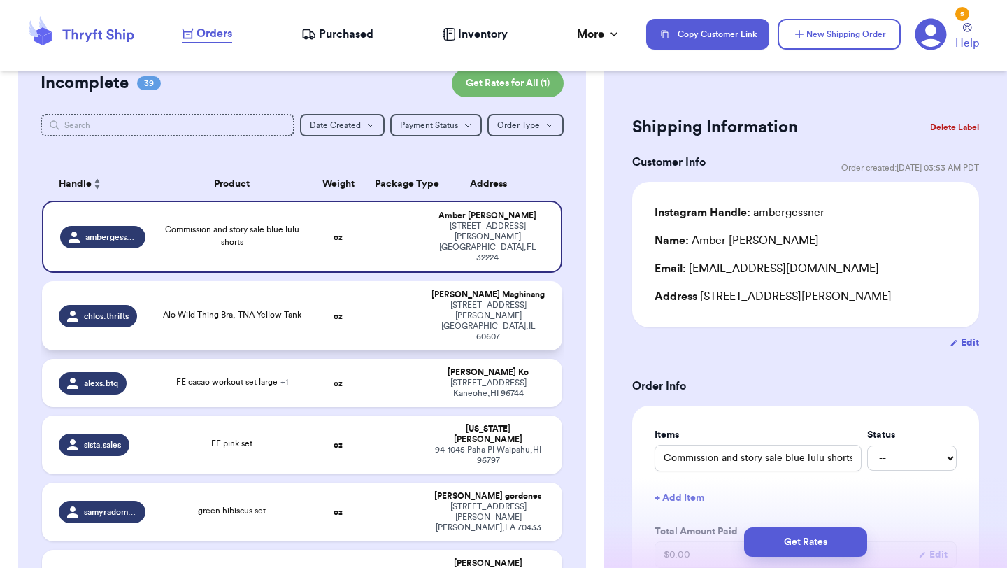
click at [325, 296] on td "oz" at bounding box center [338, 315] width 56 height 69
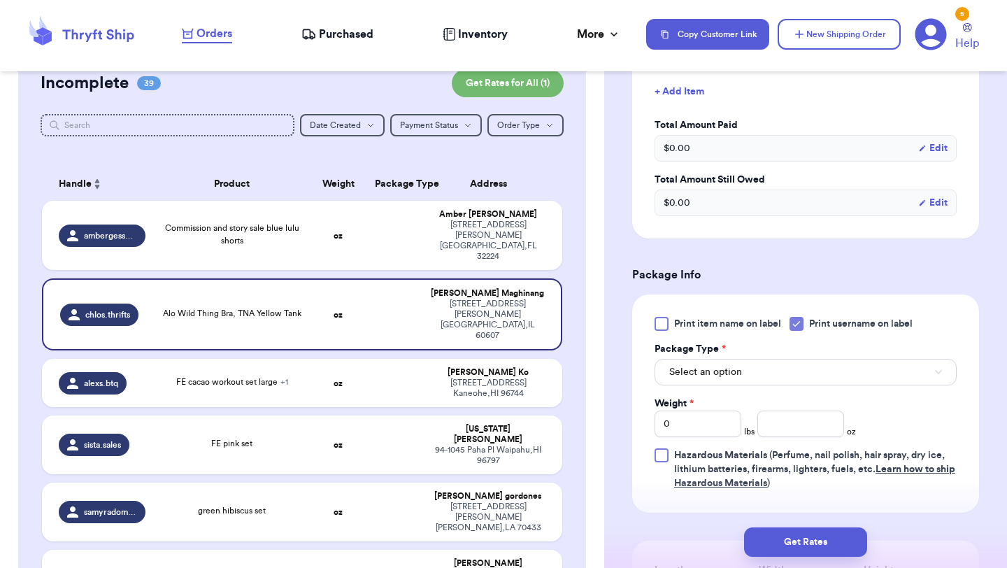
scroll to position [432, 0]
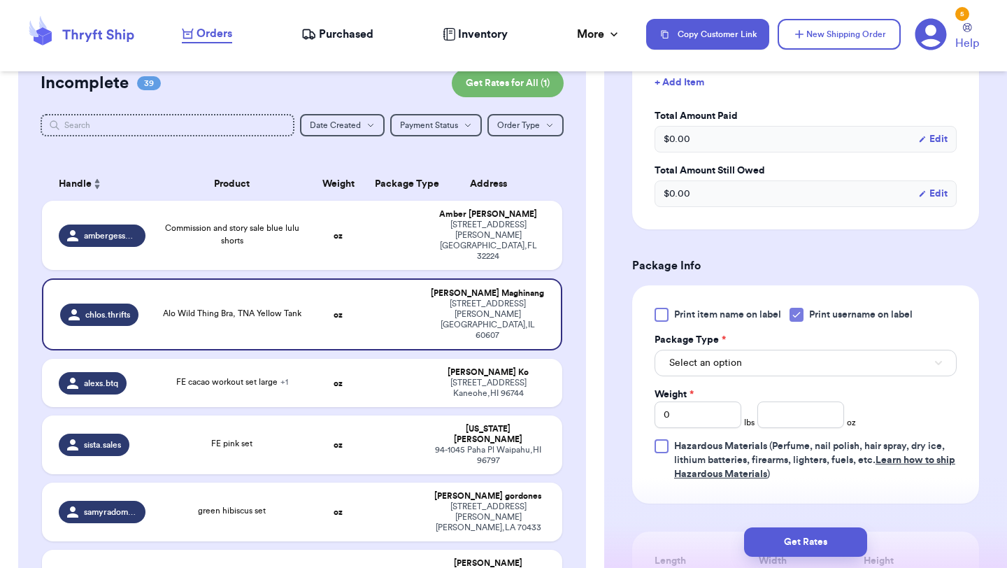
click at [805, 333] on div "Package Type *" at bounding box center [805, 340] width 302 height 14
click at [805, 350] on button "Select an option" at bounding box center [805, 363] width 302 height 27
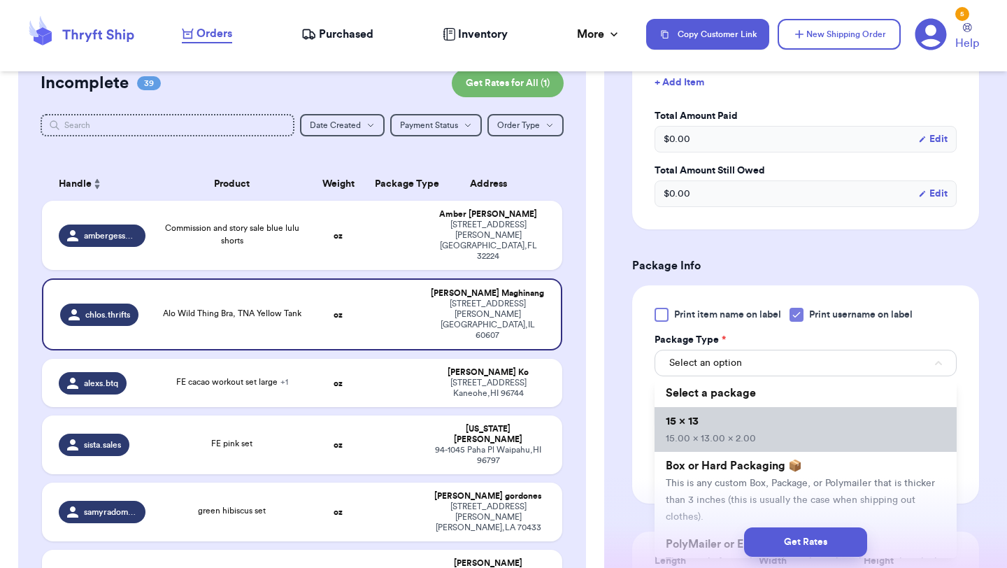
click at [802, 407] on li "15 x 13 15.00 x 13.00 x 2.00" at bounding box center [805, 429] width 302 height 45
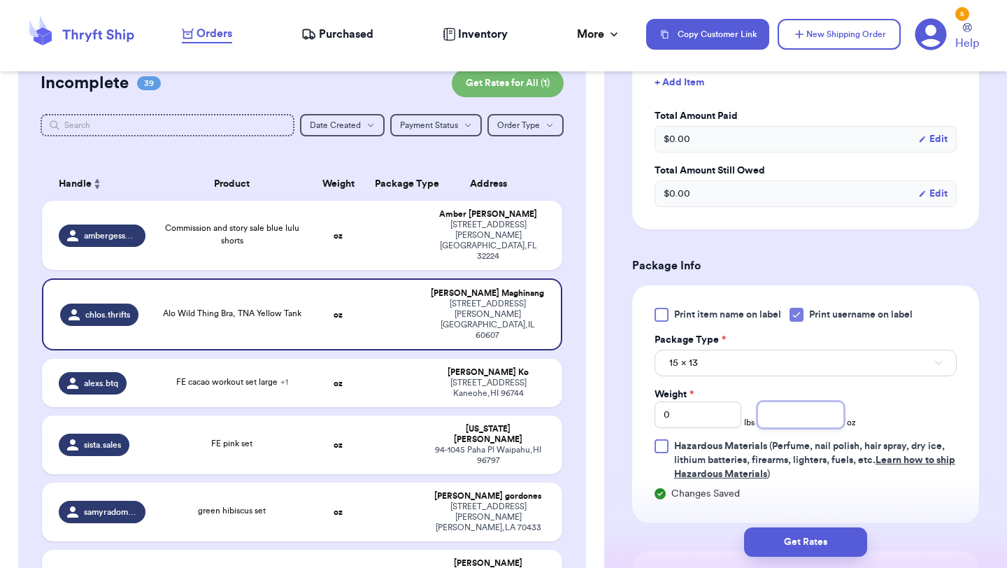
click at [822, 401] on input "number" at bounding box center [800, 414] width 87 height 27
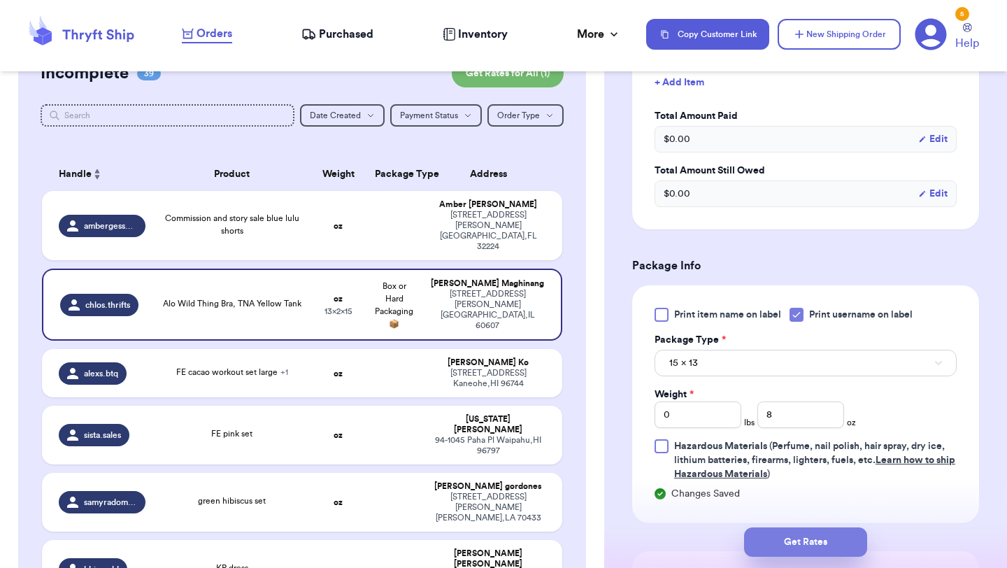
click at [820, 545] on button "Get Rates" at bounding box center [805, 541] width 123 height 29
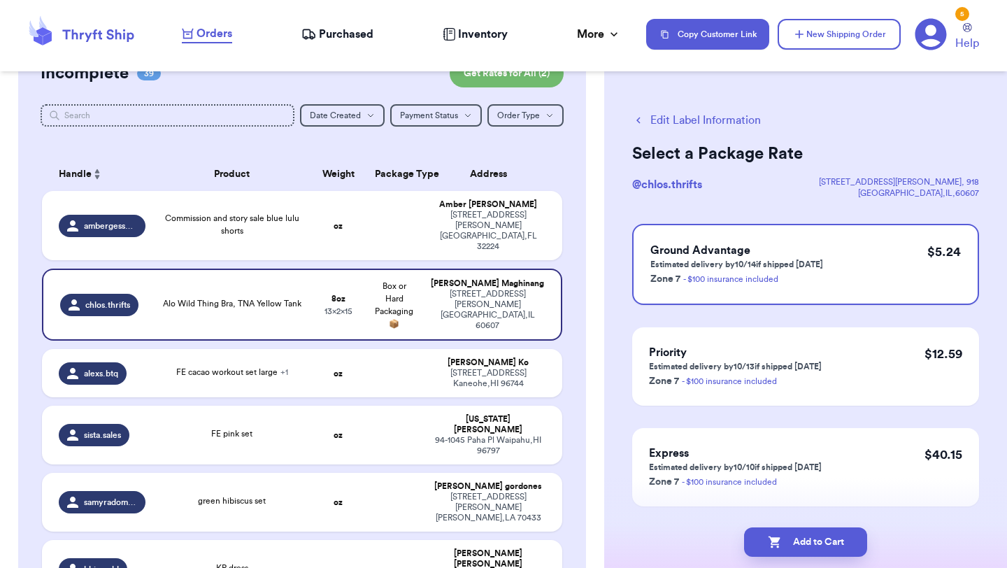
click at [820, 545] on button "Add to Cart" at bounding box center [805, 541] width 123 height 29
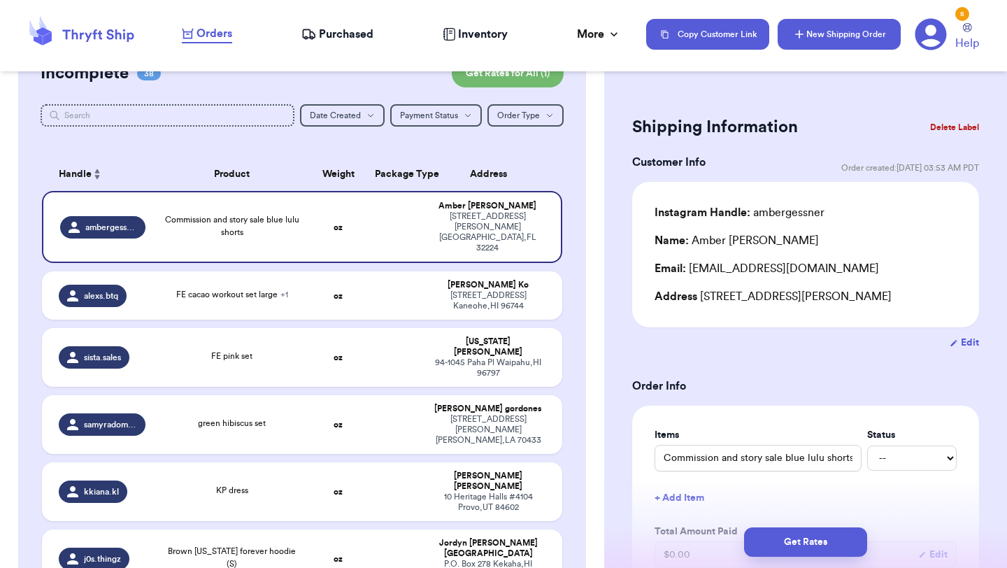
click at [848, 30] on button "New Shipping Order" at bounding box center [838, 34] width 123 height 31
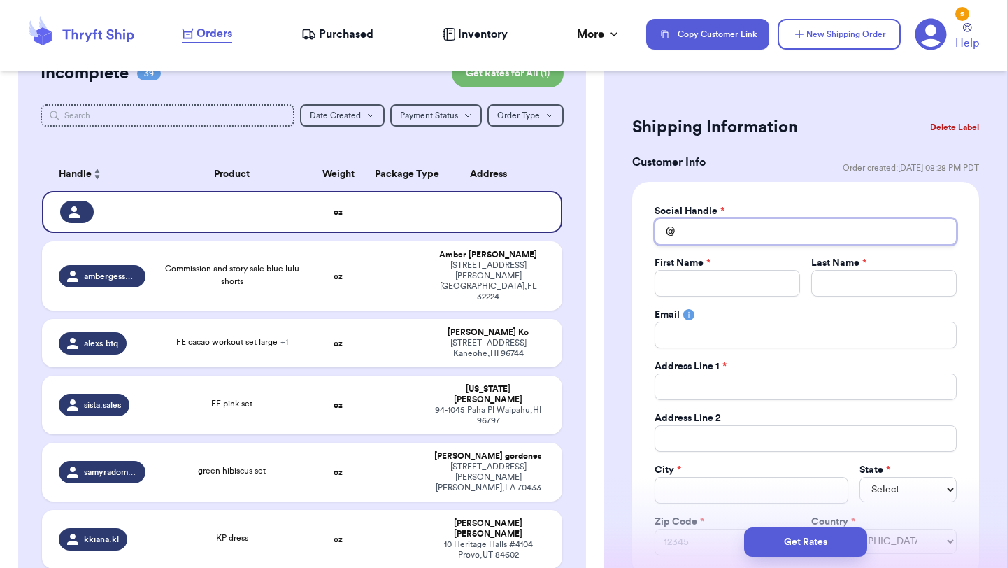
click at [720, 233] on input "Total Amount Paid" at bounding box center [805, 231] width 302 height 27
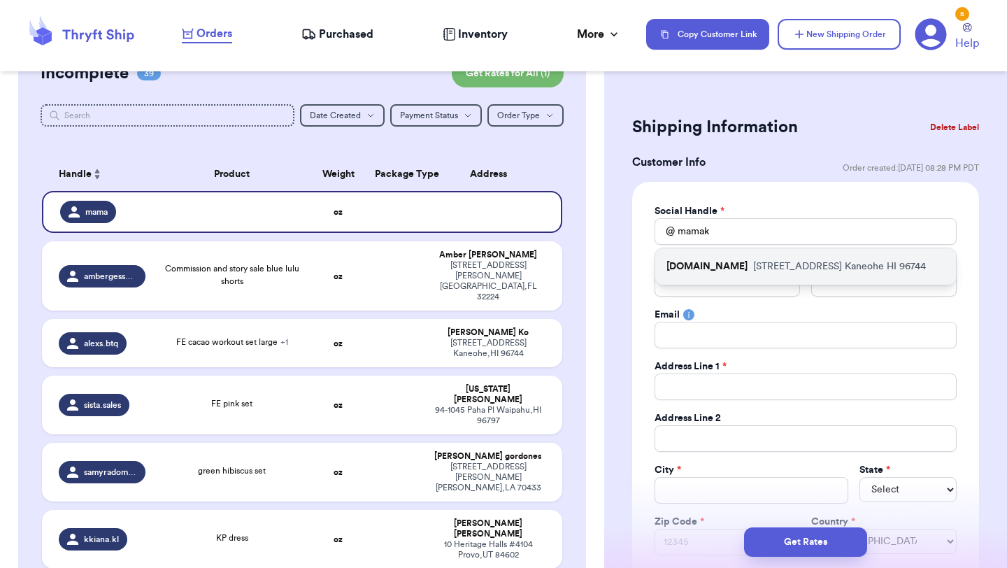
click at [730, 268] on p "mamakay.shop" at bounding box center [706, 266] width 81 height 14
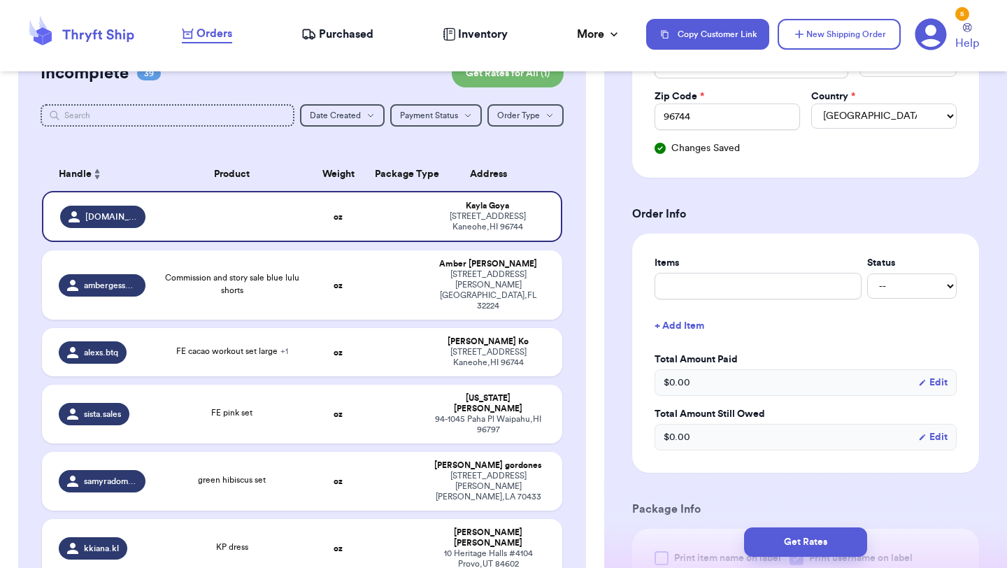
scroll to position [478, 0]
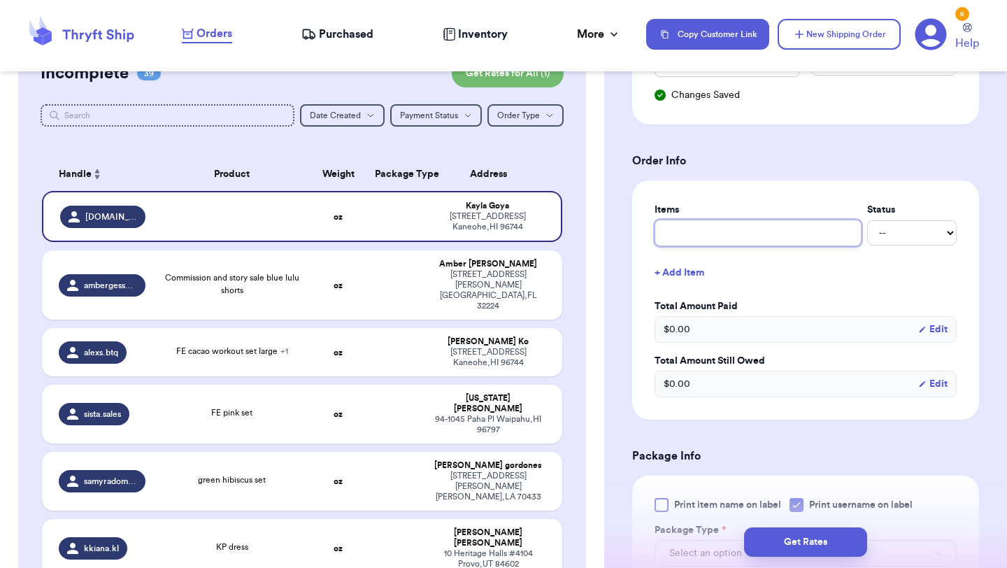
click at [738, 240] on input "text" at bounding box center [757, 233] width 207 height 27
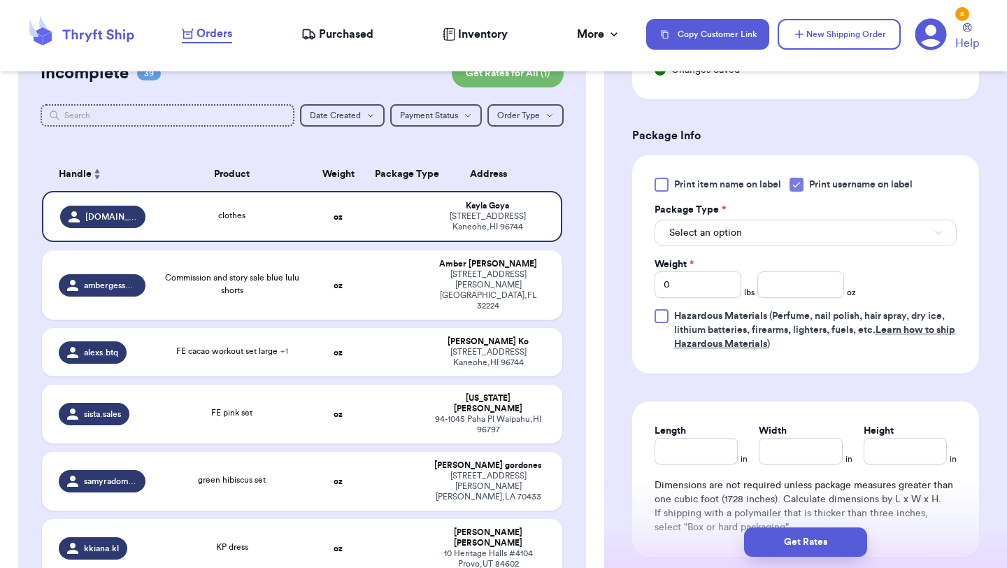
scroll to position [824, 0]
click at [774, 241] on button "Select an option" at bounding box center [805, 232] width 302 height 27
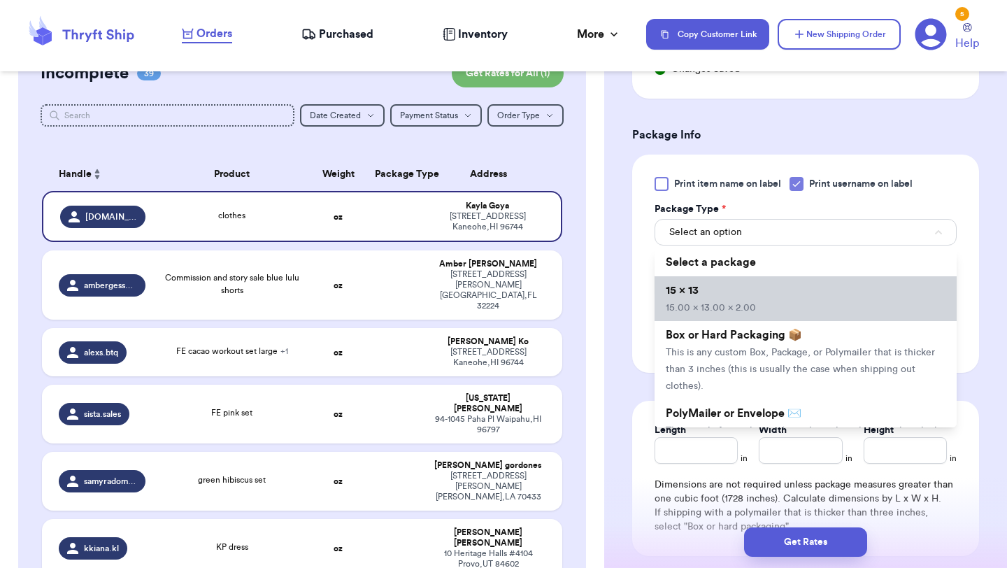
click at [766, 295] on li "15 x 13 15.00 x 13.00 x 2.00" at bounding box center [805, 298] width 302 height 45
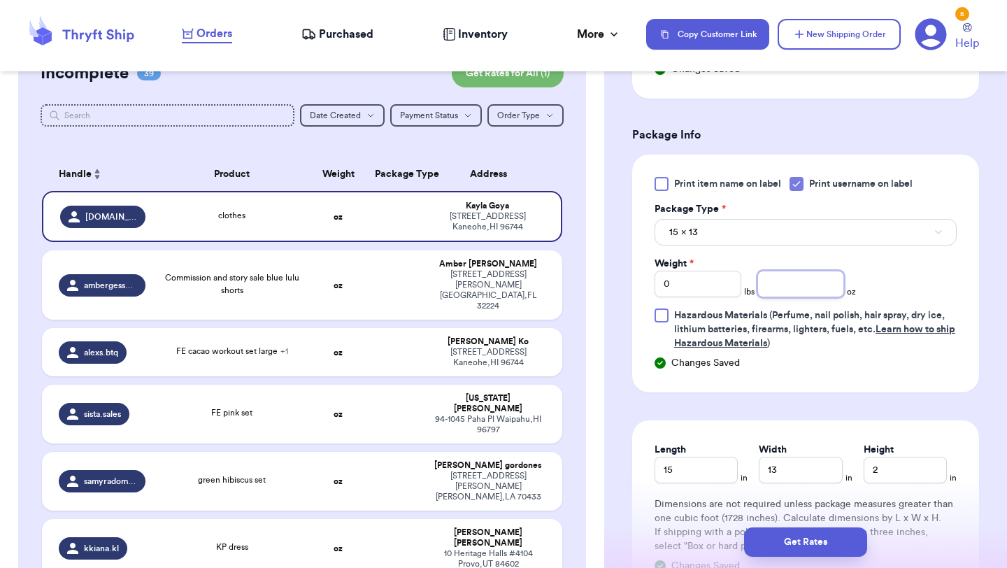
click at [797, 290] on input "number" at bounding box center [800, 284] width 87 height 27
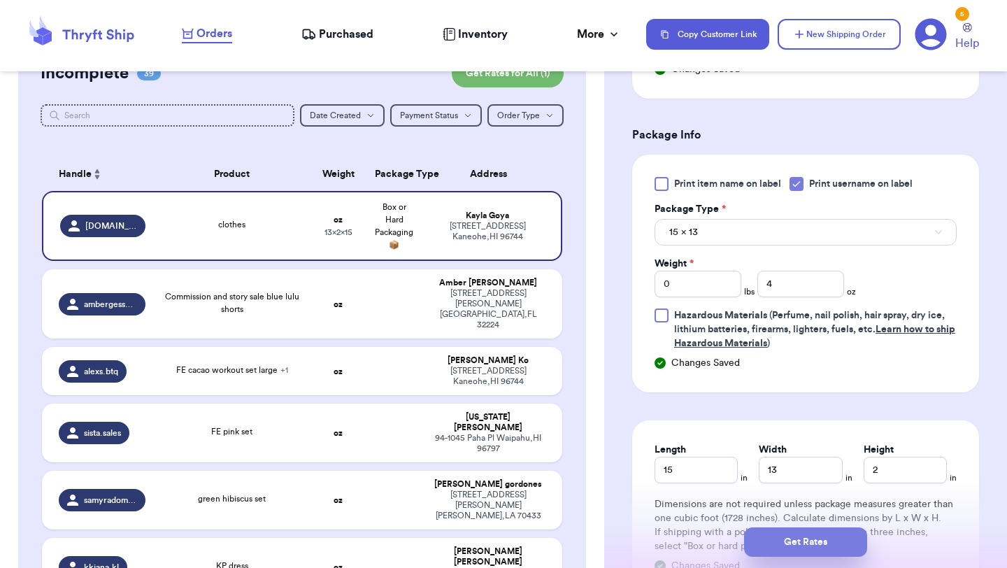
click at [812, 535] on button "Get Rates" at bounding box center [805, 541] width 123 height 29
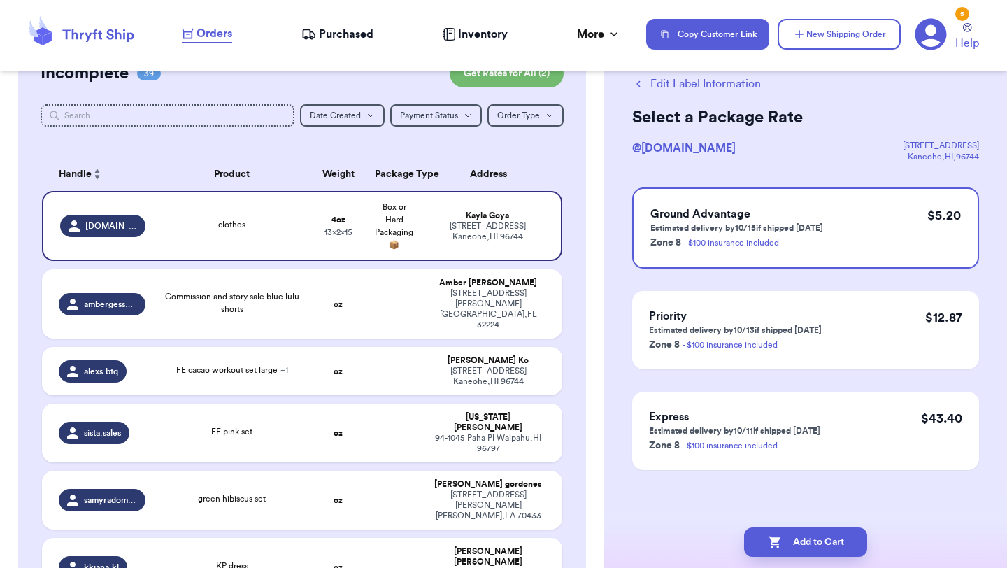
scroll to position [0, 0]
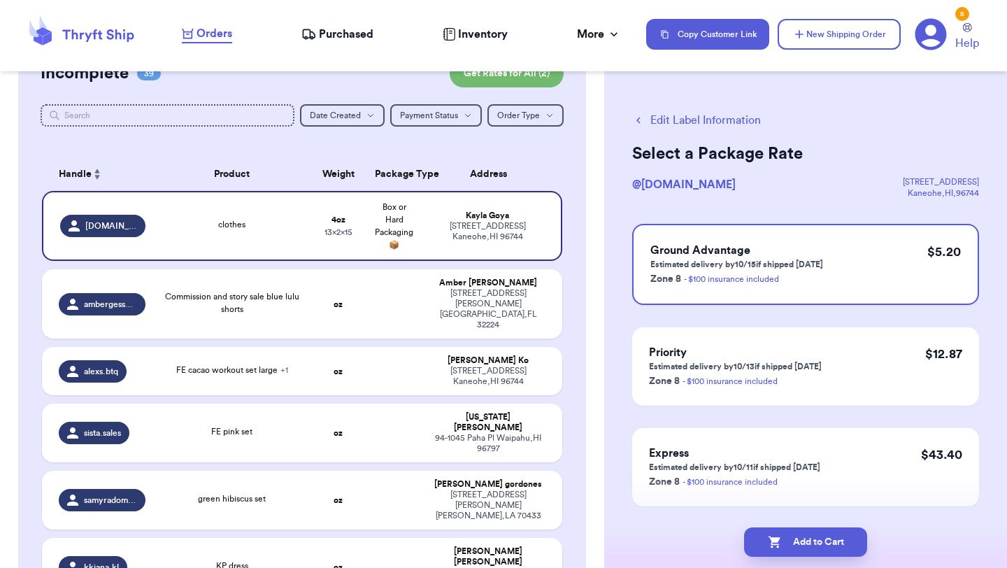
click at [812, 535] on button "Add to Cart" at bounding box center [805, 541] width 123 height 29
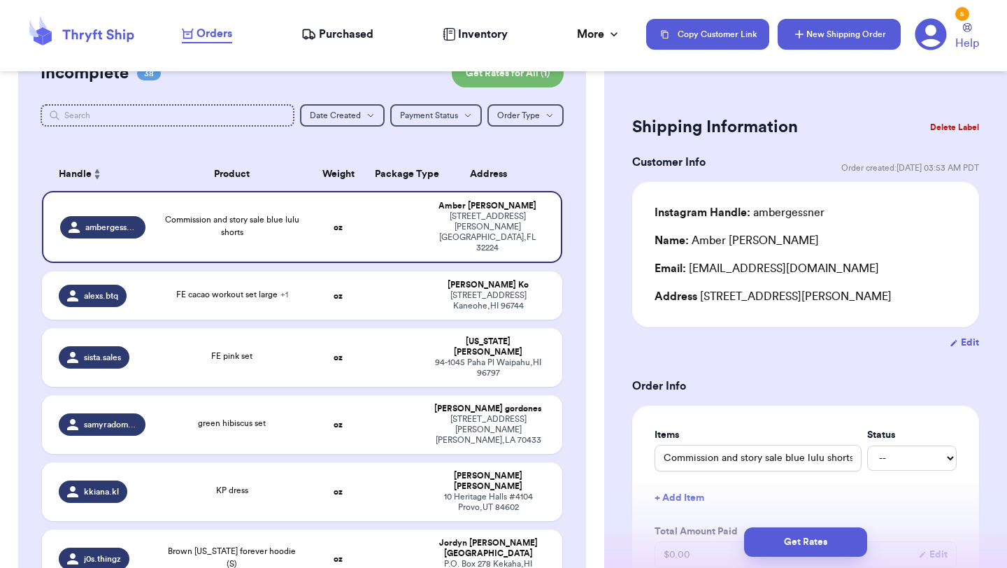
click at [871, 37] on button "New Shipping Order" at bounding box center [838, 34] width 123 height 31
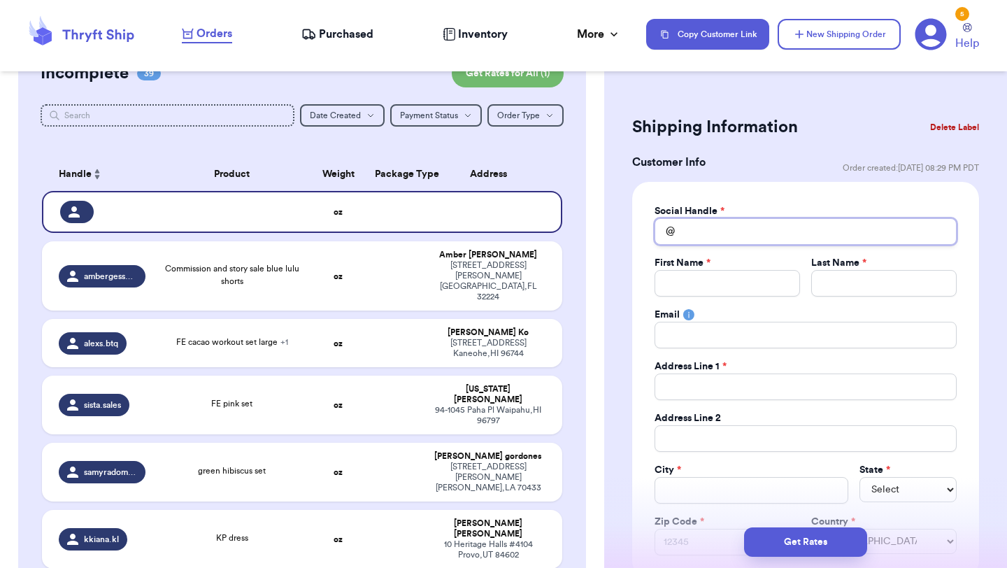
click at [786, 229] on input "Total Amount Paid" at bounding box center [805, 231] width 302 height 27
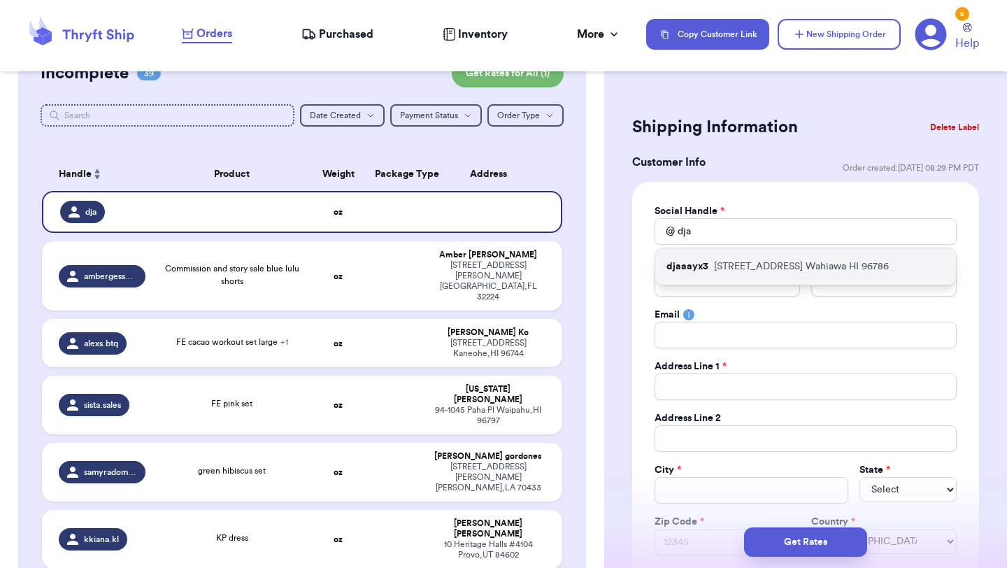
click at [752, 271] on p "215 Muliwai Ave Wahiawa HI 96786" at bounding box center [801, 266] width 175 height 14
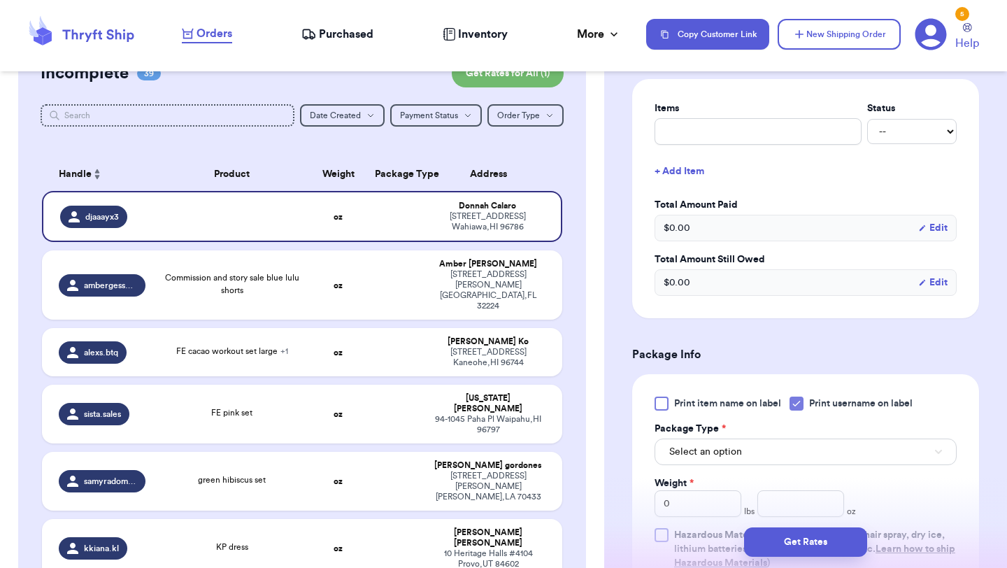
scroll to position [575, 0]
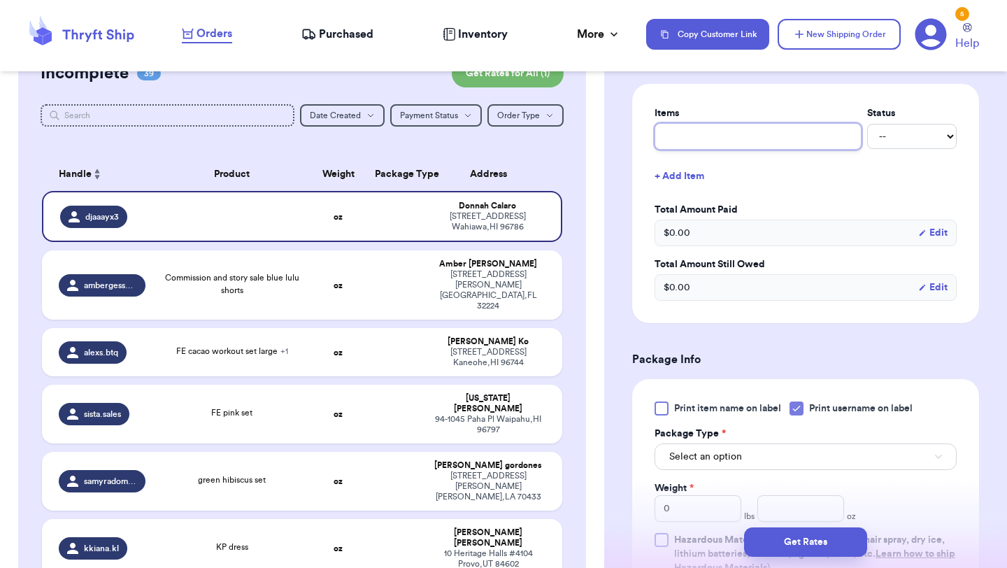
click at [758, 136] on input "text" at bounding box center [757, 136] width 207 height 27
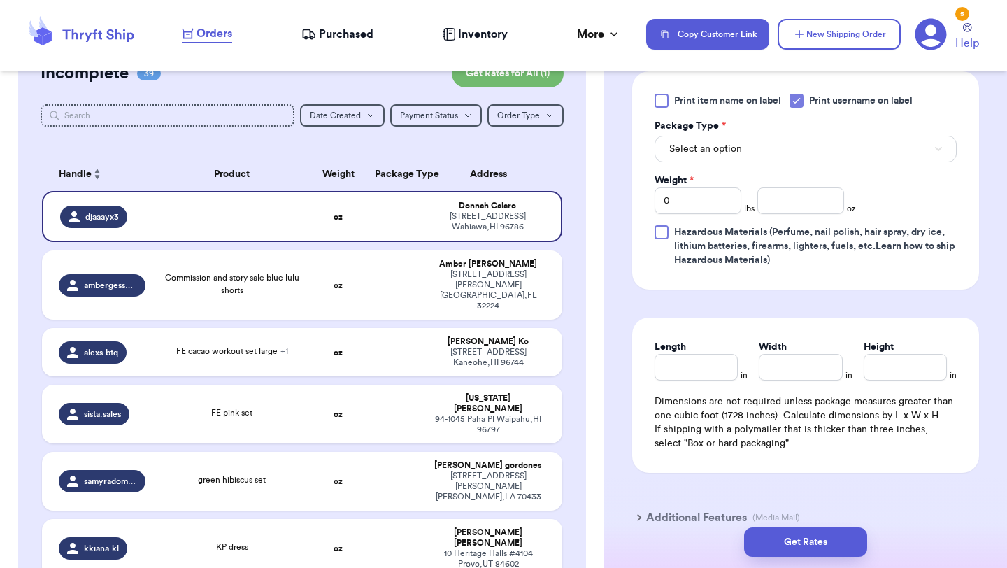
scroll to position [910, 0]
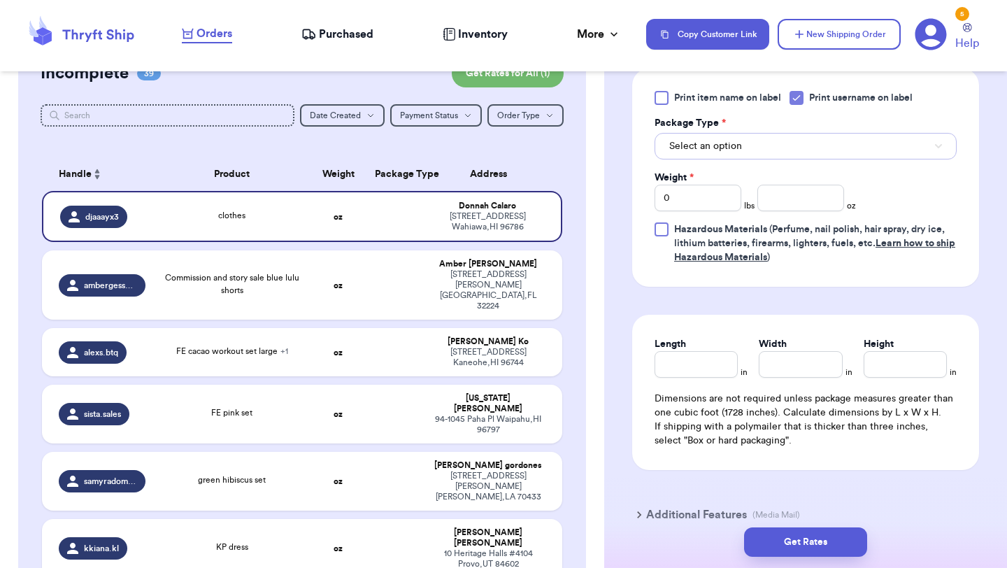
click at [754, 153] on button "Select an option" at bounding box center [805, 146] width 302 height 27
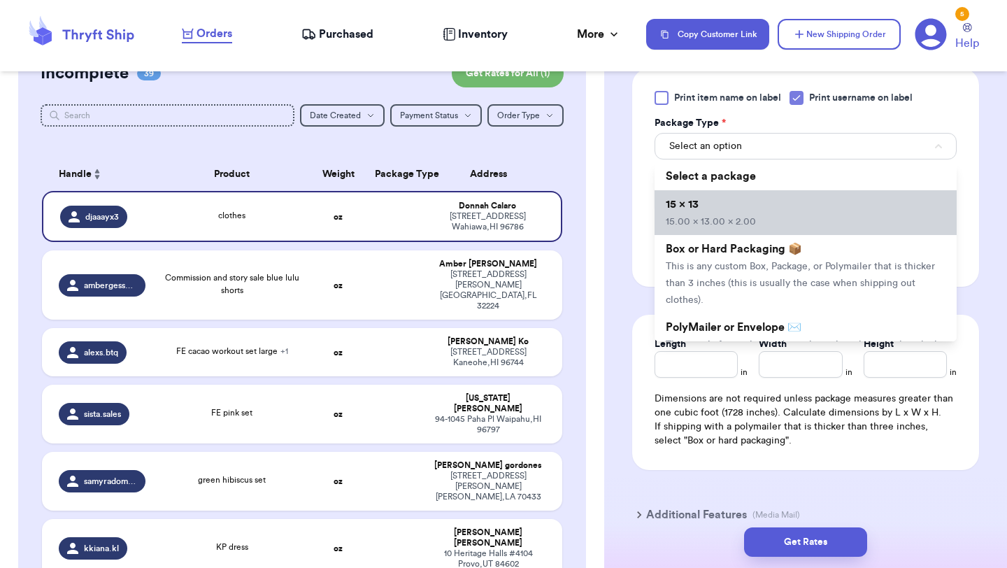
click at [749, 201] on li "15 x 13 15.00 x 13.00 x 2.00" at bounding box center [805, 212] width 302 height 45
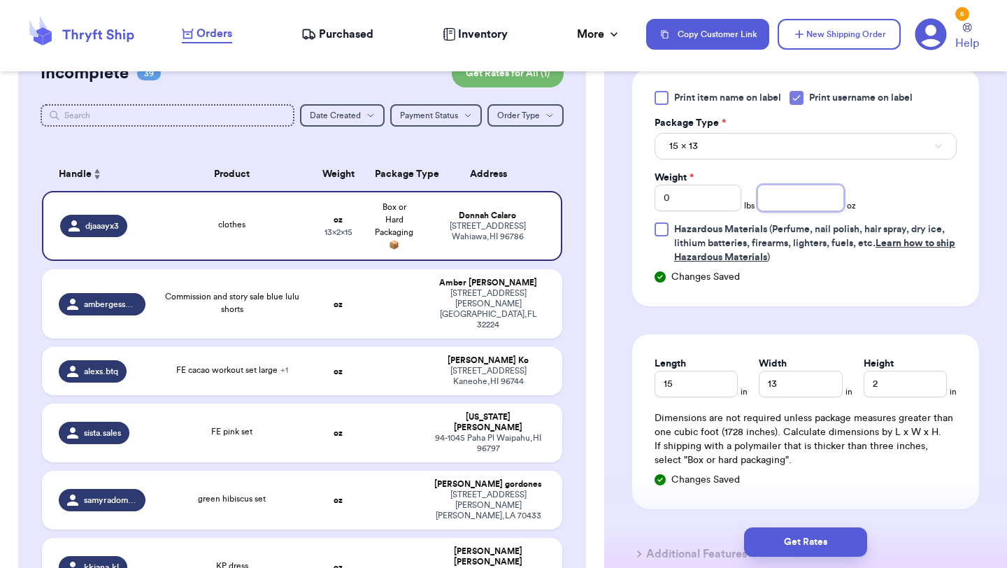
click at [786, 195] on input "number" at bounding box center [800, 198] width 87 height 27
click at [808, 535] on button "Get Rates" at bounding box center [805, 541] width 123 height 29
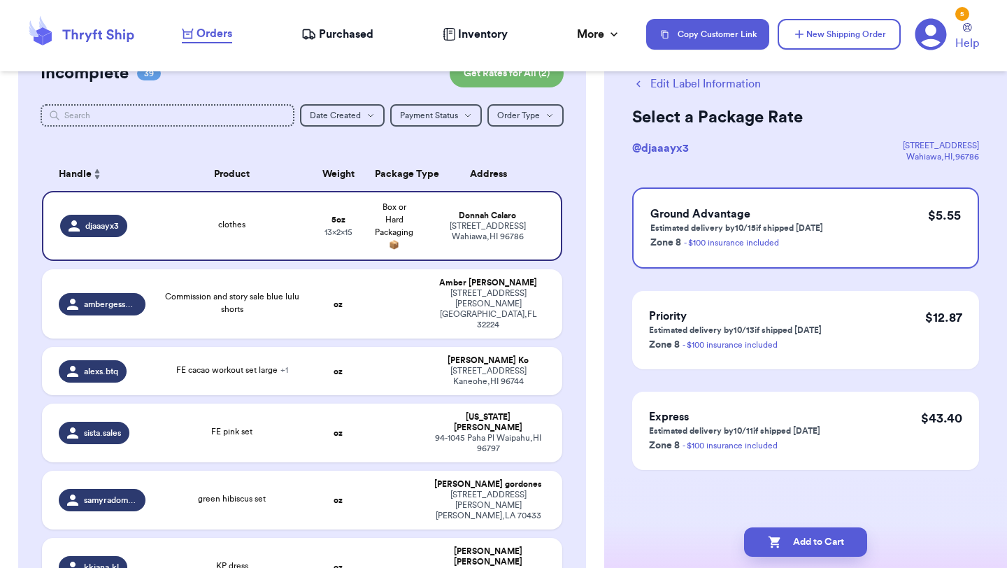
scroll to position [0, 0]
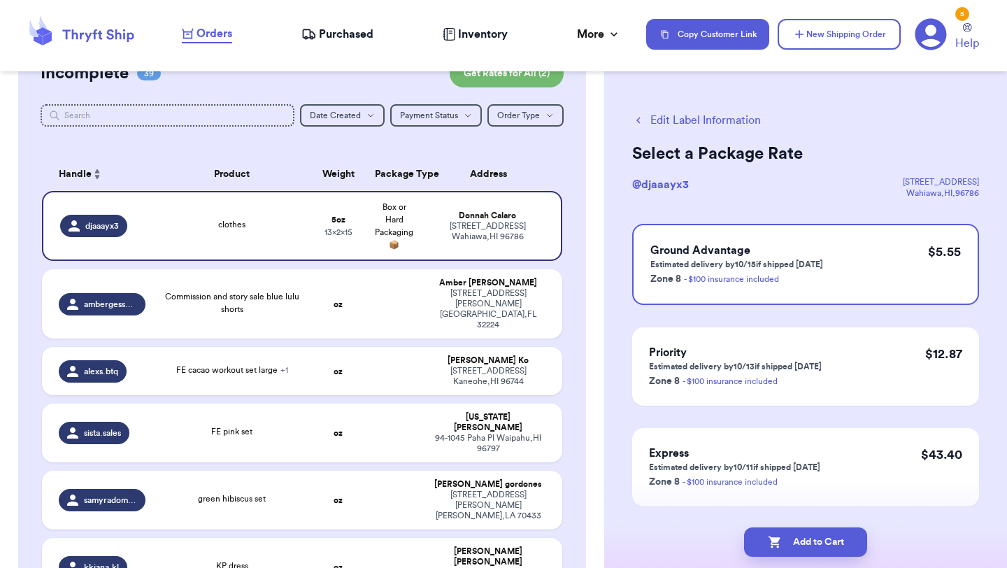
click at [808, 535] on button "Add to Cart" at bounding box center [805, 541] width 123 height 29
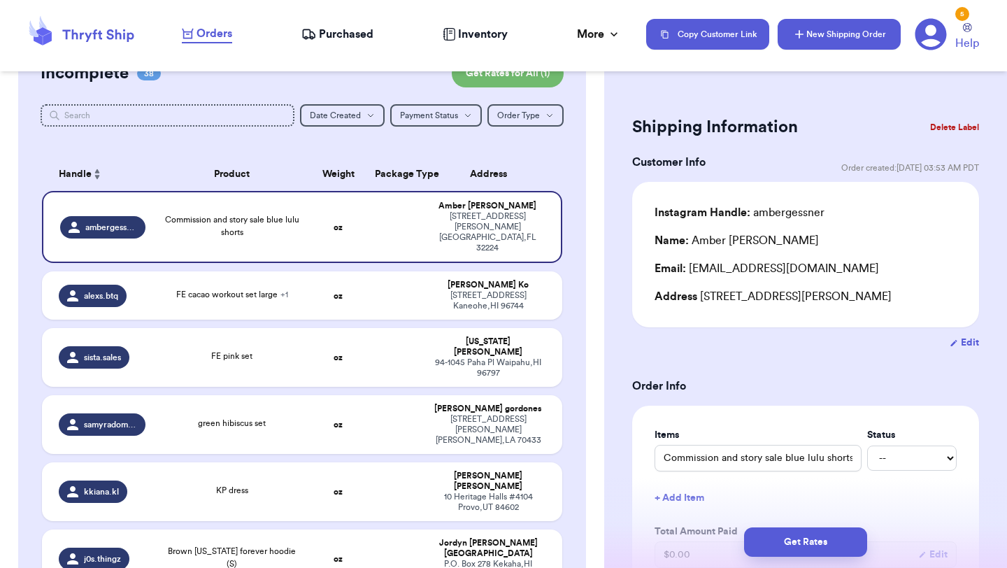
click at [858, 38] on button "New Shipping Order" at bounding box center [838, 34] width 123 height 31
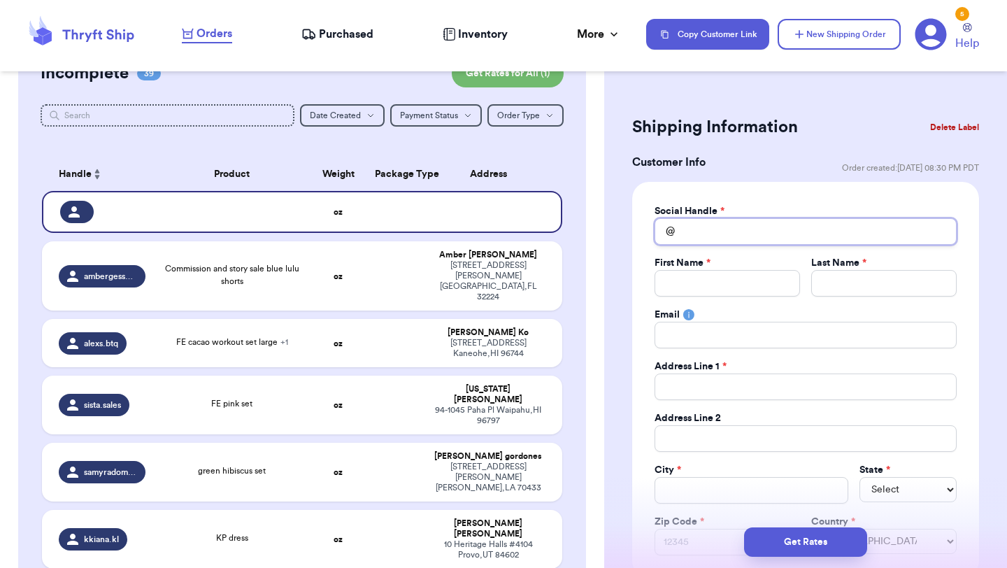
click at [722, 235] on input "Total Amount Paid" at bounding box center [805, 231] width 302 height 27
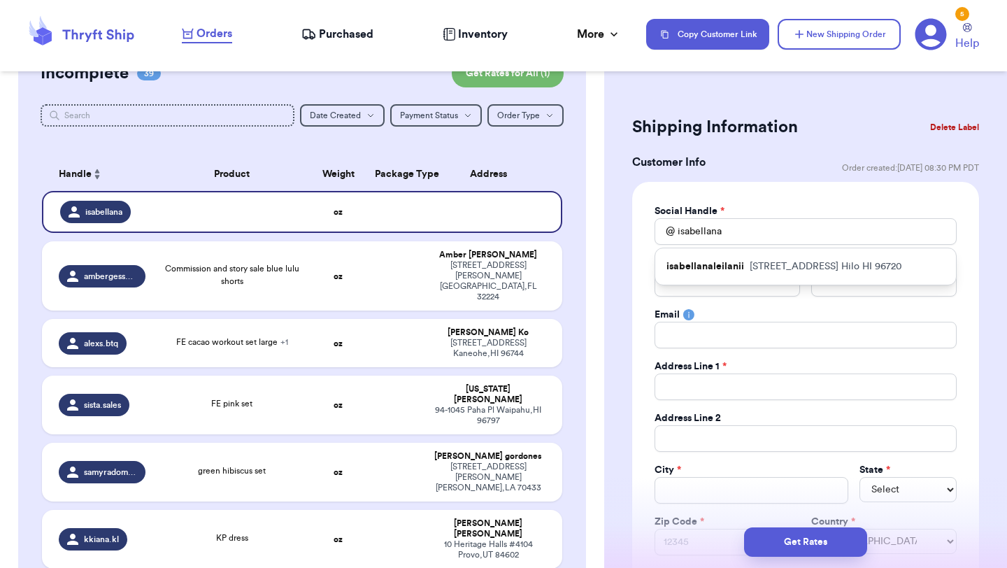
click at [726, 264] on p "isabellanaleilanii" at bounding box center [705, 266] width 78 height 14
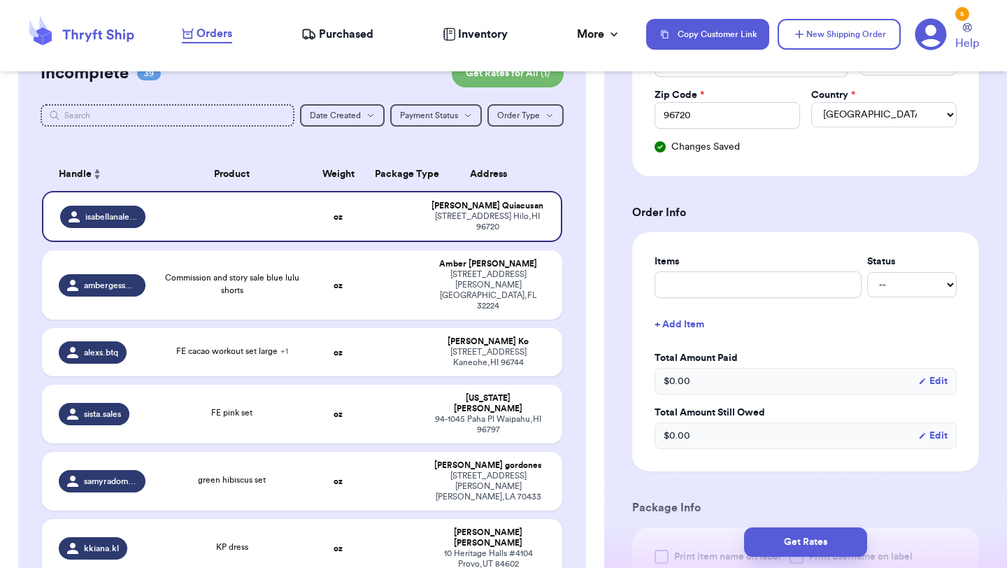
scroll to position [501, 0]
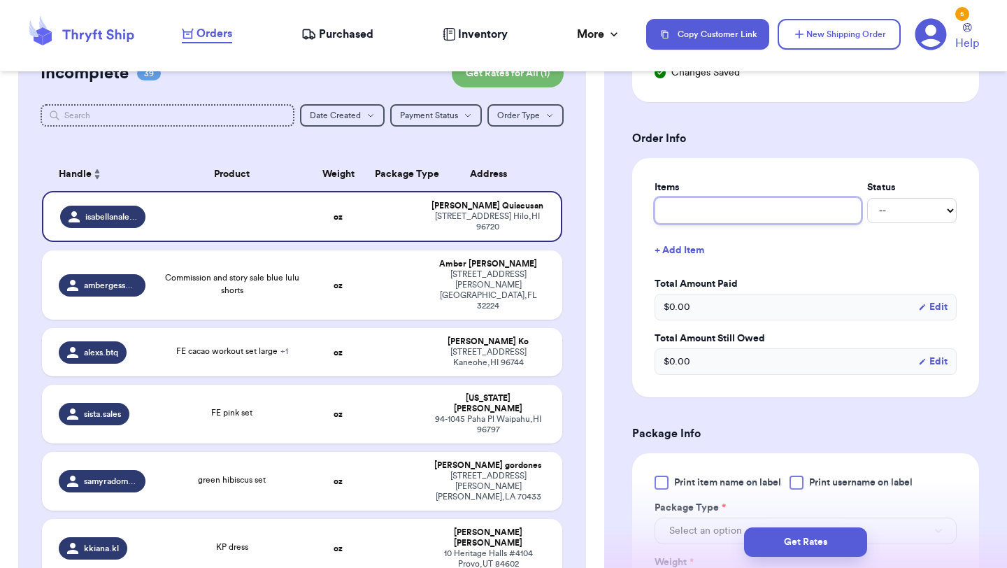
click at [742, 214] on input "text" at bounding box center [757, 210] width 207 height 27
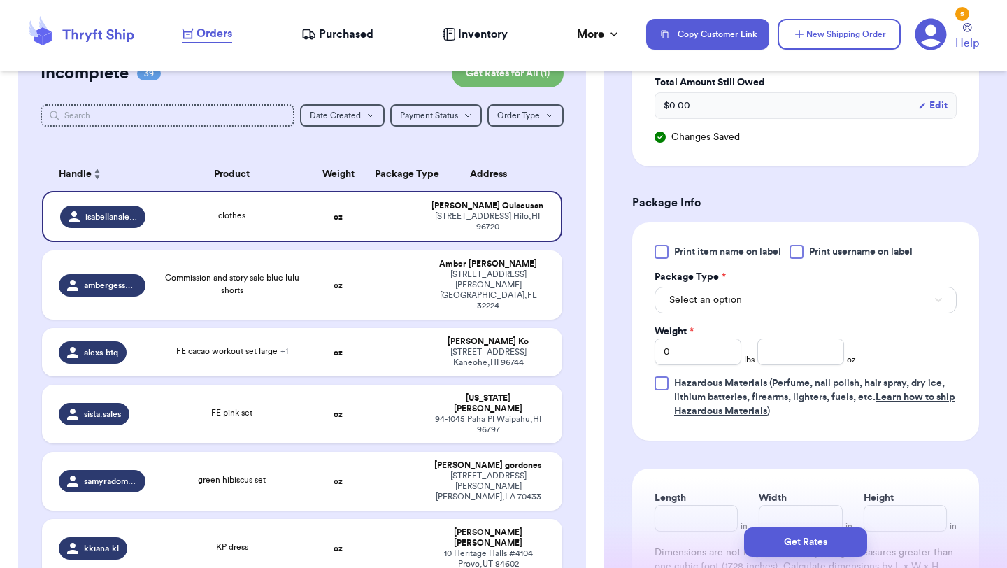
scroll to position [817, 0]
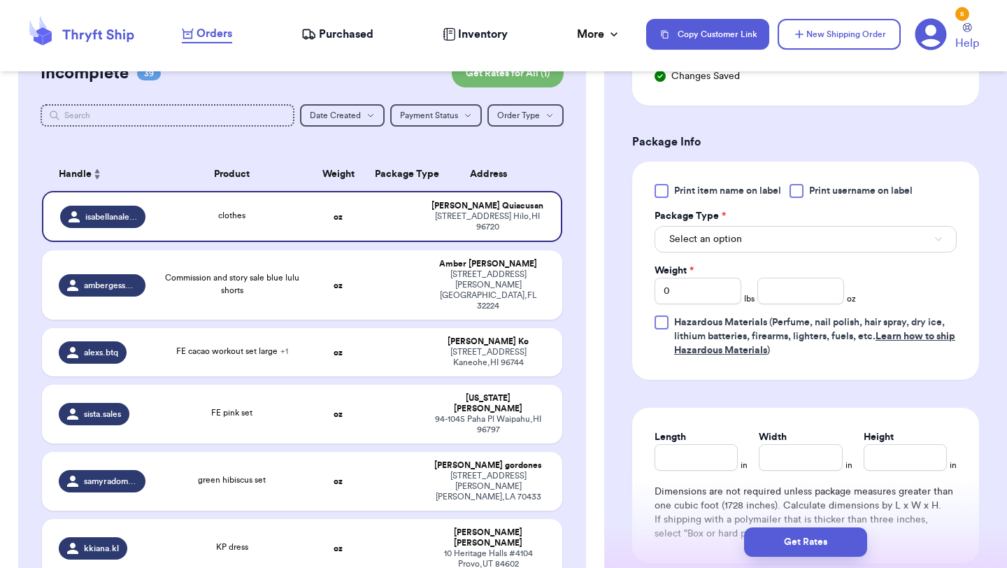
click at [803, 193] on div at bounding box center [796, 191] width 14 height 14
click at [0, 0] on input "Print username on label" at bounding box center [0, 0] width 0 height 0
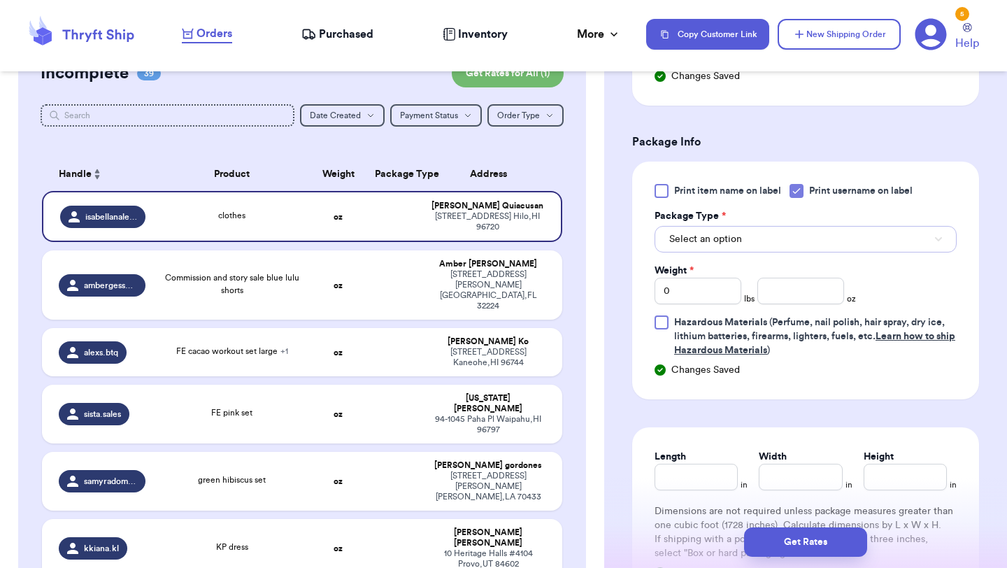
click at [800, 236] on button "Select an option" at bounding box center [805, 239] width 302 height 27
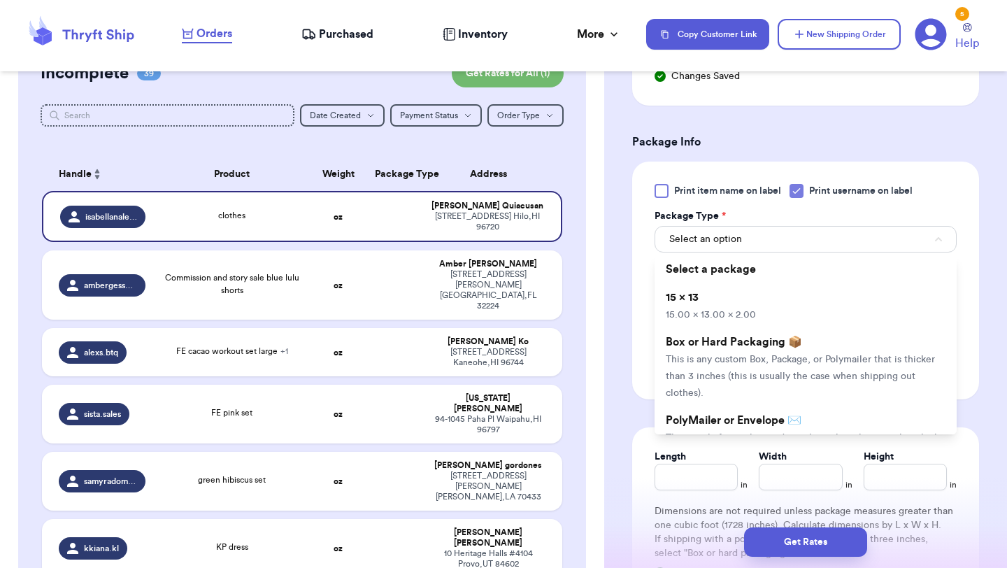
click at [792, 299] on li "15 x 13 15.00 x 13.00 x 2.00" at bounding box center [805, 305] width 302 height 45
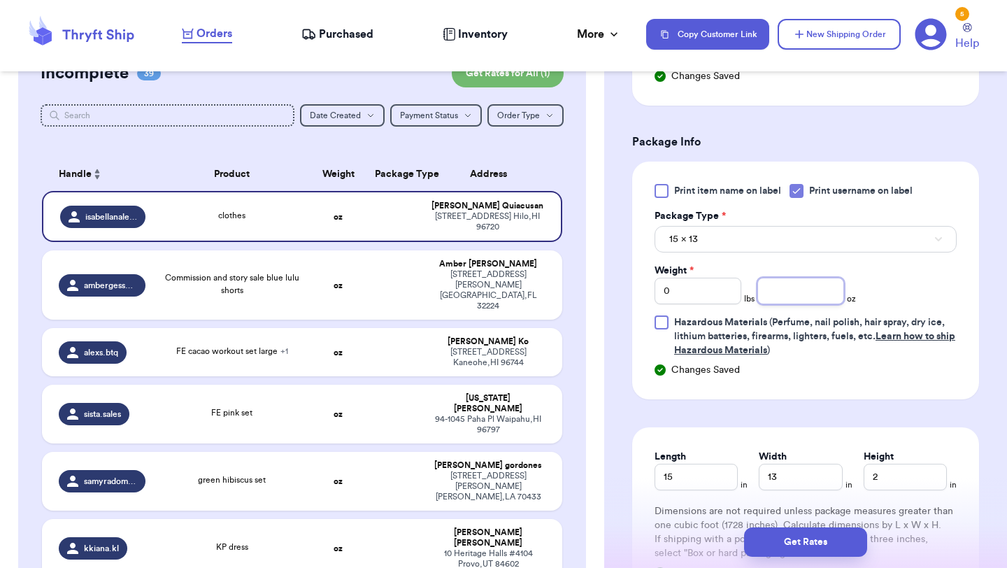
click at [803, 300] on input "number" at bounding box center [800, 291] width 87 height 27
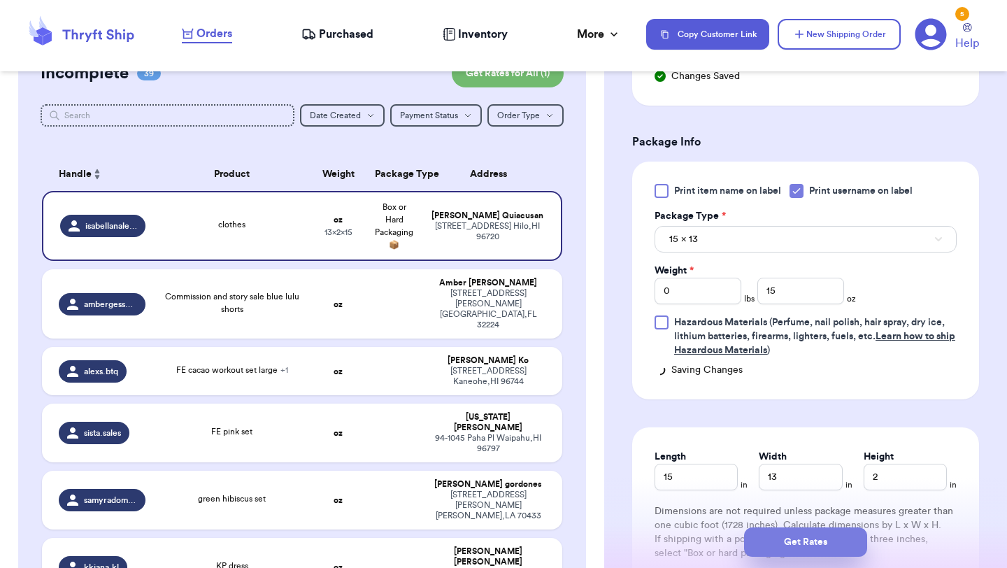
click at [822, 545] on button "Get Rates" at bounding box center [805, 541] width 123 height 29
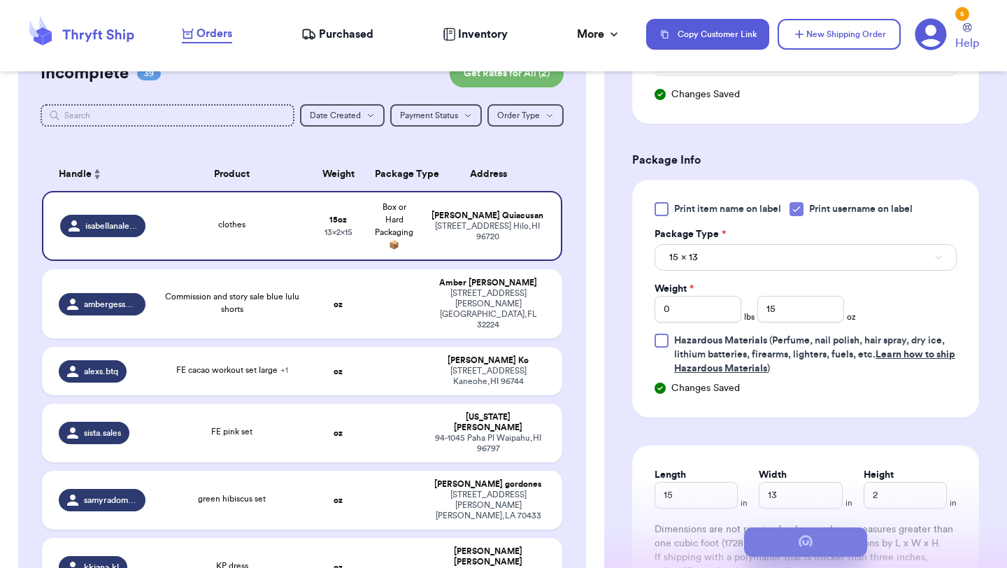
scroll to position [0, 0]
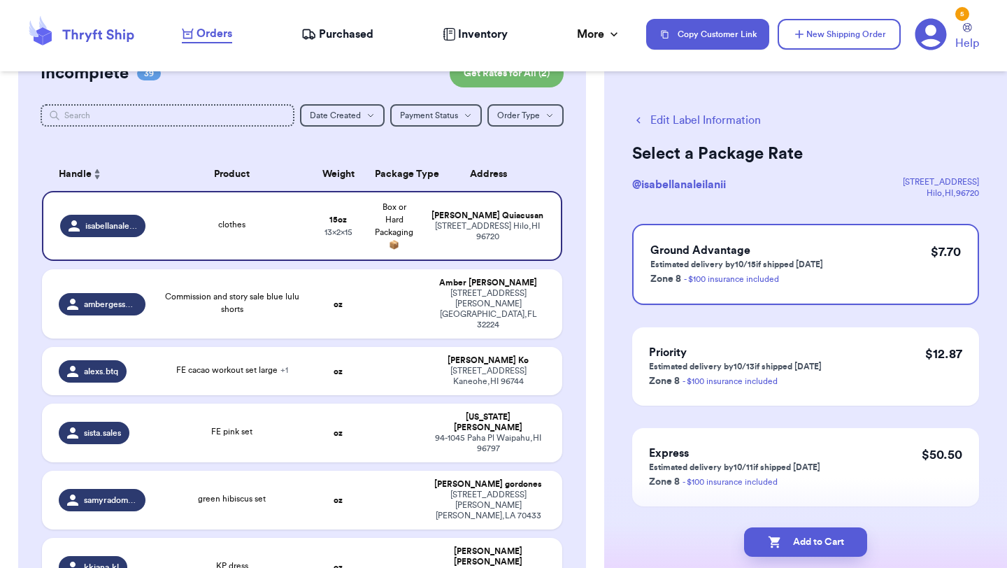
click at [822, 545] on button "Add to Cart" at bounding box center [805, 541] width 123 height 29
